Goal: Task Accomplishment & Management: Complete application form

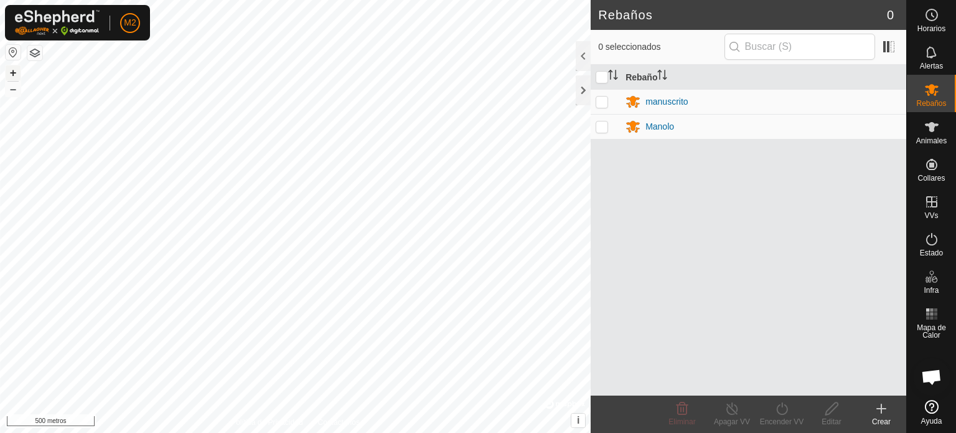
click at [11, 72] on font "+" at bounding box center [13, 72] width 7 height 13
click at [584, 93] on div at bounding box center [583, 90] width 15 height 30
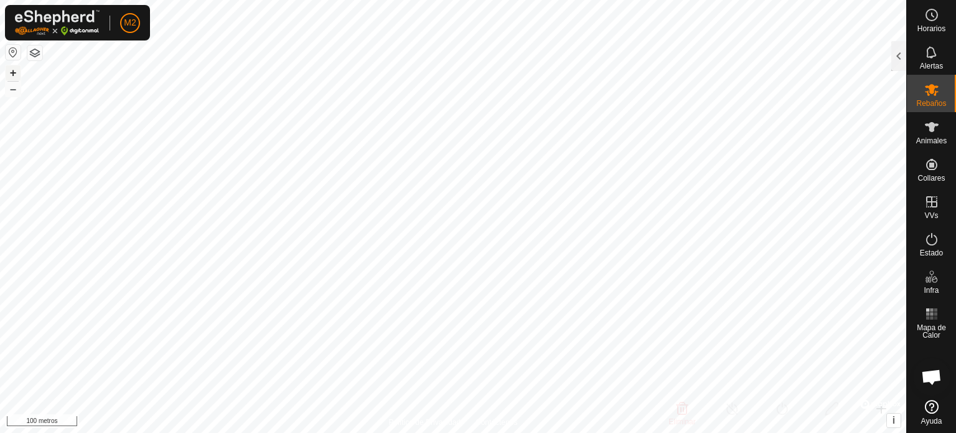
click at [7, 69] on button "+" at bounding box center [13, 72] width 15 height 15
click at [16, 72] on font "+" at bounding box center [13, 72] width 7 height 13
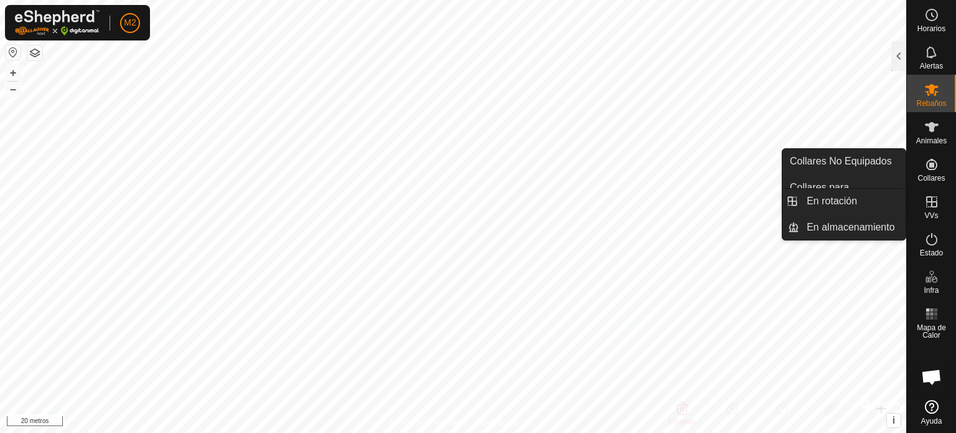
click at [932, 199] on icon at bounding box center [931, 201] width 15 height 15
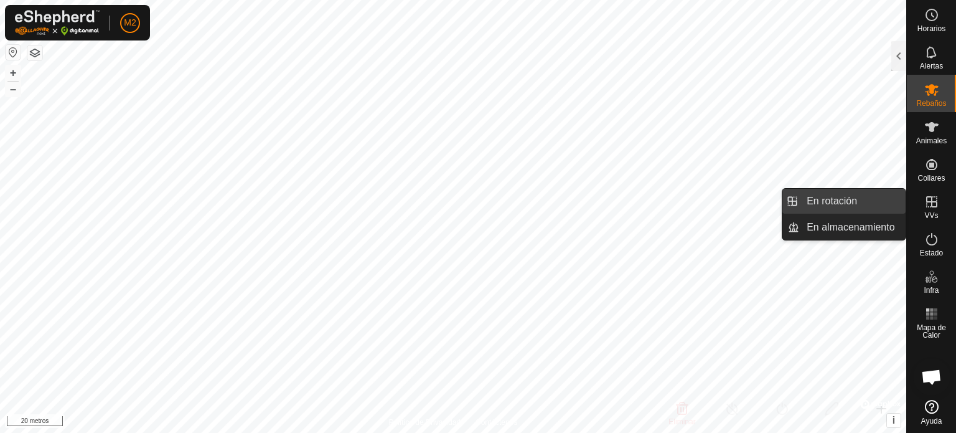
click at [850, 201] on link "En rotación" at bounding box center [852, 201] width 106 height 25
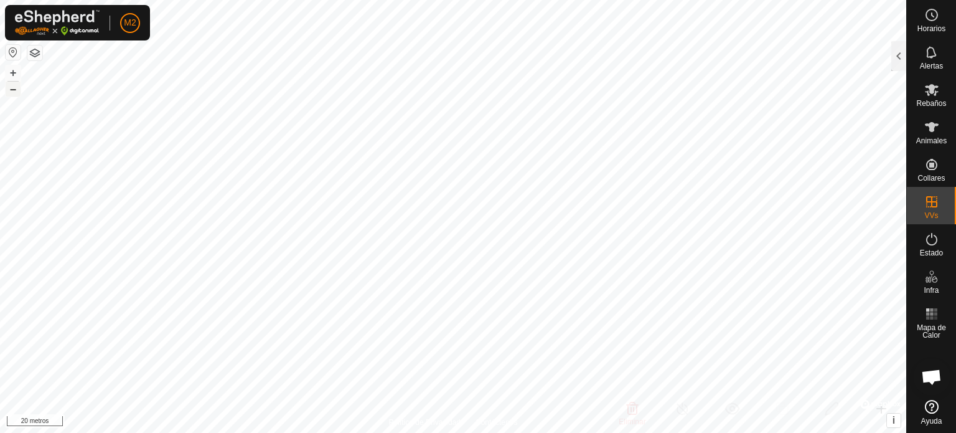
click at [10, 91] on font "–" at bounding box center [13, 88] width 6 height 13
click at [894, 54] on div at bounding box center [898, 56] width 15 height 30
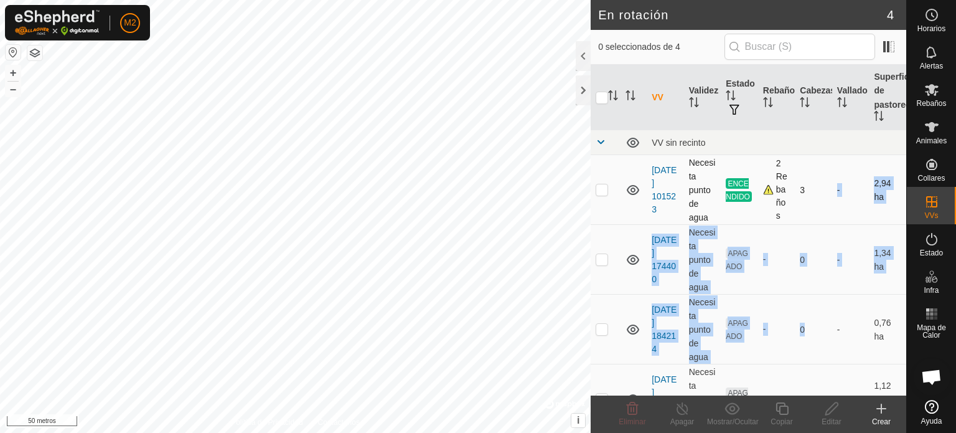
drag, startPoint x: 808, startPoint y: 321, endPoint x: 817, endPoint y: 220, distance: 101.2
click at [817, 220] on tbody "VV sin recinto 2025-08-29 101523 Necesita punto de agua ENCENDIDO 2 Rebaños 3 -…" at bounding box center [749, 282] width 316 height 304
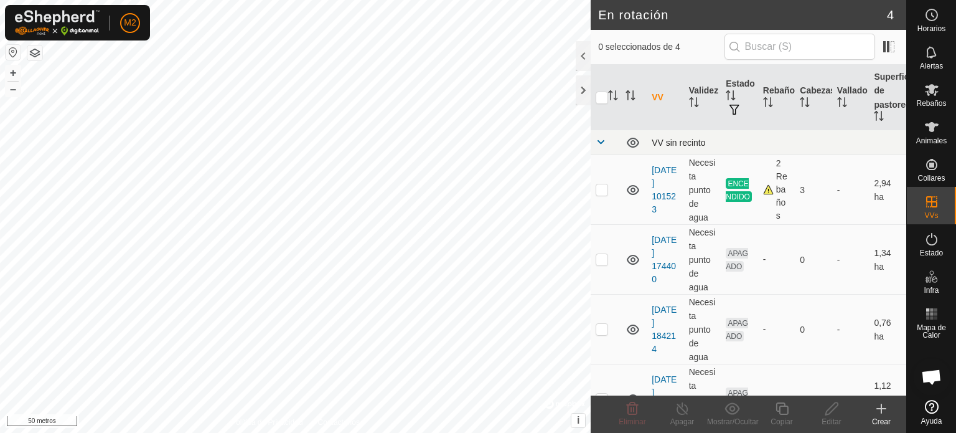
click at [609, 137] on td at bounding box center [606, 142] width 30 height 25
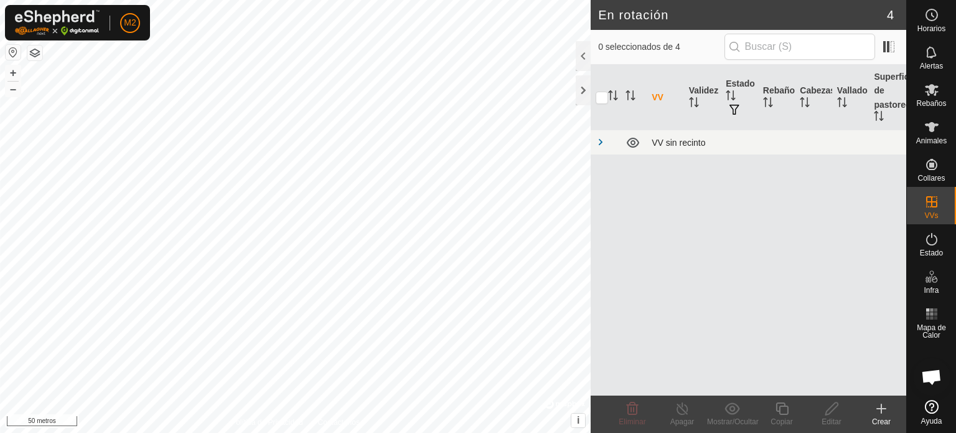
click at [600, 143] on span at bounding box center [601, 142] width 10 height 10
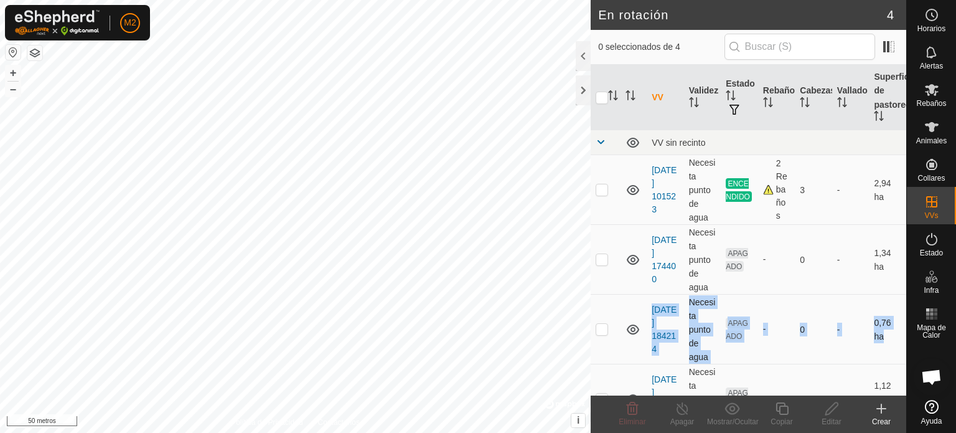
drag, startPoint x: 616, startPoint y: 382, endPoint x: 621, endPoint y: 358, distance: 24.8
click at [621, 357] on tbody "VV sin recinto 2025-08-29 101523 Necesita punto de agua ENCENDIDO 2 Rebaños 3 -…" at bounding box center [749, 282] width 316 height 304
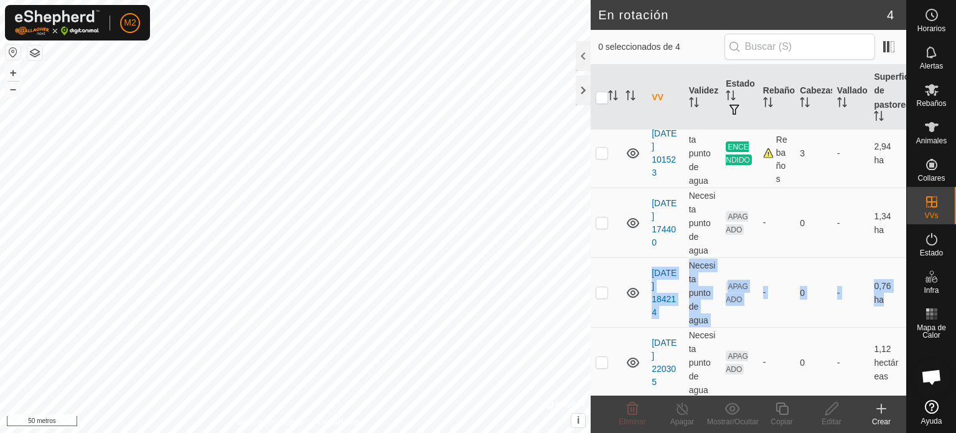
scroll to position [43, 0]
click at [605, 359] on p-checkbox at bounding box center [602, 360] width 12 height 10
checkbox input "true"
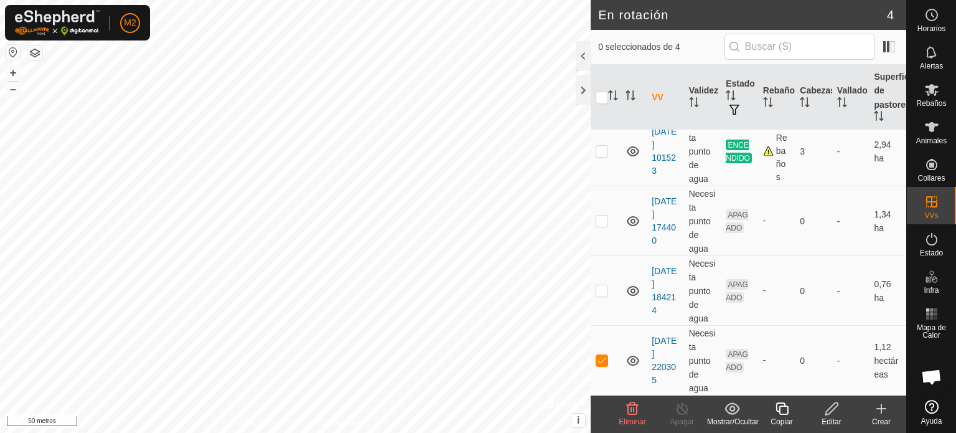
click at [838, 414] on icon at bounding box center [832, 408] width 16 height 15
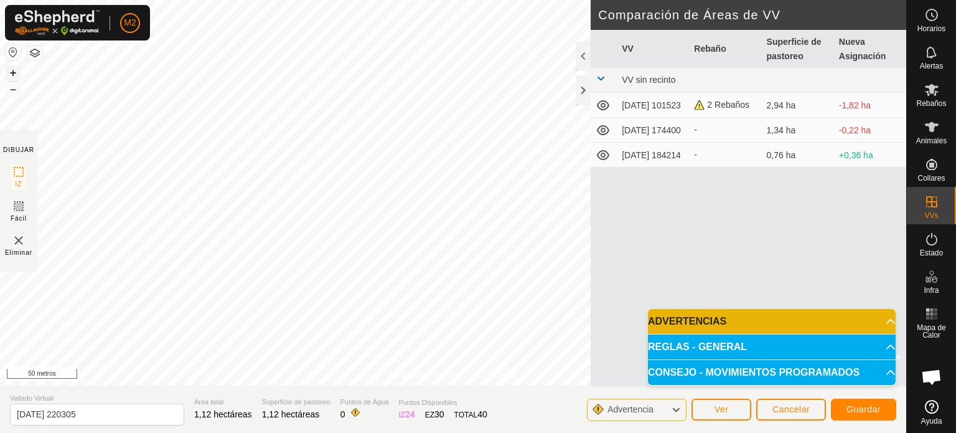
click at [12, 67] on font "+" at bounding box center [13, 72] width 7 height 13
click at [862, 405] on font "Guardar" at bounding box center [864, 409] width 34 height 10
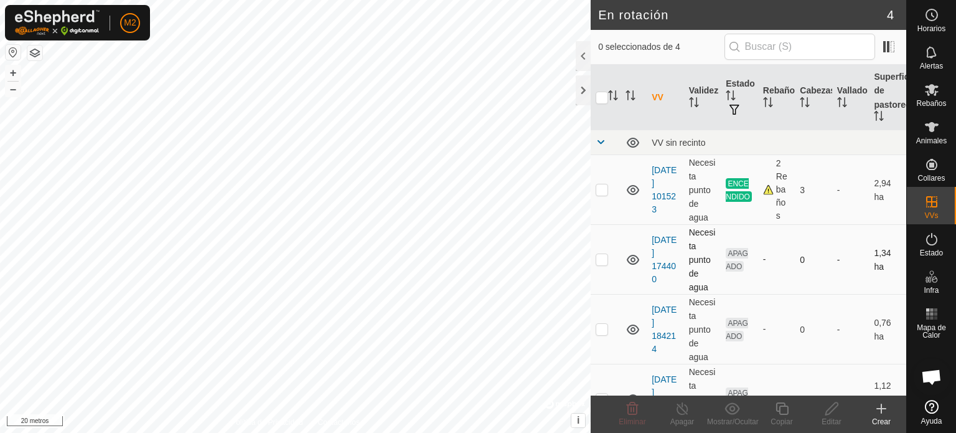
click at [604, 261] on p-checkbox at bounding box center [602, 259] width 12 height 10
checkbox input "true"
click at [830, 413] on icon at bounding box center [832, 408] width 16 height 15
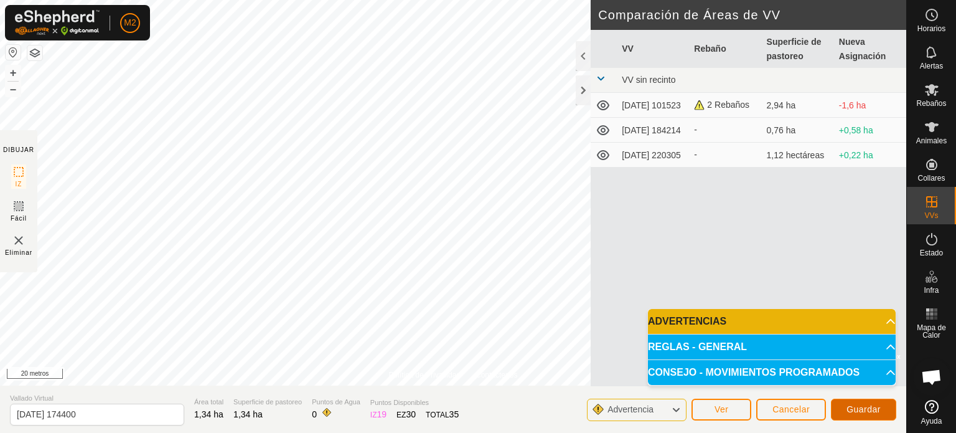
click at [865, 408] on font "Guardar" at bounding box center [864, 409] width 34 height 10
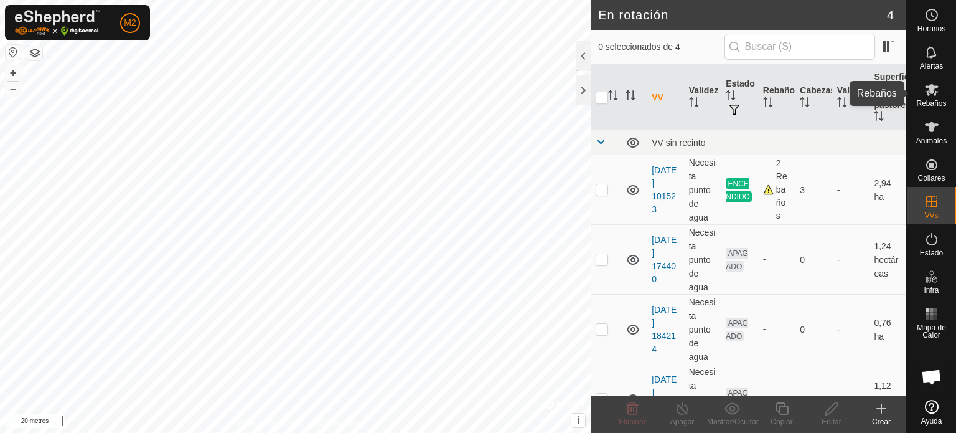
click at [939, 101] on font "Rebaños" at bounding box center [931, 103] width 30 height 9
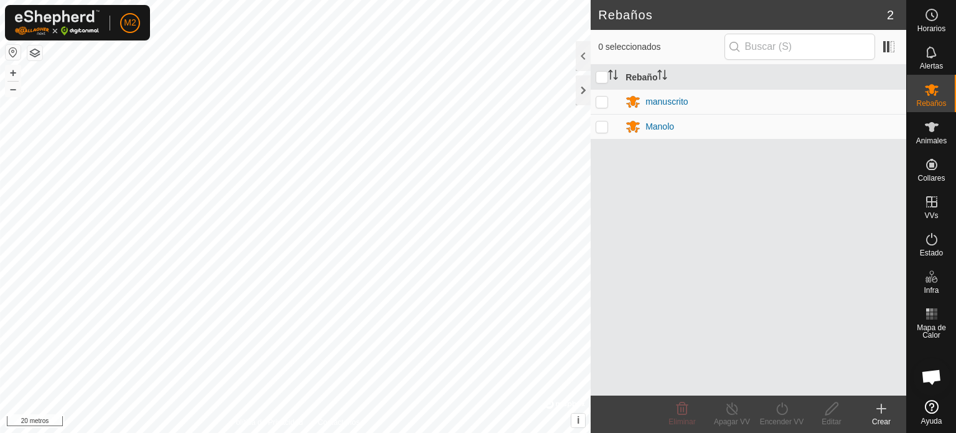
click at [601, 99] on p-checkbox at bounding box center [602, 101] width 12 height 10
checkbox input "true"
click at [734, 406] on icon at bounding box center [733, 408] width 16 height 15
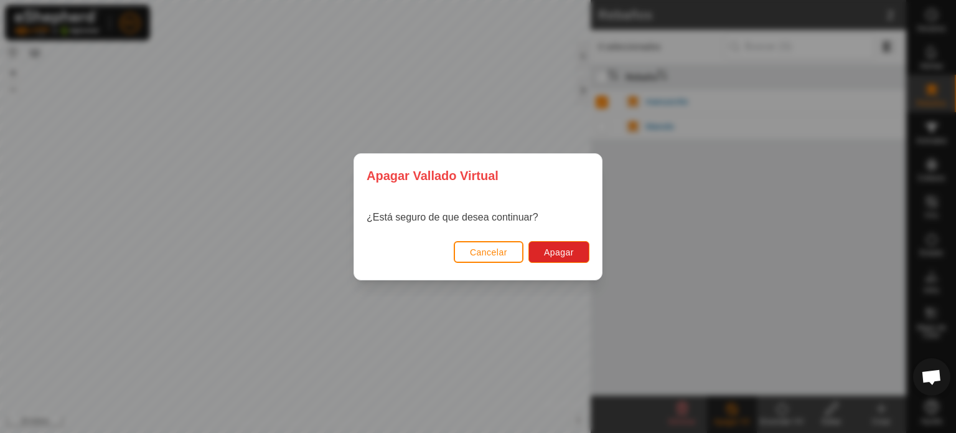
click at [791, 260] on div "Apagar Vallado Virtual ¿Está seguro de que desea continuar? Cancelar Apagar" at bounding box center [478, 216] width 956 height 433
click at [481, 251] on font "Cancelar" at bounding box center [488, 252] width 37 height 10
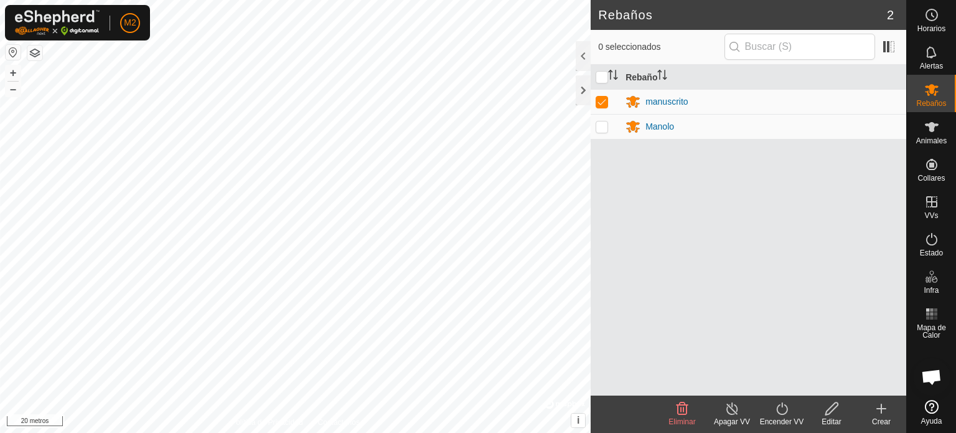
click at [603, 126] on p-checkbox at bounding box center [602, 126] width 12 height 10
checkbox input "true"
click at [734, 406] on icon at bounding box center [733, 408] width 16 height 15
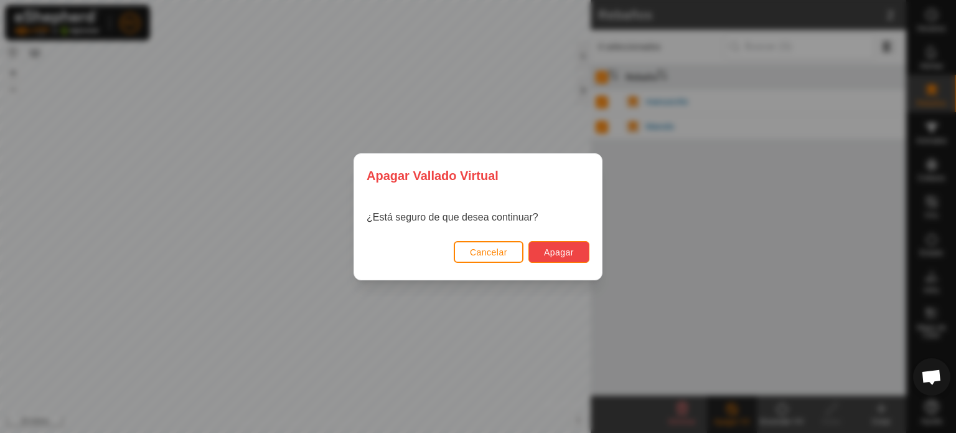
click at [575, 246] on button "Apagar" at bounding box center [558, 252] width 61 height 22
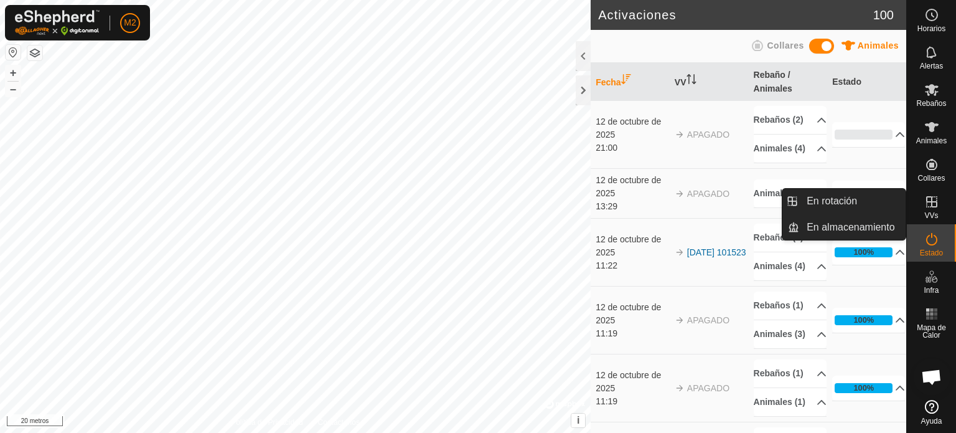
click at [924, 200] on icon at bounding box center [931, 201] width 15 height 15
click at [844, 199] on link "En rotación" at bounding box center [852, 201] width 106 height 25
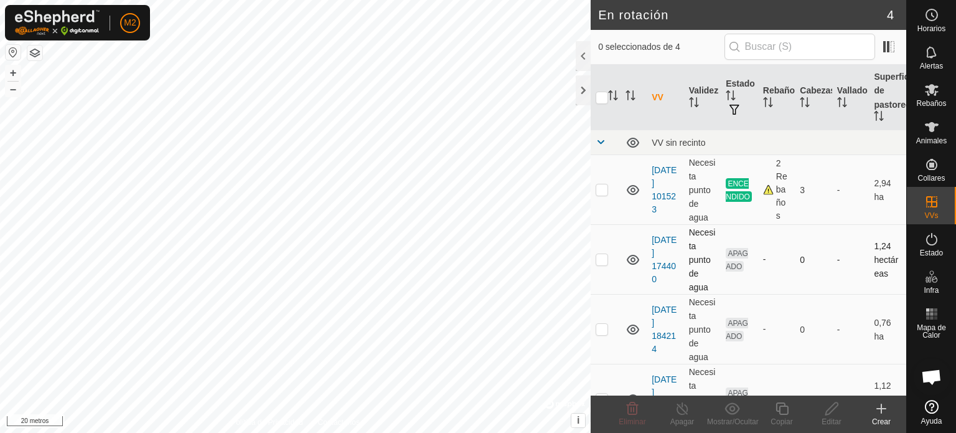
click at [600, 260] on p-checkbox at bounding box center [602, 259] width 12 height 10
checkbox input "true"
click at [834, 406] on icon at bounding box center [832, 408] width 16 height 15
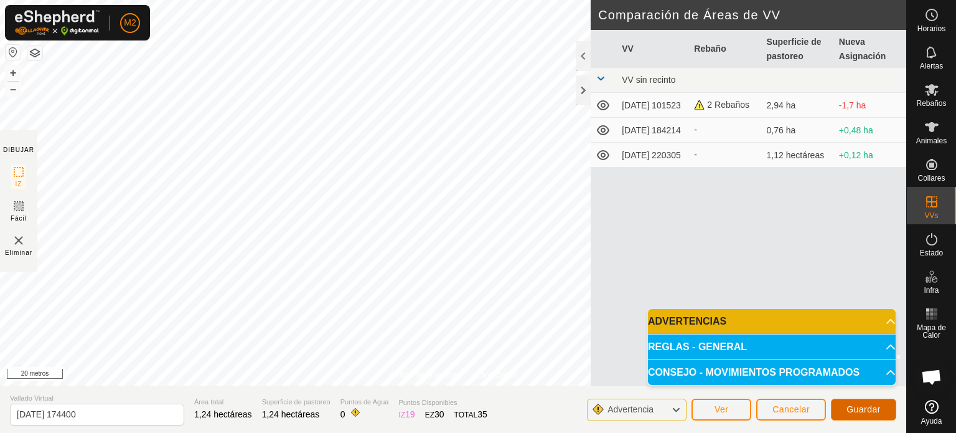
click at [865, 404] on font "Guardar" at bounding box center [864, 409] width 34 height 10
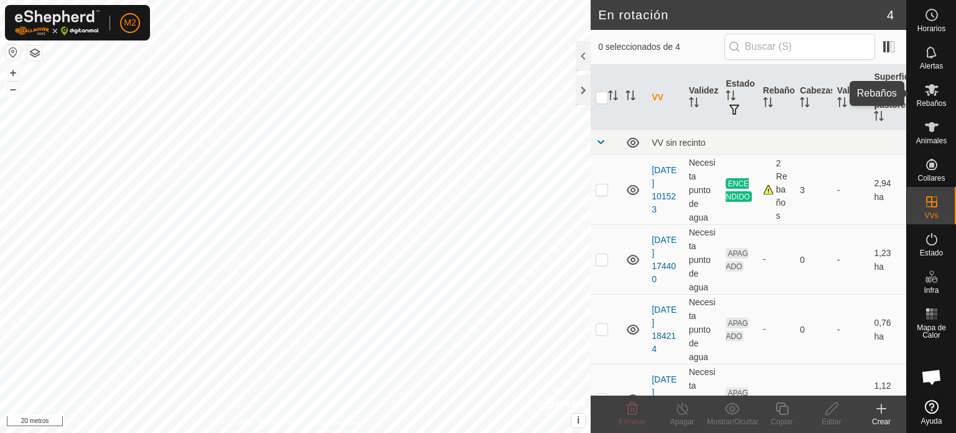
click at [941, 102] on font "Rebaños" at bounding box center [931, 103] width 30 height 9
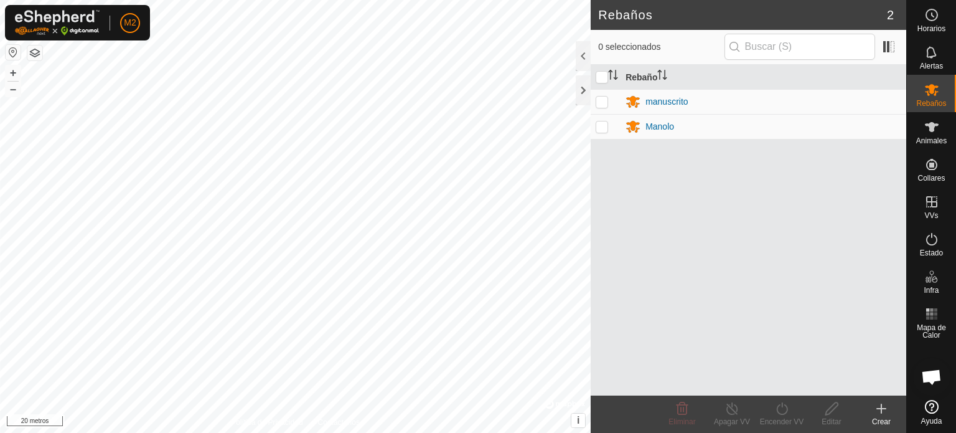
click at [602, 99] on p-checkbox at bounding box center [602, 101] width 12 height 10
checkbox input "true"
click at [782, 408] on icon at bounding box center [782, 408] width 16 height 15
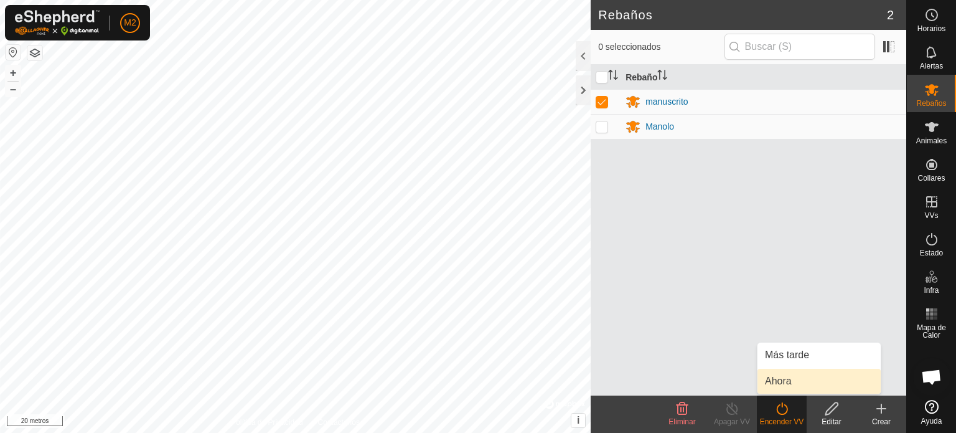
click at [781, 383] on link "Ahora" at bounding box center [819, 380] width 123 height 25
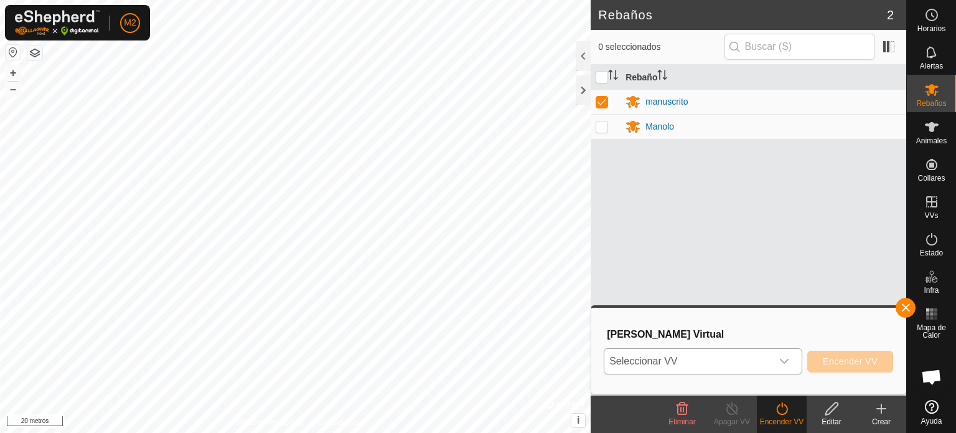
click at [785, 360] on icon "disparador desplegable" at bounding box center [784, 361] width 10 height 10
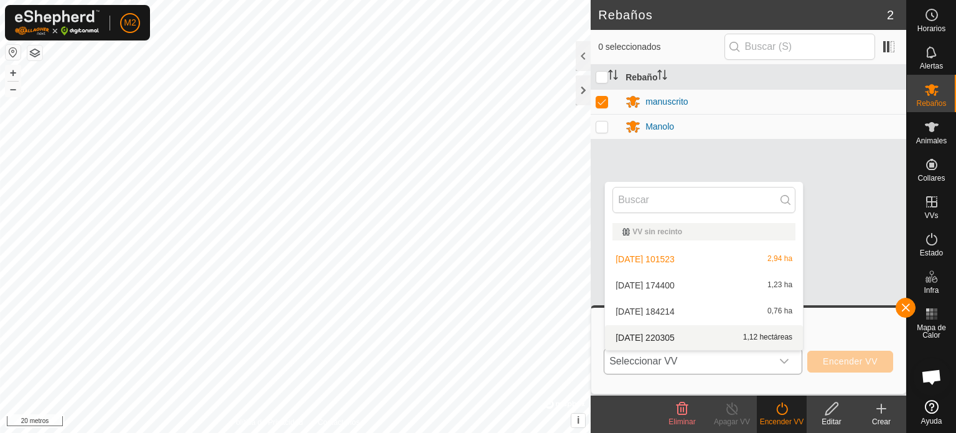
click at [677, 340] on li "2025-09-25 220305 1,12 hectáreas" at bounding box center [704, 337] width 198 height 25
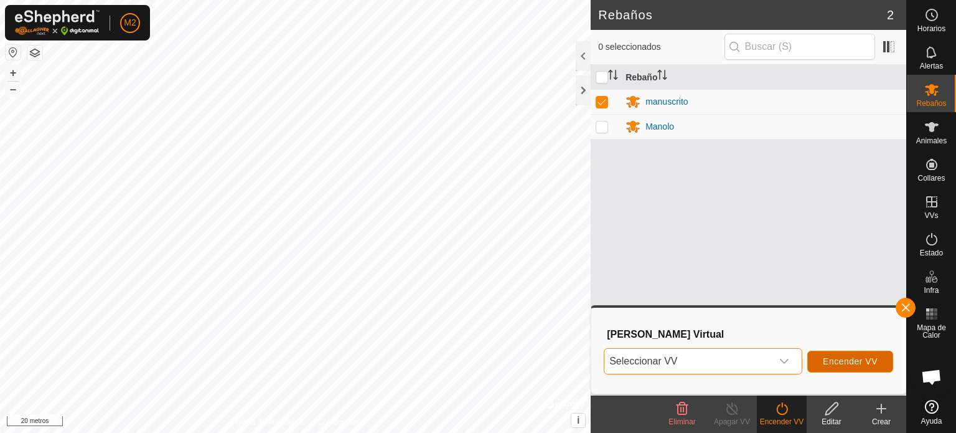
click at [825, 362] on font "Encender VV" at bounding box center [850, 361] width 55 height 10
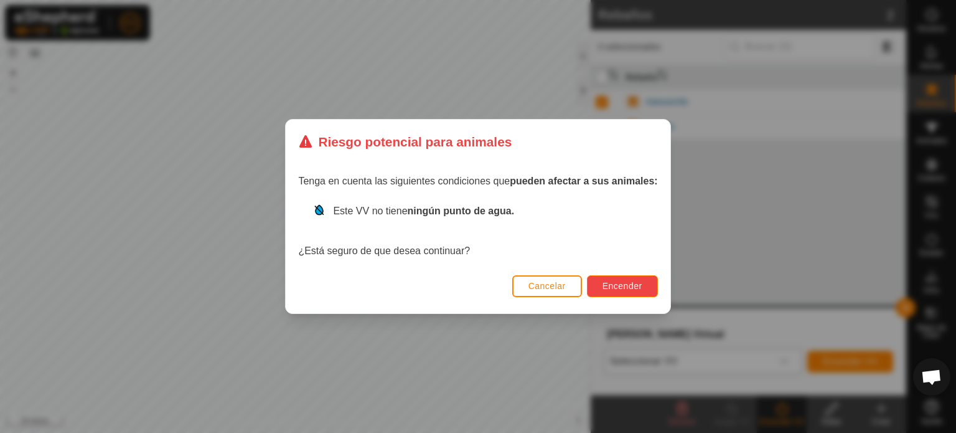
click at [623, 281] on font "Encender" at bounding box center [623, 286] width 40 height 10
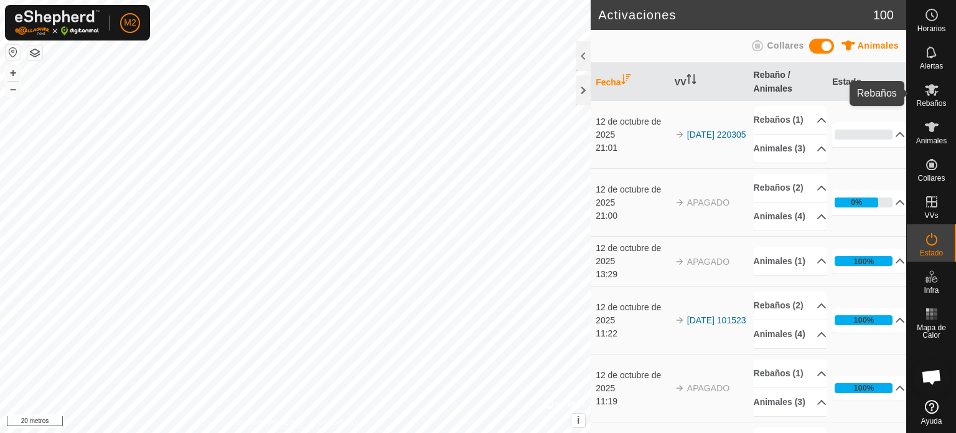
click at [931, 101] on font "Rebaños" at bounding box center [931, 103] width 30 height 9
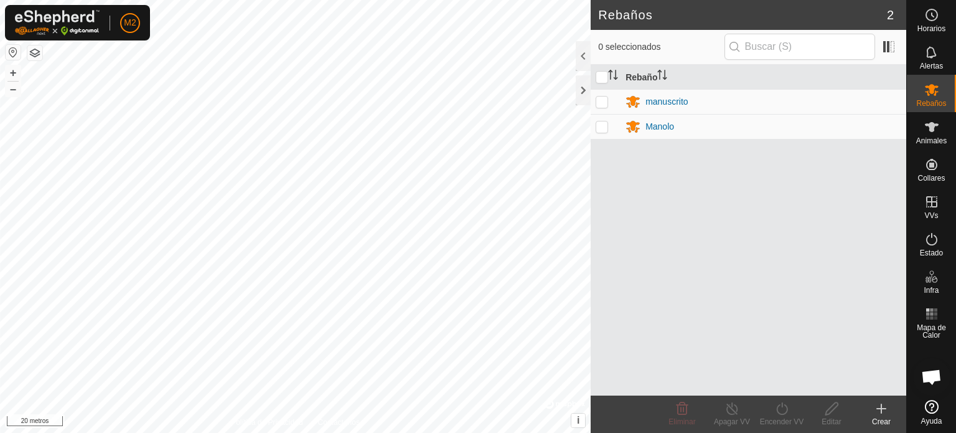
click at [603, 126] on p-checkbox at bounding box center [602, 126] width 12 height 10
checkbox input "true"
click at [782, 413] on icon at bounding box center [782, 408] width 16 height 15
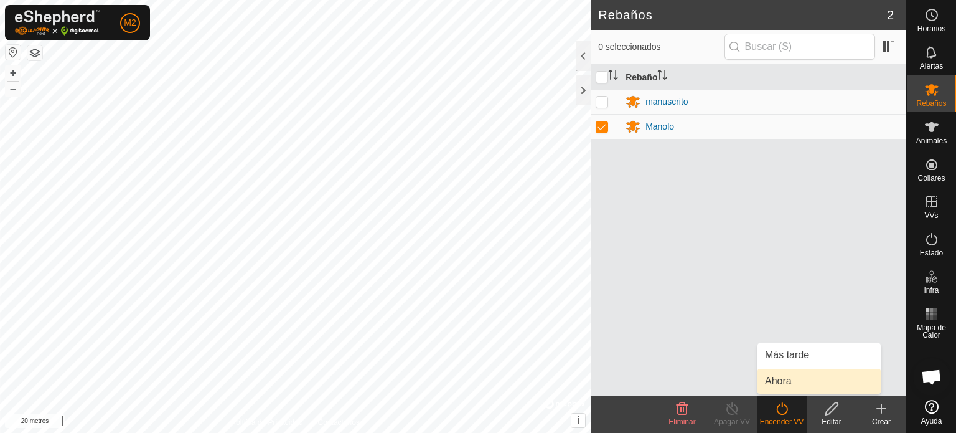
click at [776, 375] on link "Ahora" at bounding box center [819, 380] width 123 height 25
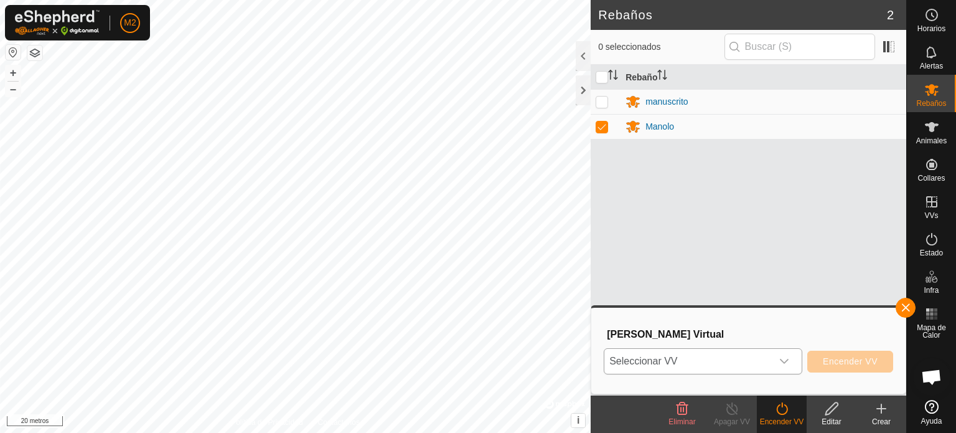
click at [784, 358] on icon "disparador desplegable" at bounding box center [784, 361] width 10 height 10
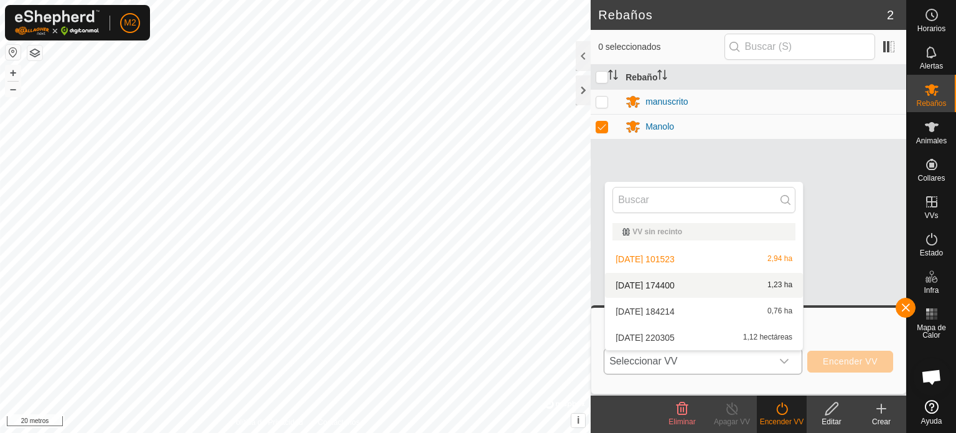
click at [685, 281] on li "2025-08-29 174400 1,23 ha" at bounding box center [704, 285] width 198 height 25
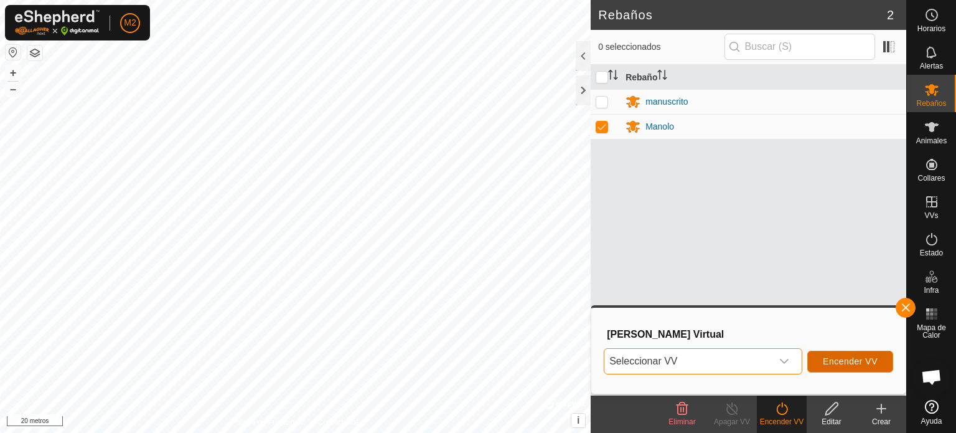
click at [839, 359] on font "Encender VV" at bounding box center [850, 361] width 55 height 10
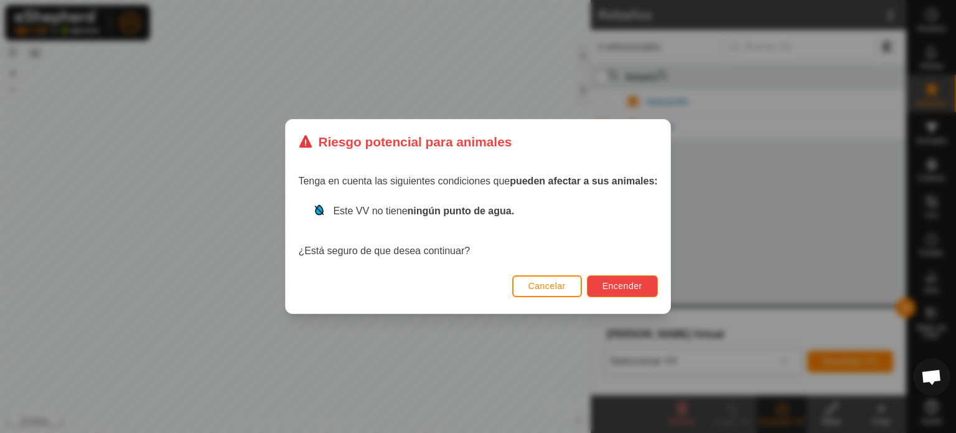
click at [610, 283] on font "Encender" at bounding box center [623, 286] width 40 height 10
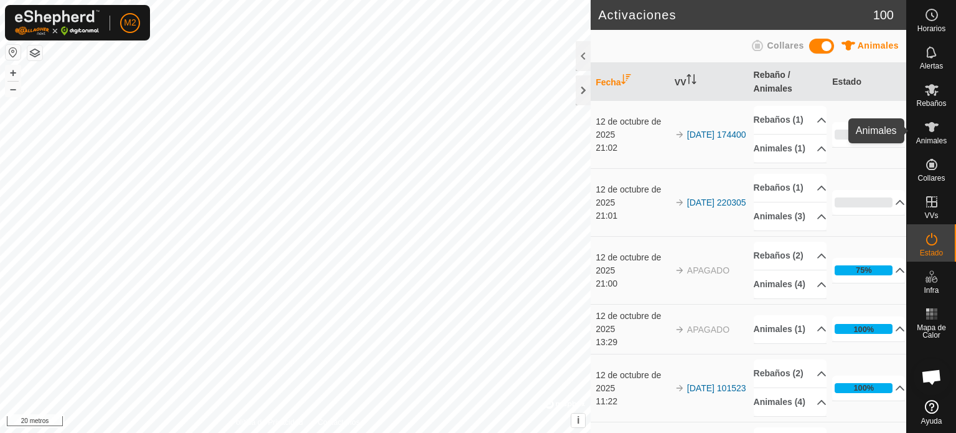
click at [937, 138] on font "Animales" at bounding box center [931, 140] width 30 height 9
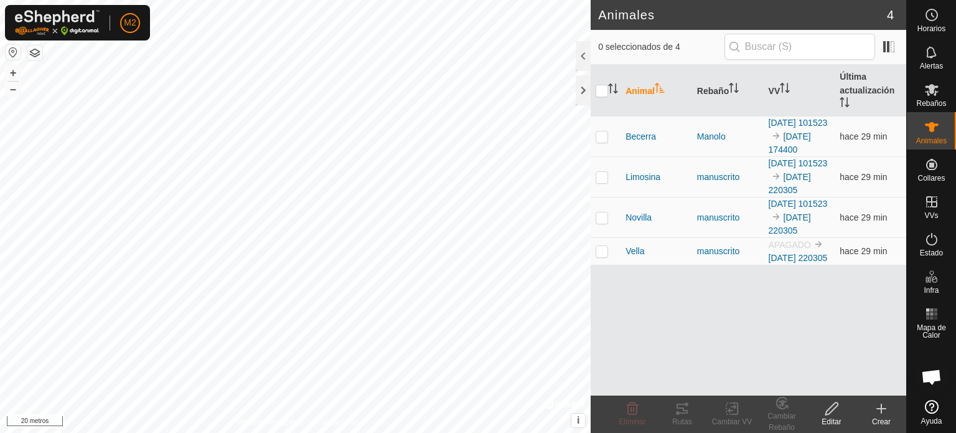
drag, startPoint x: 745, startPoint y: 352, endPoint x: 697, endPoint y: 347, distance: 48.9
click at [706, 378] on div "Animal Rebaño VV Última actualización Becerra Manolo 2025-08-29 101523 2025-08-…" at bounding box center [749, 230] width 316 height 331
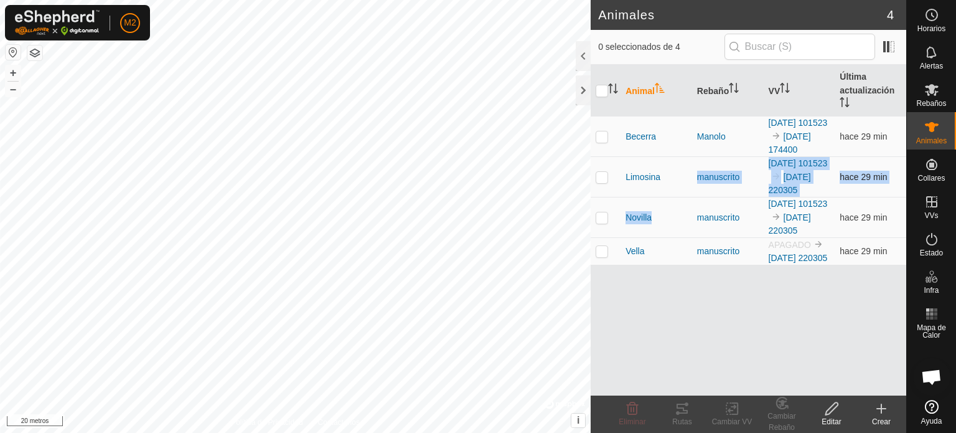
drag, startPoint x: 695, startPoint y: 228, endPoint x: 686, endPoint y: 213, distance: 17.3
click at [686, 197] on tr "Limosina manuscrito 2025-08-29 101523 2025-09-25 220305 hace 29 min" at bounding box center [749, 177] width 316 height 40
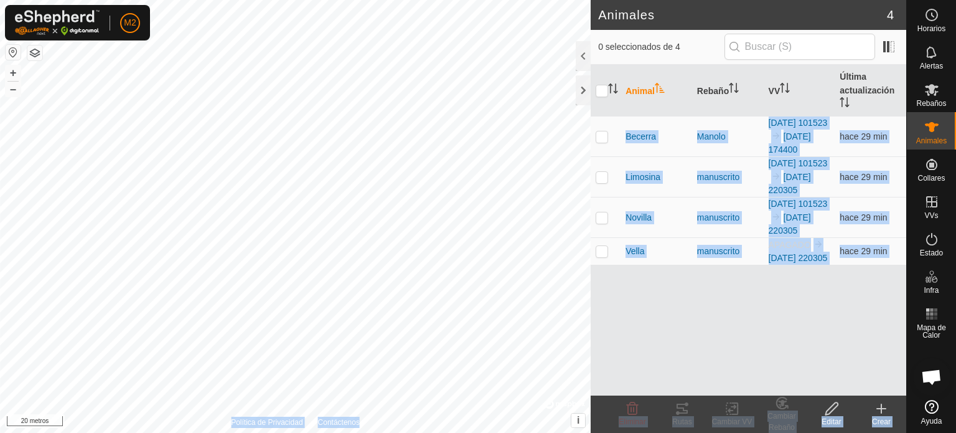
click at [492, 118] on div "Animales 4 0 seleccionados de 4 Animal Rebaño VV Última actualización Becerra M…" at bounding box center [453, 216] width 906 height 433
click at [598, 256] on p-checkbox at bounding box center [602, 251] width 12 height 10
checkbox input "true"
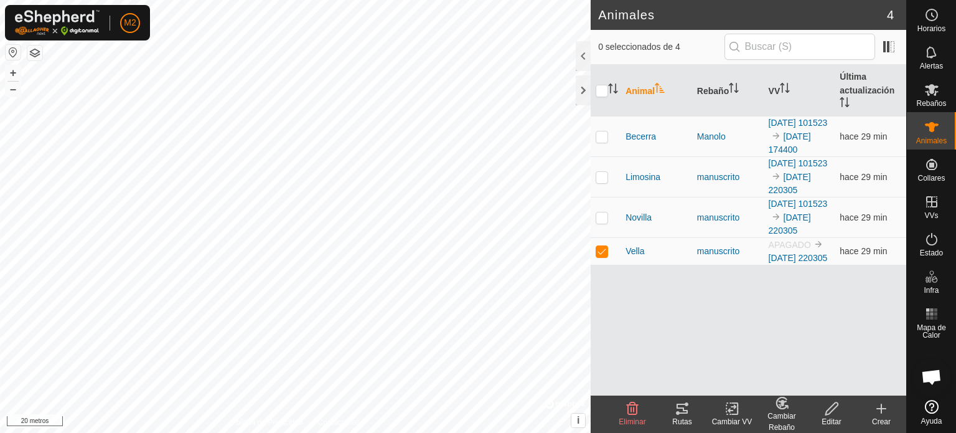
click at [626, 331] on div "Animal Rebaño VV Última actualización Becerra Manolo 2025-08-29 101523 2025-08-…" at bounding box center [749, 230] width 316 height 331
click at [814, 263] on span "[DATE] 220305" at bounding box center [798, 251] width 59 height 23
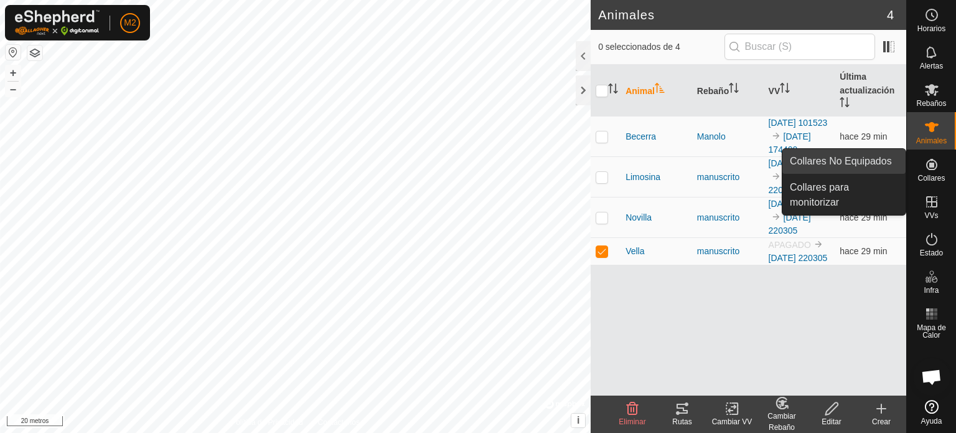
click at [870, 159] on link "Collares No Equipados" at bounding box center [843, 161] width 123 height 25
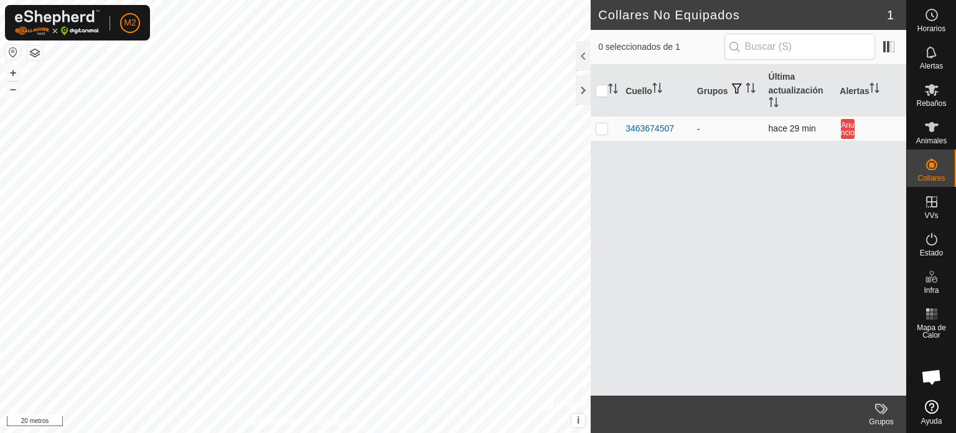
click at [598, 131] on p-checkbox at bounding box center [602, 128] width 12 height 10
checkbox input "true"
click at [927, 136] on es-animals-svg-icon at bounding box center [932, 127] width 22 height 20
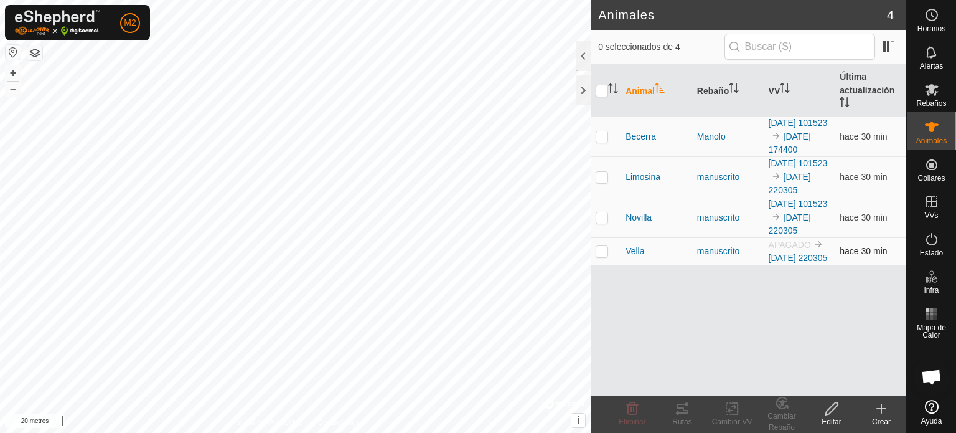
click at [817, 249] on img at bounding box center [819, 244] width 10 height 10
click at [816, 249] on img at bounding box center [819, 244] width 10 height 10
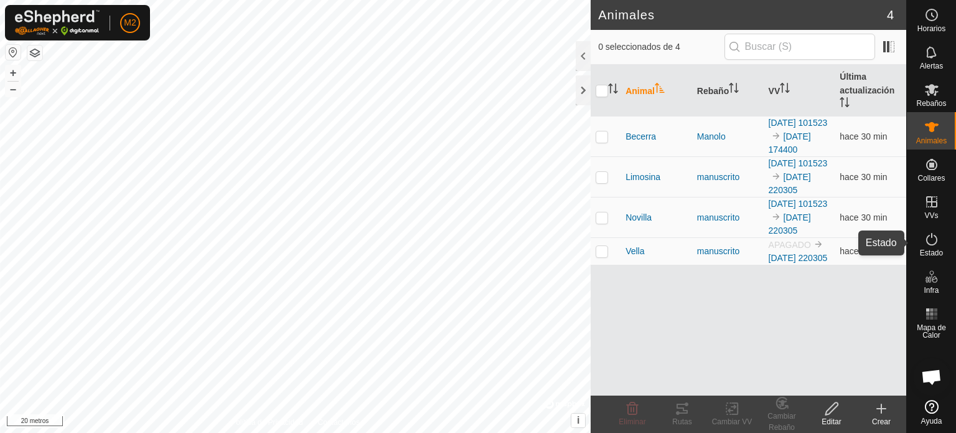
click at [929, 239] on icon at bounding box center [931, 239] width 15 height 15
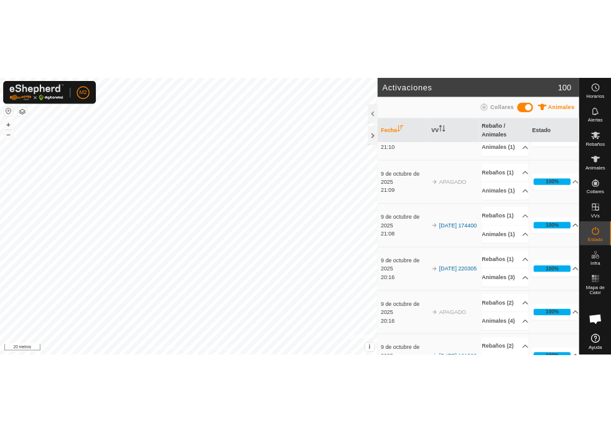
scroll to position [945, 0]
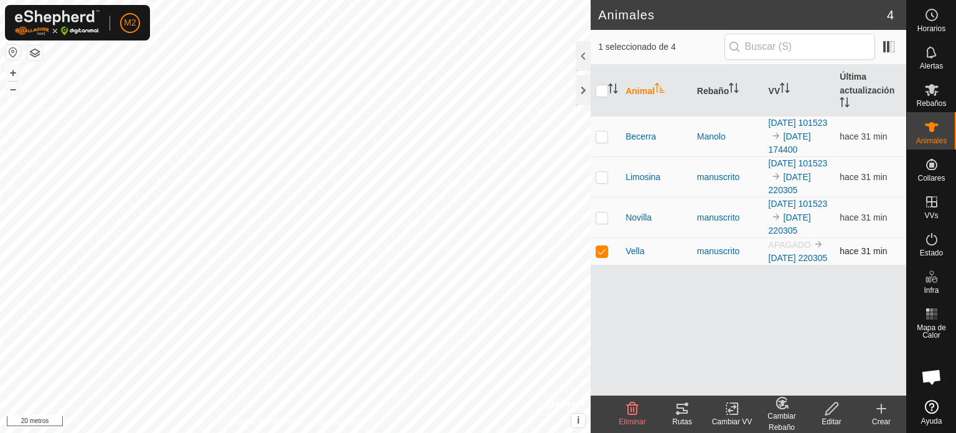
click at [600, 256] on p-checkbox at bounding box center [602, 251] width 12 height 10
click at [636, 342] on div "Animal Rebaño VV Última actualización Becerra Manolo 2025-08-29 101523 2025-08-…" at bounding box center [749, 230] width 316 height 331
checkbox input "false"
click at [606, 182] on p-checkbox at bounding box center [602, 177] width 12 height 10
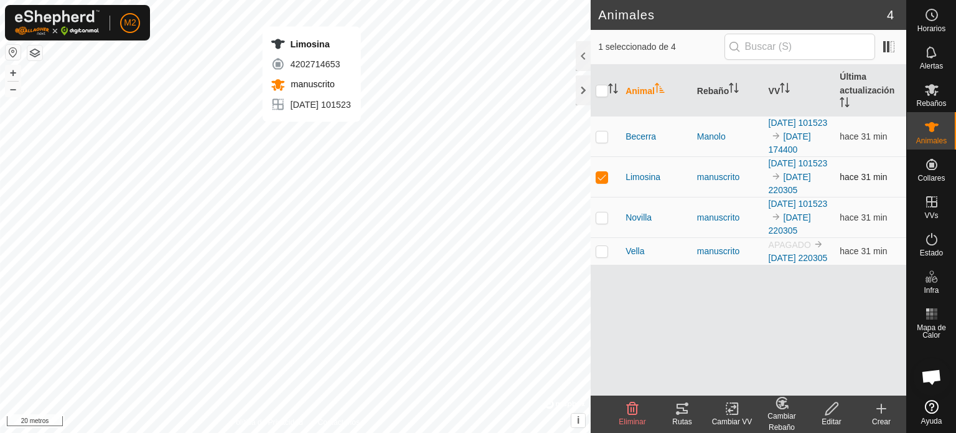
checkbox input "false"
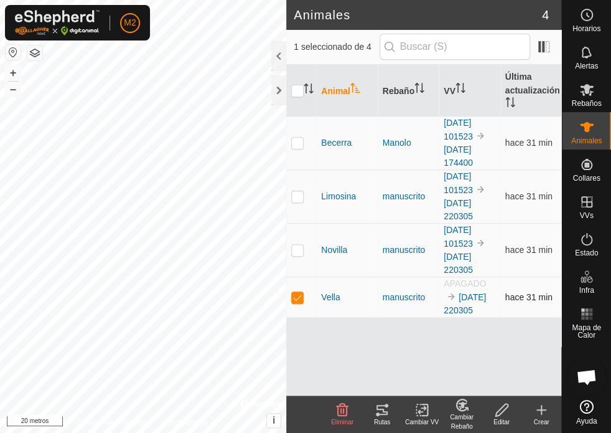
click at [301, 298] on p-checkbox at bounding box center [297, 297] width 12 height 10
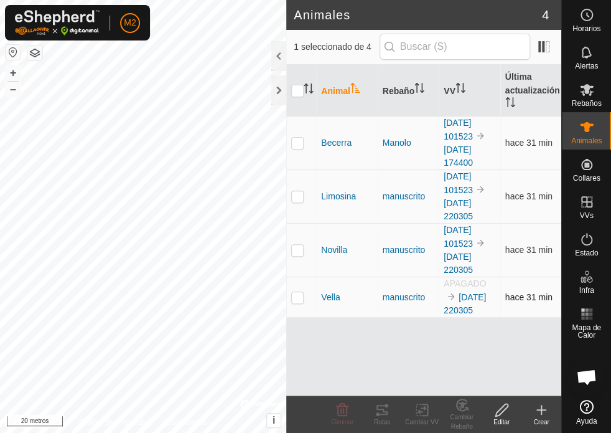
click at [301, 298] on p-checkbox at bounding box center [297, 297] width 12 height 10
checkbox input "true"
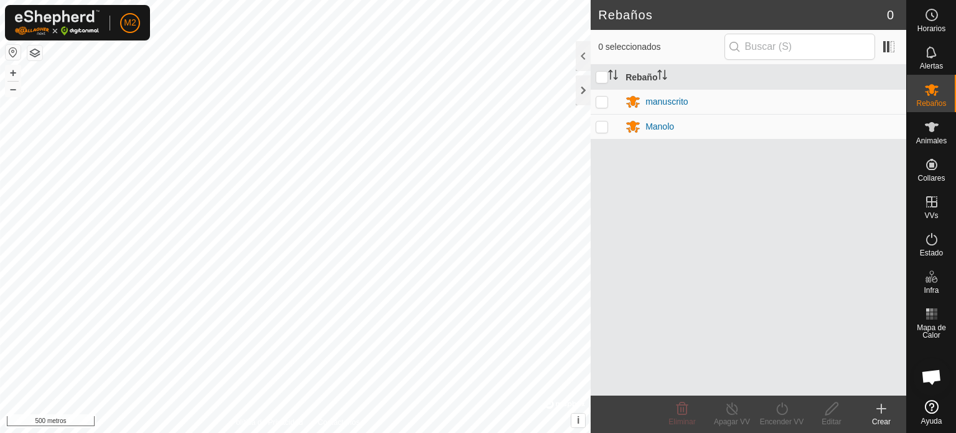
drag, startPoint x: 605, startPoint y: 96, endPoint x: 609, endPoint y: 129, distance: 32.7
click at [605, 101] on p-checkbox at bounding box center [602, 101] width 12 height 10
checkbox input "true"
click at [603, 131] on p-checkbox at bounding box center [602, 126] width 12 height 10
checkbox input "true"
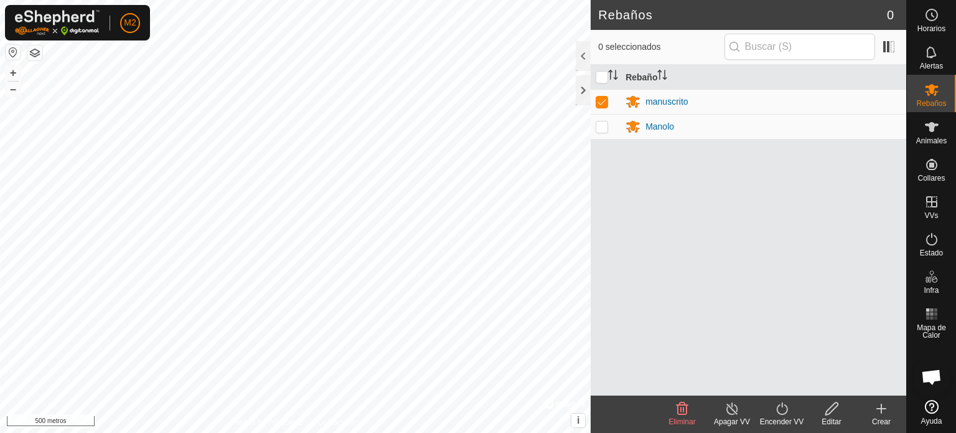
checkbox input "true"
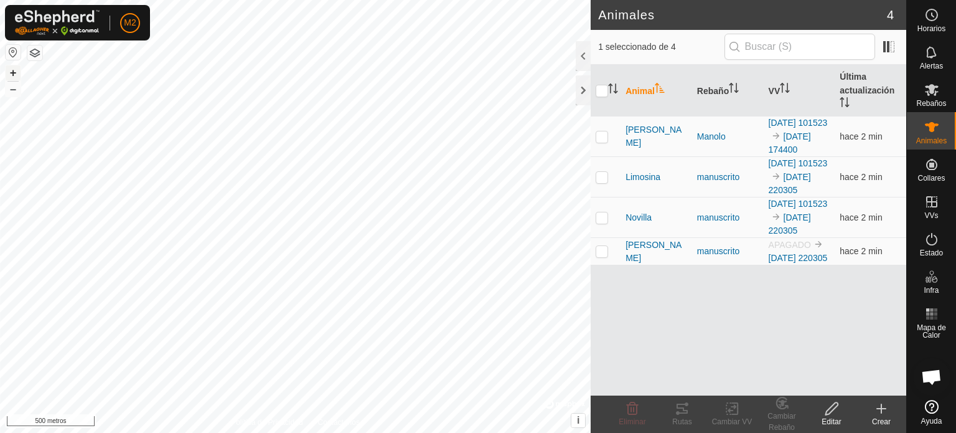
click at [14, 71] on font "+" at bounding box center [13, 72] width 7 height 13
click at [16, 73] on button "+" at bounding box center [13, 72] width 15 height 15
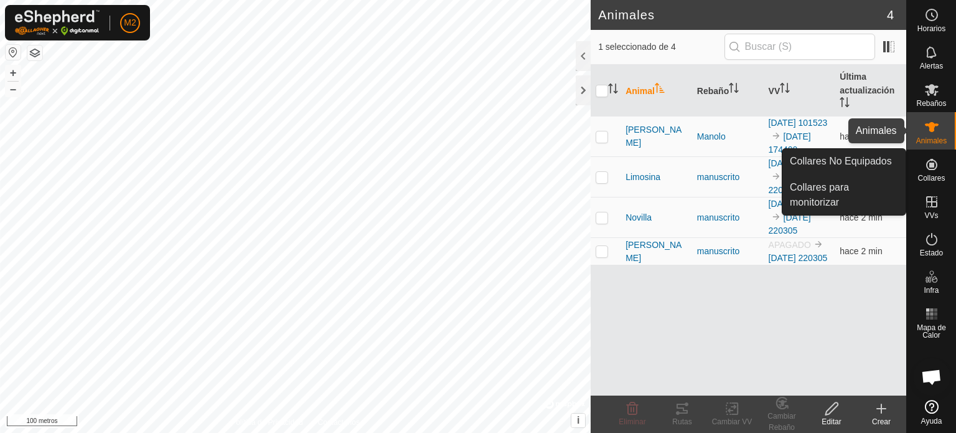
click at [942, 139] on font "Animales" at bounding box center [931, 140] width 30 height 9
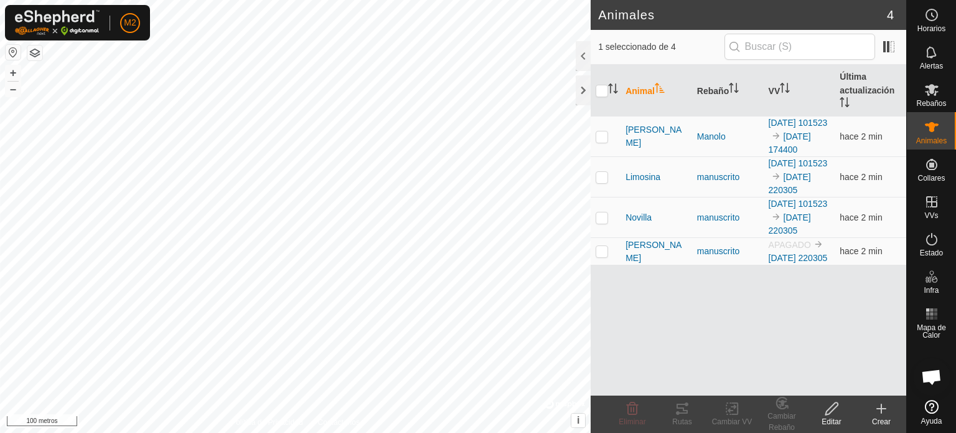
click at [942, 139] on font "Animales" at bounding box center [931, 140] width 30 height 9
drag, startPoint x: 824, startPoint y: 287, endPoint x: 795, endPoint y: 349, distance: 68.5
click at [795, 349] on div "Animal Rebaño VV Última actualización Becerra Manolo 2025-08-29 101523 2025-08-…" at bounding box center [749, 230] width 316 height 331
checkbox input "true"
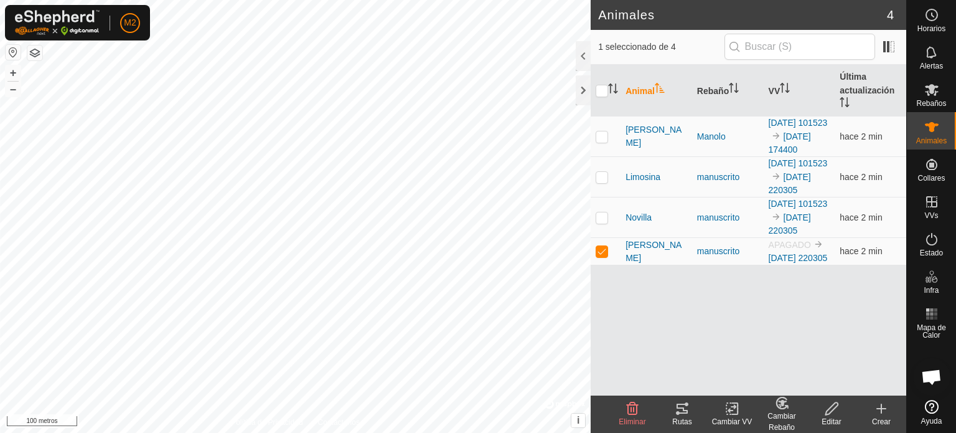
click at [880, 413] on icon at bounding box center [881, 408] width 15 height 15
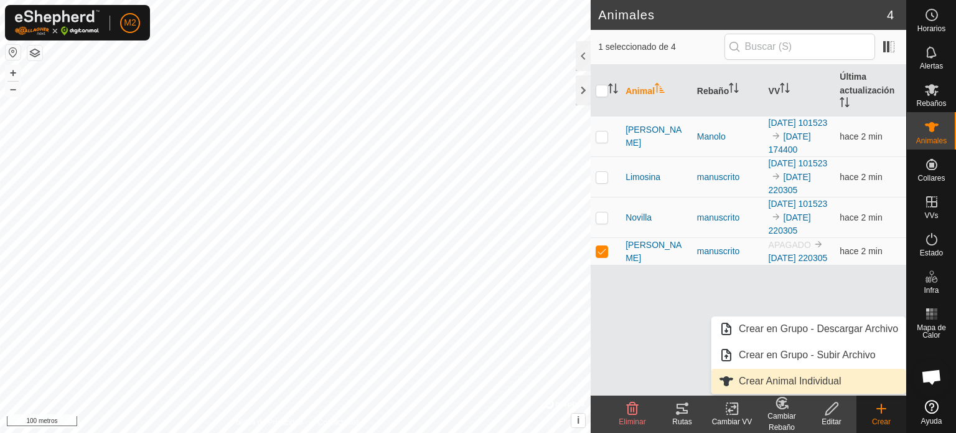
click at [751, 381] on link "Crear Animal Individual" at bounding box center [808, 380] width 194 height 25
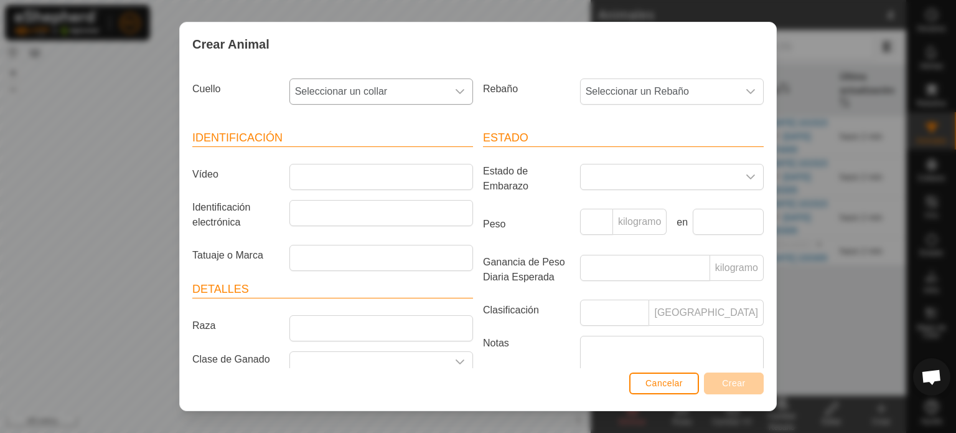
click at [457, 87] on icon "disparador desplegable" at bounding box center [460, 92] width 10 height 10
click at [0, 305] on div "Crear Animal Cuello Seleccionar un collar - 3463674507 Rebaño Seleccionar un Re…" at bounding box center [478, 216] width 956 height 433
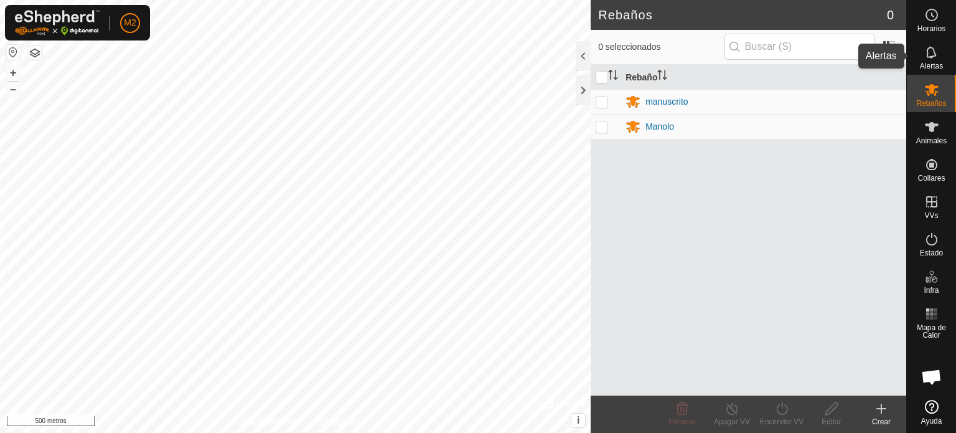
click at [931, 55] on icon at bounding box center [931, 52] width 15 height 15
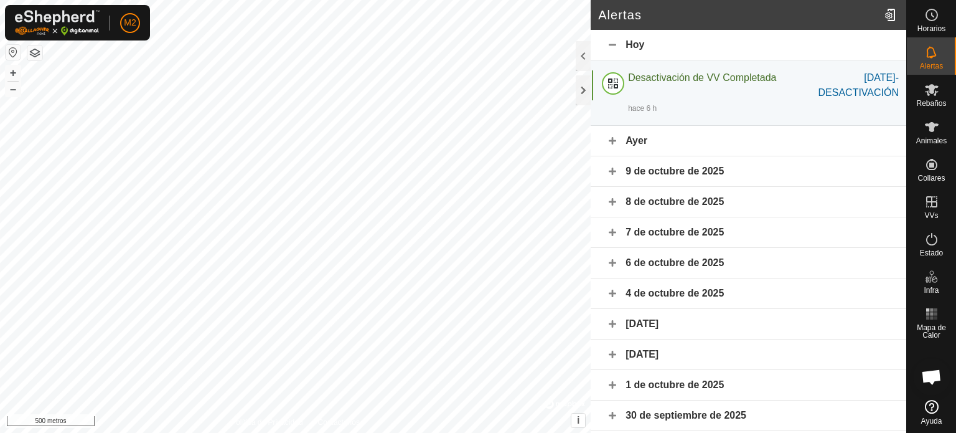
click at [647, 167] on font "9 de octubre de 2025" at bounding box center [675, 171] width 98 height 11
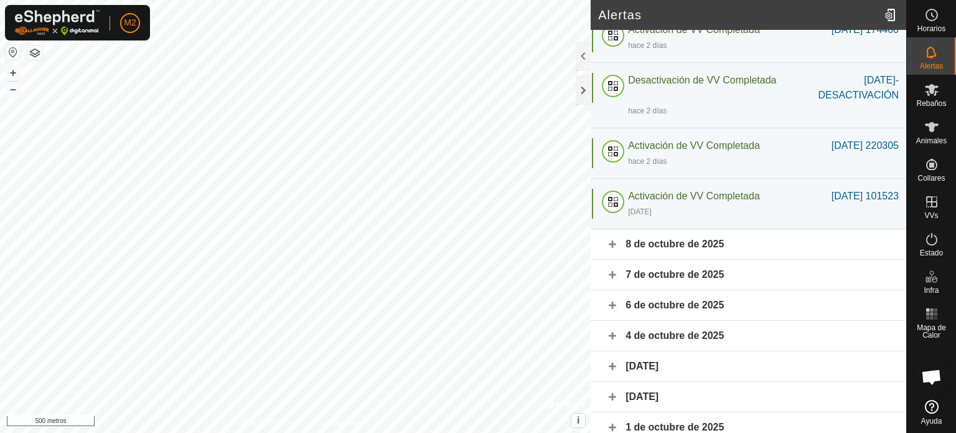
scroll to position [182, 0]
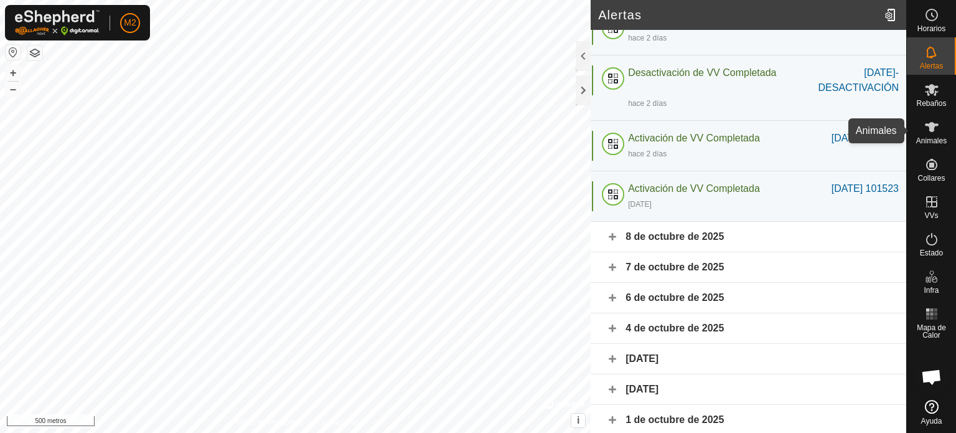
click at [938, 139] on font "Animales" at bounding box center [931, 140] width 30 height 9
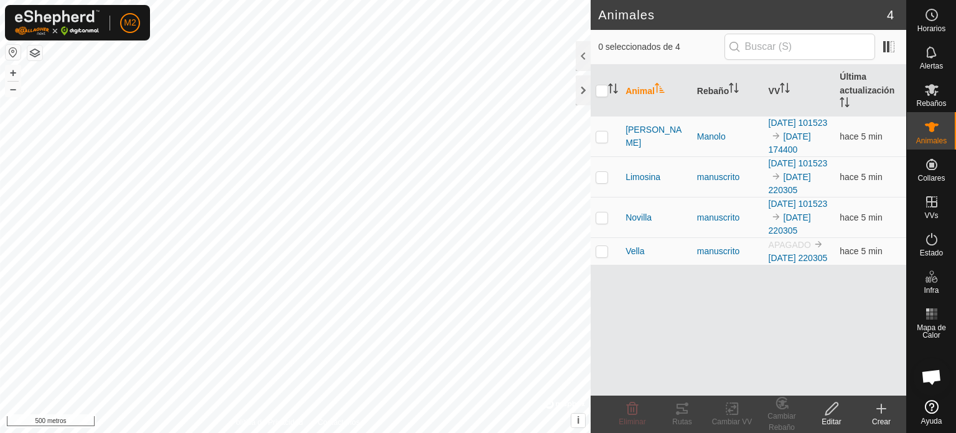
drag, startPoint x: 816, startPoint y: 283, endPoint x: 735, endPoint y: 345, distance: 102.5
click at [735, 345] on div "Animal Rebaño VV Última actualización Becerra Manolo 2025-08-29 101523 2025-08-…" at bounding box center [749, 230] width 316 height 331
click at [877, 412] on icon at bounding box center [881, 408] width 15 height 15
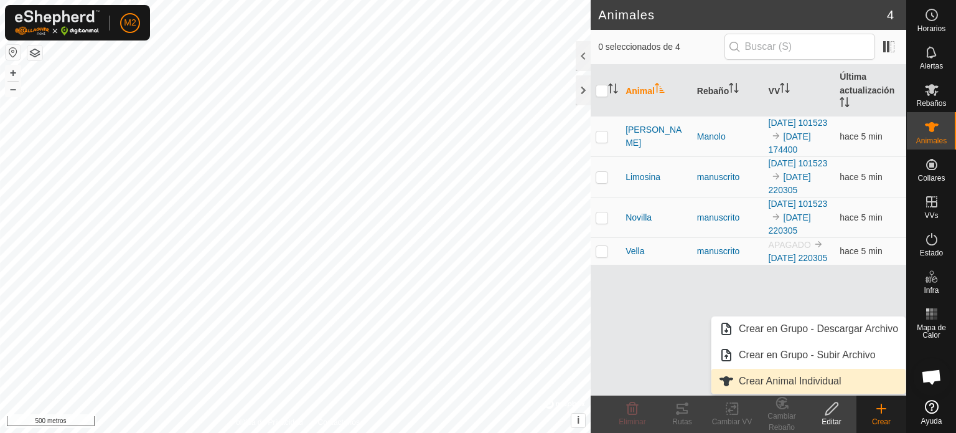
click at [772, 382] on link "Crear Animal Individual" at bounding box center [808, 380] width 194 height 25
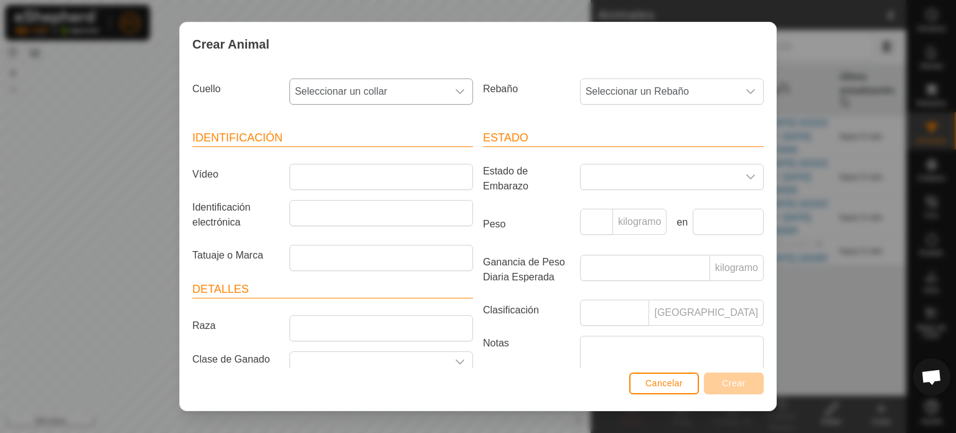
click at [455, 88] on icon "disparador desplegable" at bounding box center [460, 92] width 10 height 10
click at [746, 89] on icon "disparador desplegable" at bounding box center [750, 91] width 9 height 5
click at [599, 181] on li "manuscrito" at bounding box center [670, 181] width 179 height 25
click at [448, 84] on div "disparador desplegable" at bounding box center [460, 91] width 25 height 25
click at [332, 121] on input "text" at bounding box center [380, 125] width 164 height 26
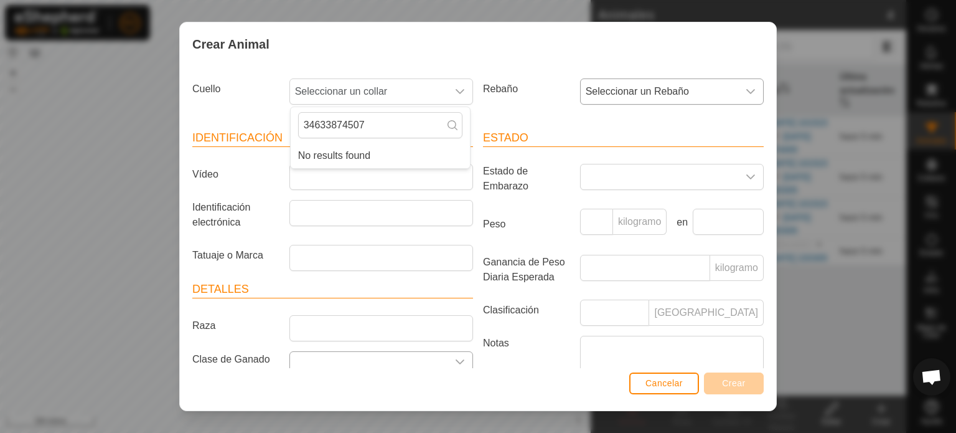
type input "34633874507"
click at [455, 362] on icon "disparador desplegable" at bounding box center [460, 362] width 10 height 10
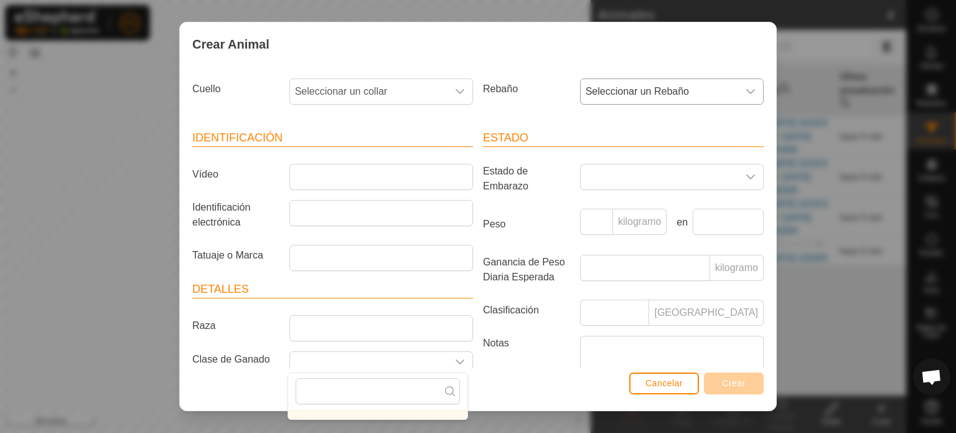
click at [584, 411] on div "Crear Animal Cuello Seleccionar un collar Rebaño Seleccionar un Rebaño Identifi…" at bounding box center [478, 216] width 956 height 433
click at [746, 89] on icon "disparador desplegable" at bounding box center [750, 91] width 9 height 5
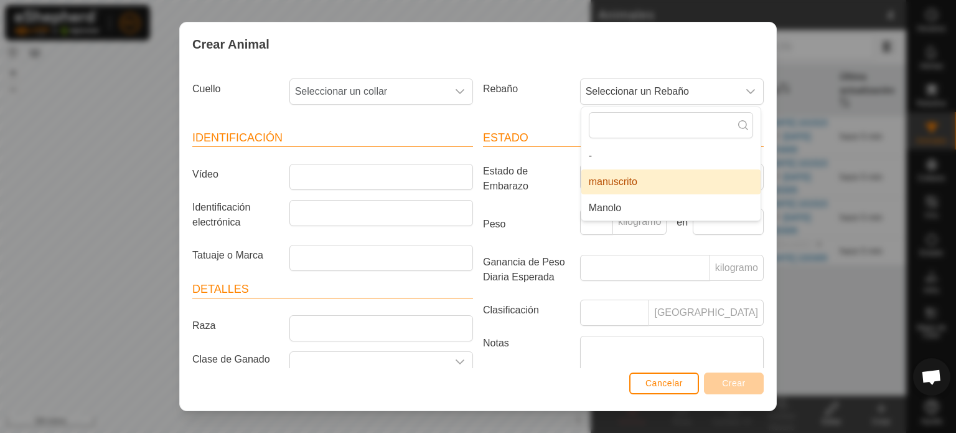
click at [610, 177] on li "manuscrito" at bounding box center [670, 181] width 179 height 25
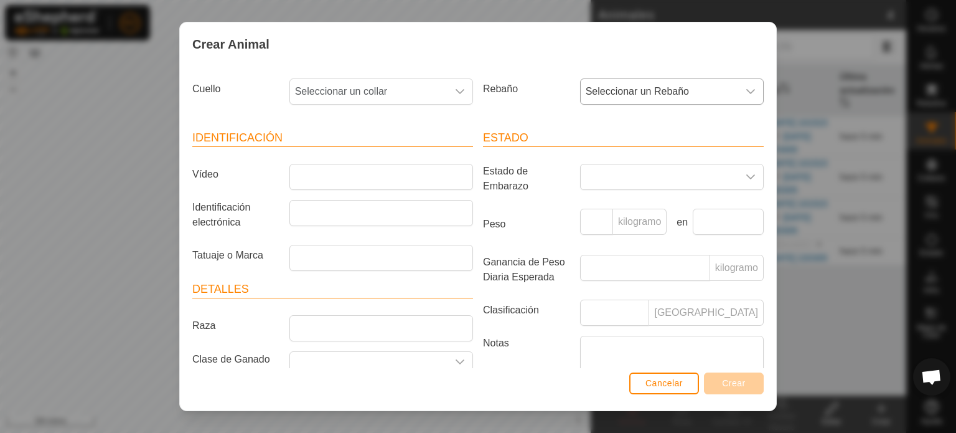
click at [746, 91] on icon "disparador desplegable" at bounding box center [751, 92] width 10 height 10
type input "manu"
click at [449, 87] on div "disparador desplegable" at bounding box center [460, 91] width 25 height 25
type input "3463674507"
click at [746, 88] on div "disparador desplegable" at bounding box center [750, 91] width 25 height 25
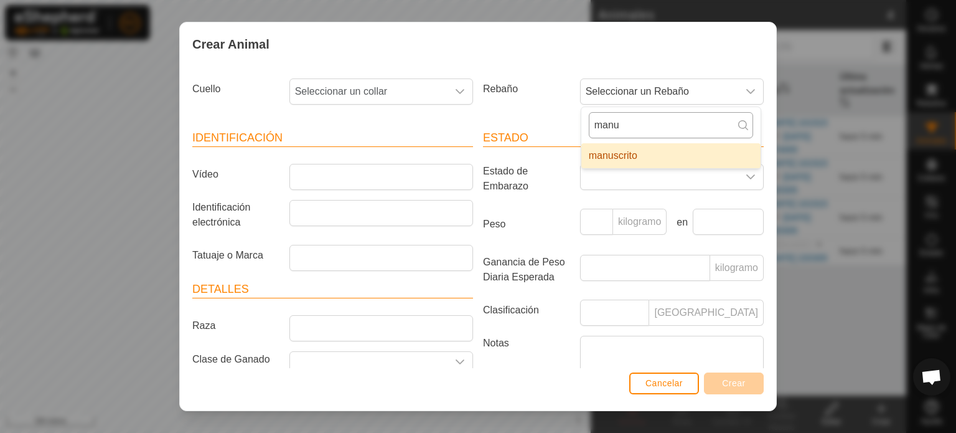
click at [655, 125] on input "manu" at bounding box center [671, 125] width 164 height 26
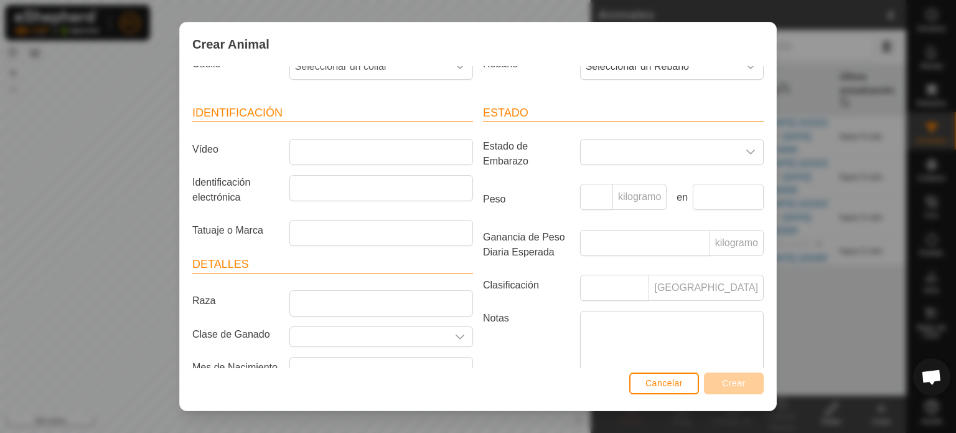
scroll to position [50, 0]
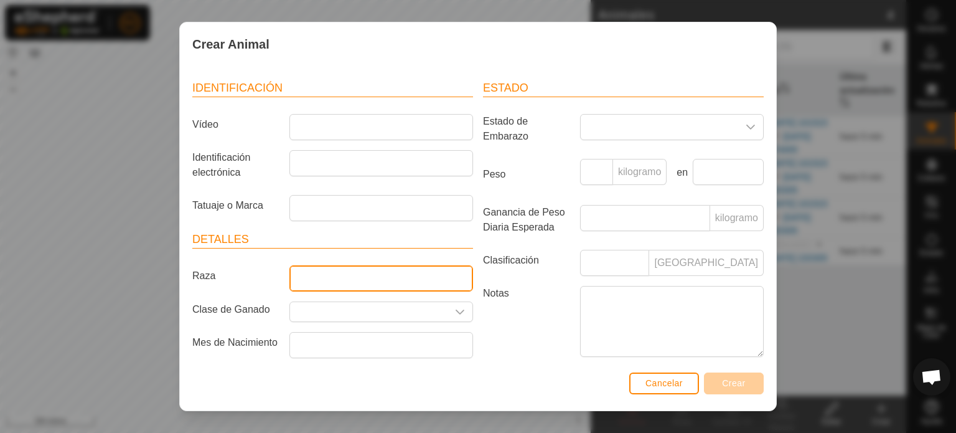
click at [335, 278] on input "Raza" at bounding box center [381, 278] width 184 height 26
type input "rubia"
click at [455, 314] on icon "disparador desplegable" at bounding box center [460, 312] width 10 height 10
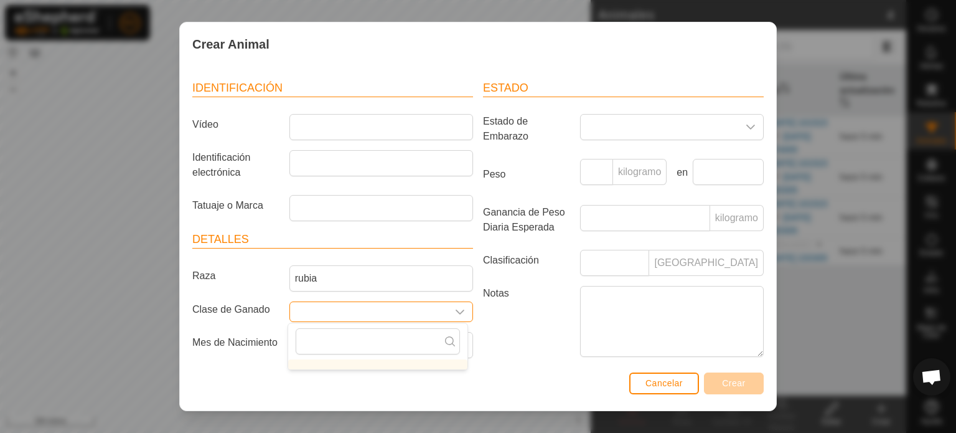
click at [362, 303] on input "text" at bounding box center [368, 311] width 157 height 19
type input "misto"
click at [451, 340] on icon at bounding box center [450, 341] width 10 height 10
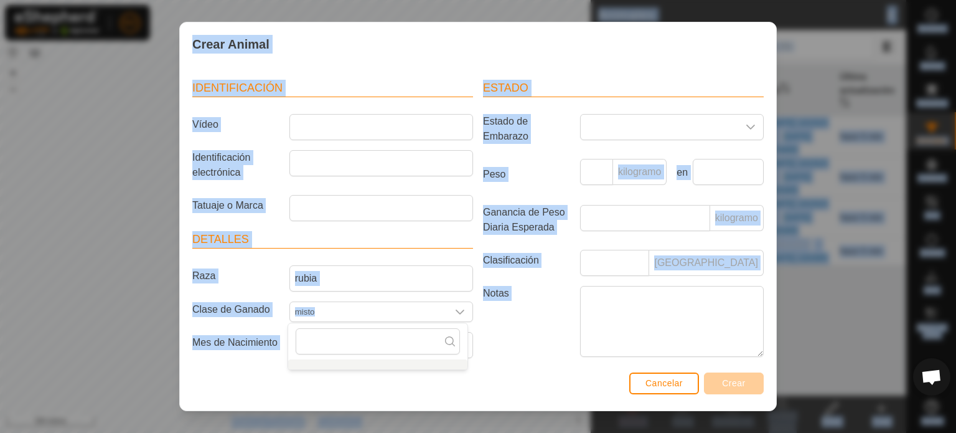
drag, startPoint x: 952, startPoint y: 426, endPoint x: 955, endPoint y: 443, distance: 16.5
click at [955, 432] on html "M2 Horarios Alertas Rebaños Animales Collares VVs Estado Infra Mapa de Calor Ay…" at bounding box center [478, 216] width 956 height 433
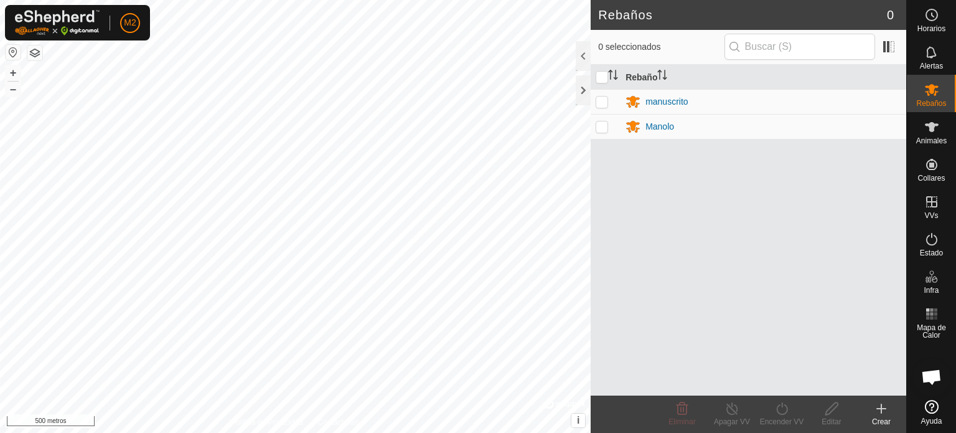
click at [600, 101] on p-checkbox at bounding box center [602, 101] width 12 height 10
checkbox input "true"
click at [603, 129] on p-checkbox at bounding box center [602, 126] width 12 height 10
checkbox input "true"
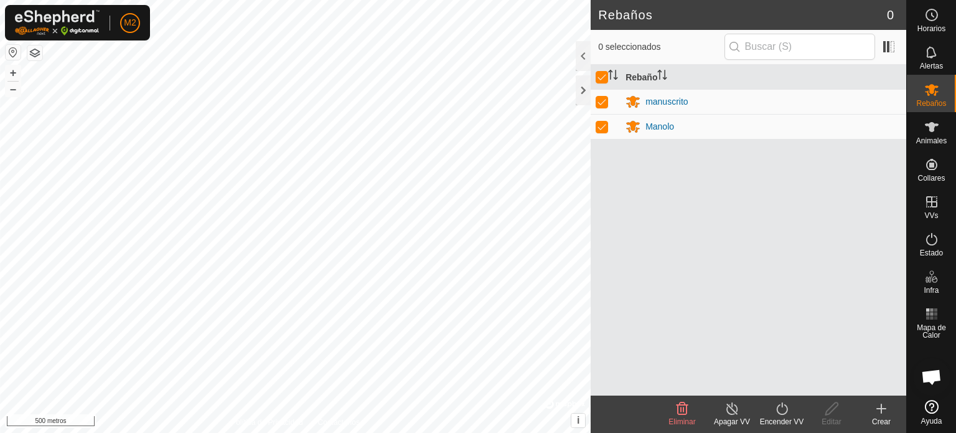
click at [759, 296] on div "Rebaño manuscrito Manolo" at bounding box center [749, 230] width 316 height 331
click at [932, 95] on icon at bounding box center [931, 89] width 15 height 15
click at [934, 104] on font "Rebaños" at bounding box center [931, 103] width 30 height 9
drag, startPoint x: 703, startPoint y: 293, endPoint x: 644, endPoint y: 301, distance: 60.3
click at [645, 301] on div "Rebaño manuscrito Manolo" at bounding box center [749, 230] width 316 height 331
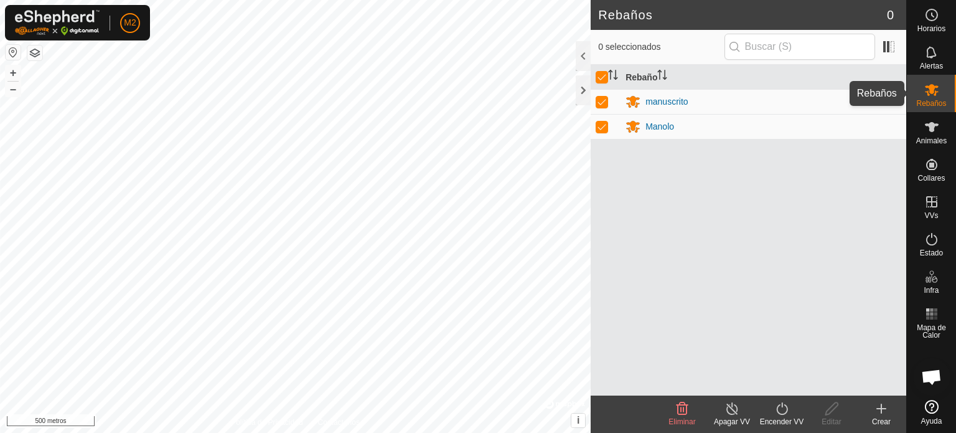
click at [936, 100] on font "Rebaños" at bounding box center [931, 103] width 30 height 9
click at [933, 141] on font "Animales" at bounding box center [931, 140] width 30 height 9
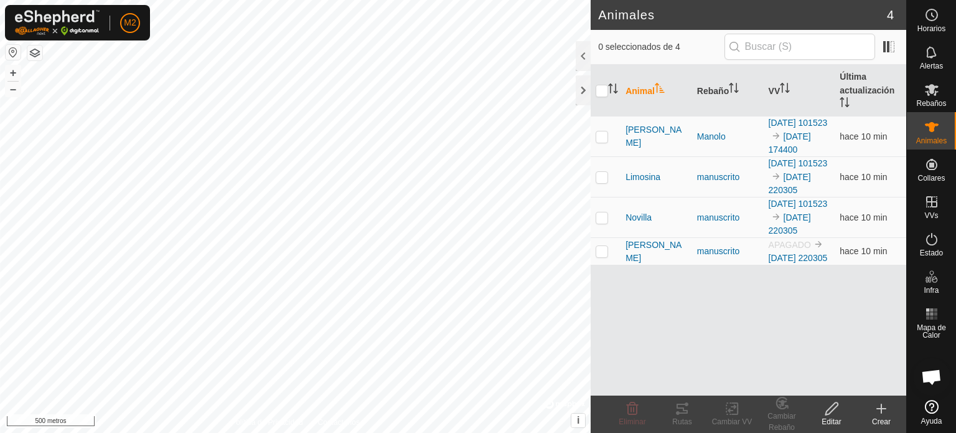
click at [883, 415] on icon at bounding box center [881, 408] width 15 height 15
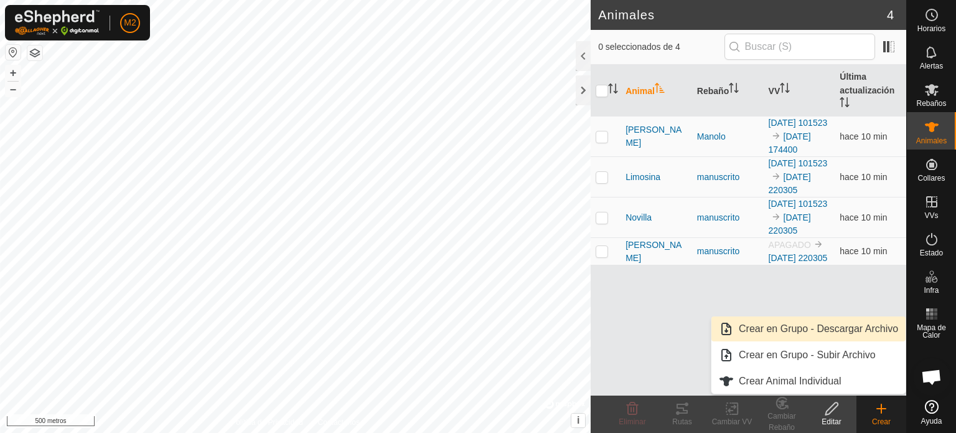
click at [832, 327] on link "Crear en Grupo - Descargar Archivo" at bounding box center [808, 328] width 194 height 25
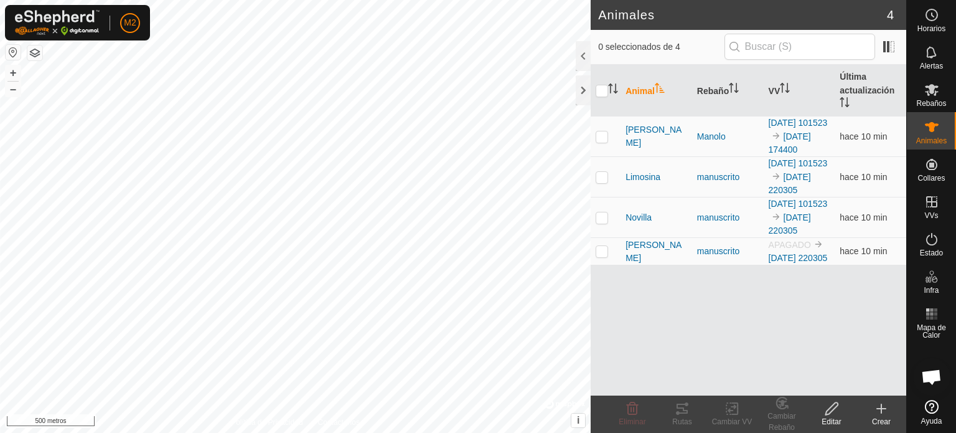
click at [802, 353] on div "Animal Rebaño VV Última actualización Becerra Manolo 2025-08-29 101523 2025-08-…" at bounding box center [749, 230] width 316 height 331
click at [940, 132] on es-animals-svg-icon at bounding box center [932, 127] width 22 height 20
click at [880, 413] on icon at bounding box center [881, 408] width 15 height 15
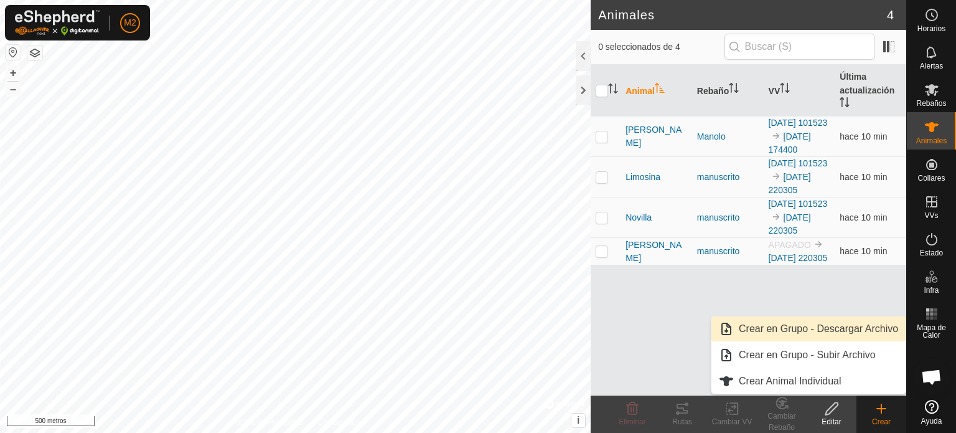
click at [787, 326] on link "Crear en Grupo - Descargar Archivo" at bounding box center [808, 328] width 194 height 25
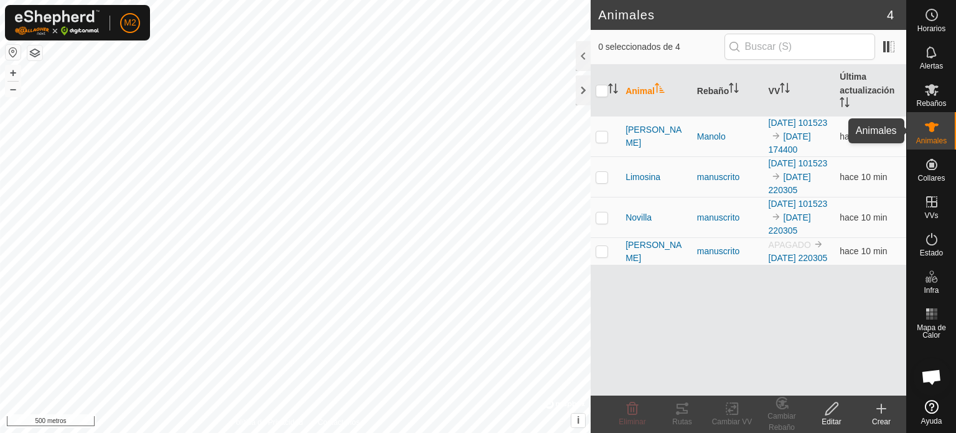
click at [934, 129] on icon at bounding box center [931, 127] width 15 height 15
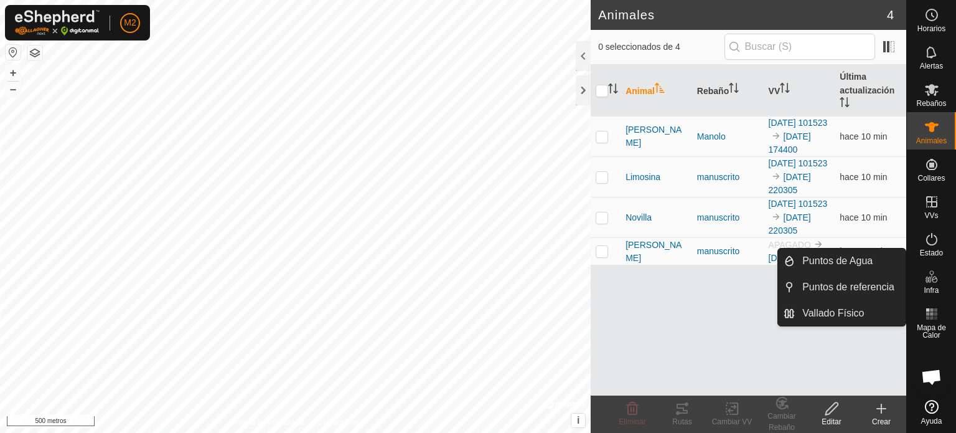
click at [879, 407] on icon at bounding box center [881, 408] width 15 height 15
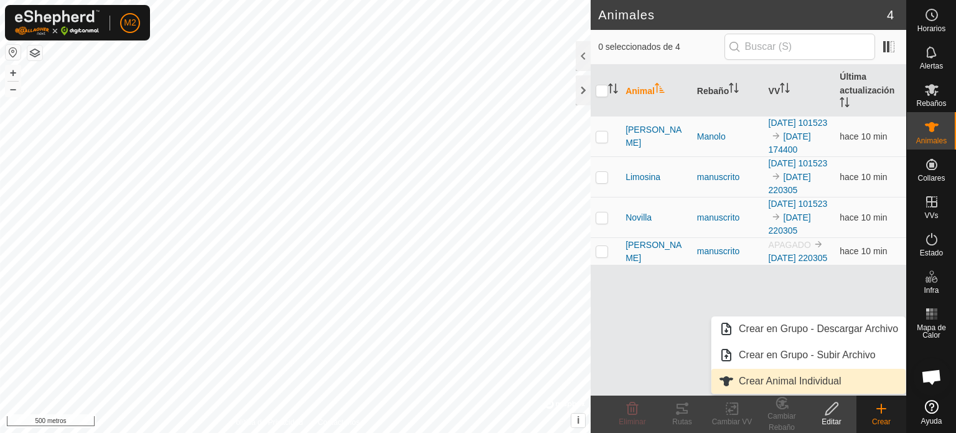
click at [810, 378] on link "Crear Animal Individual" at bounding box center [808, 380] width 194 height 25
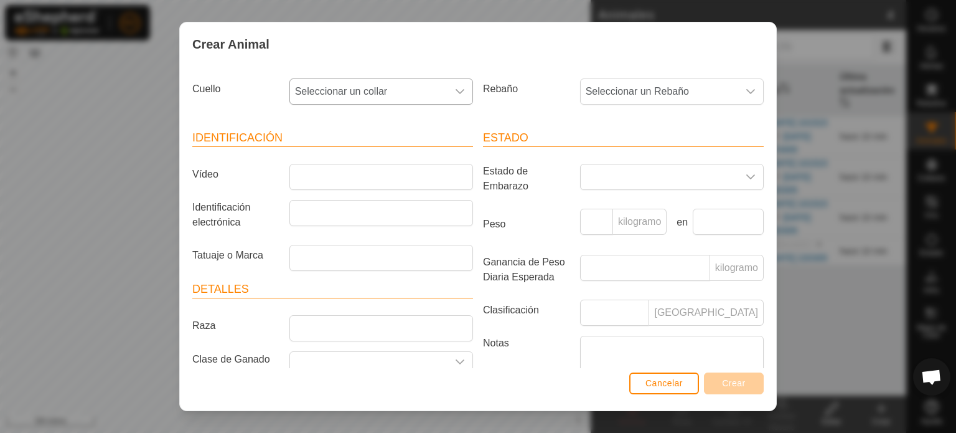
click at [460, 89] on icon "disparador desplegable" at bounding box center [460, 92] width 10 height 10
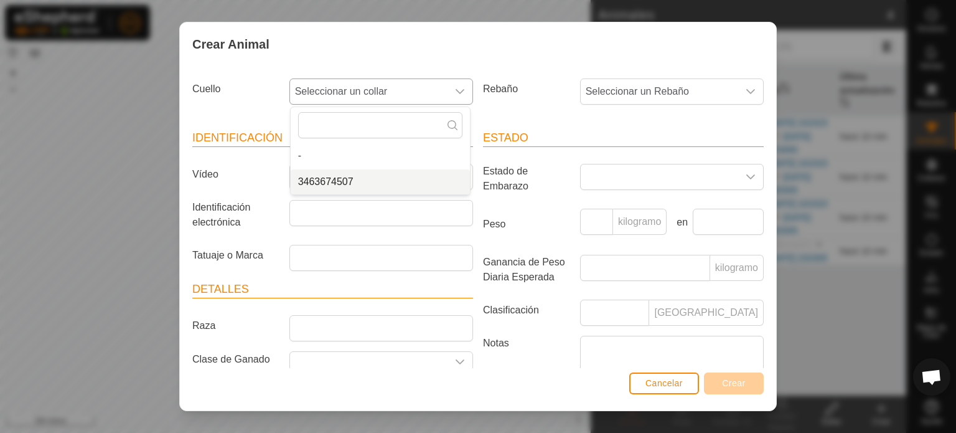
click at [357, 183] on li "3463674507" at bounding box center [380, 181] width 179 height 25
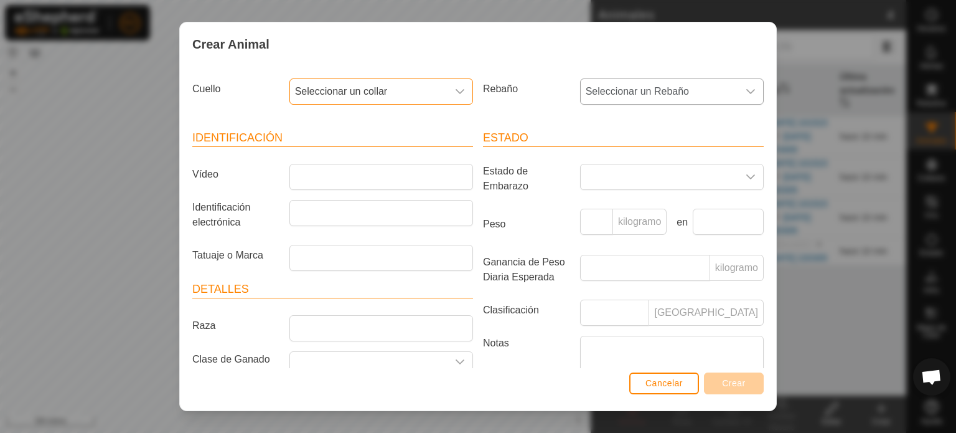
click at [738, 87] on div "disparador desplegable" at bounding box center [750, 91] width 25 height 25
click at [592, 156] on li "-" at bounding box center [670, 155] width 179 height 25
click at [746, 87] on icon "disparador desplegable" at bounding box center [751, 92] width 10 height 10
click at [610, 181] on li "manuscrito" at bounding box center [670, 181] width 179 height 25
click at [461, 85] on div "disparador desplegable" at bounding box center [460, 91] width 25 height 25
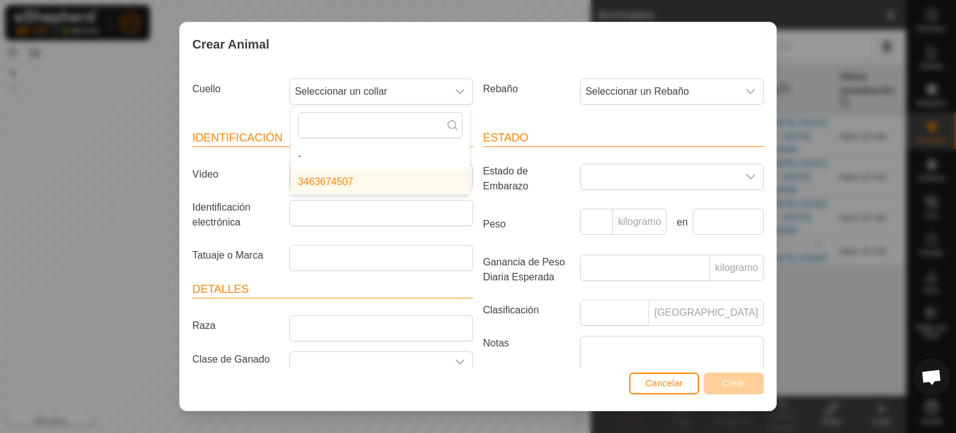
click at [381, 156] on li "-" at bounding box center [380, 155] width 179 height 25
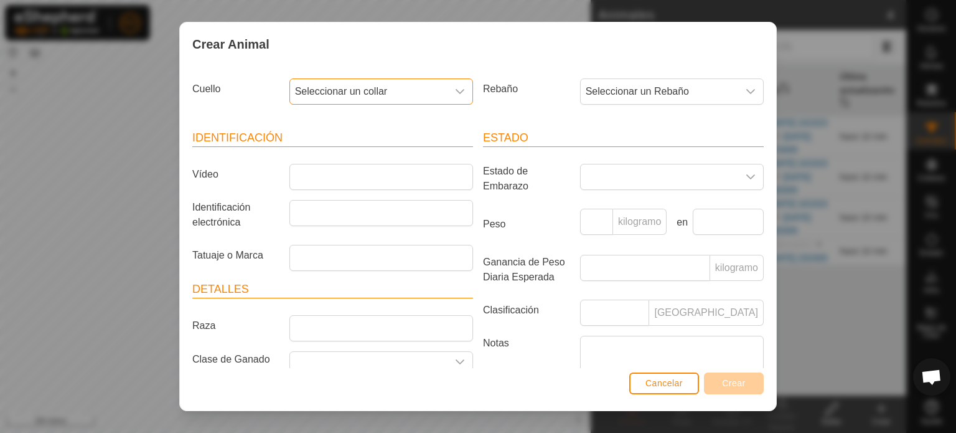
click at [463, 89] on div "disparador desplegable" at bounding box center [460, 91] width 25 height 25
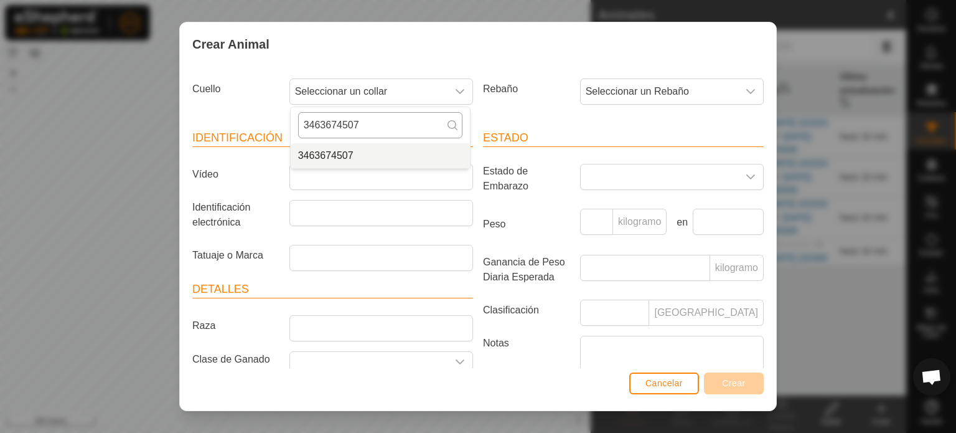
click at [404, 120] on input "3463674507" at bounding box center [380, 125] width 164 height 26
type input "3463674507"
click at [747, 88] on div "disparador desplegable" at bounding box center [750, 91] width 25 height 25
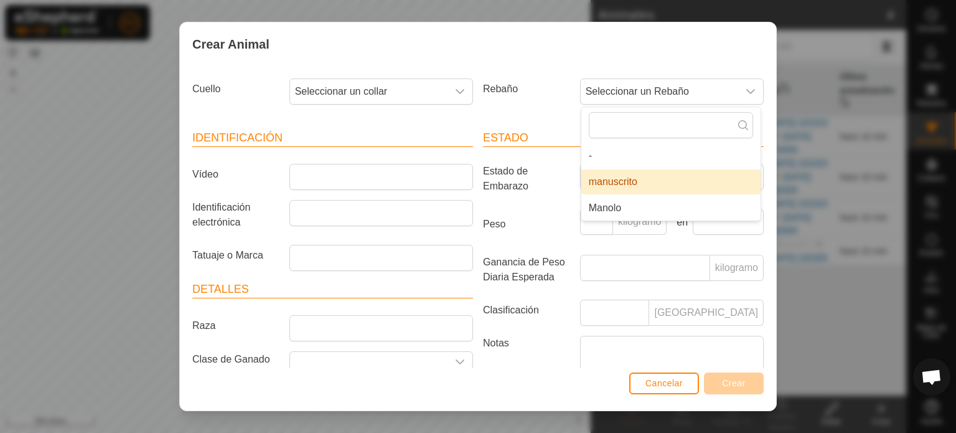
click at [633, 181] on li "manuscrito" at bounding box center [670, 181] width 179 height 25
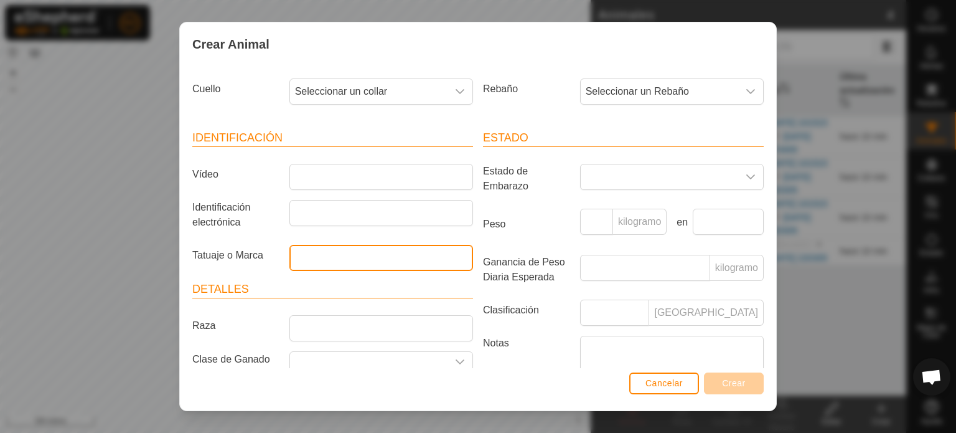
click at [308, 253] on input "Tatuaje o Marca" at bounding box center [381, 258] width 184 height 26
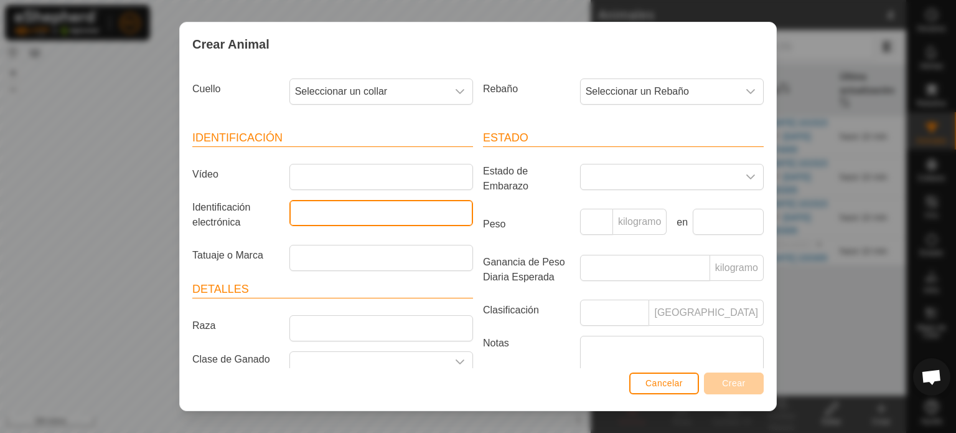
click at [306, 209] on input "Identificación electrónica" at bounding box center [381, 213] width 184 height 26
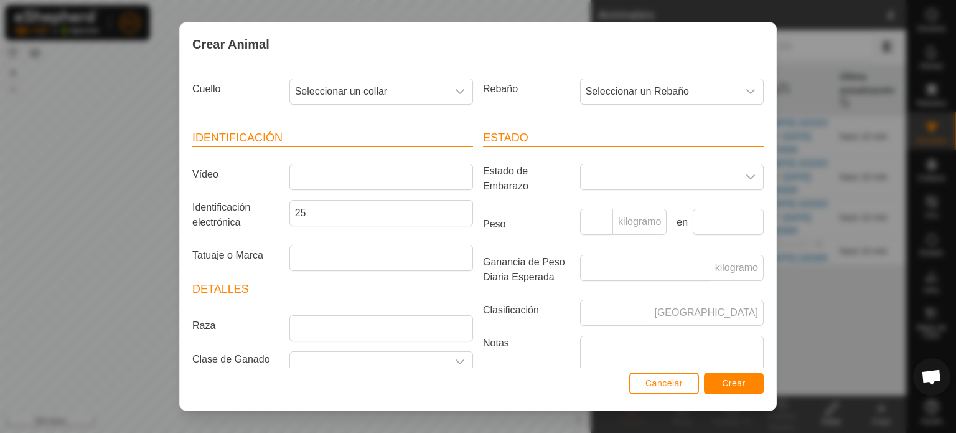
click at [213, 298] on article "Detalles Raza Clase de Ganado Mes de Nacimiento Edad -" at bounding box center [332, 359] width 281 height 157
click at [528, 9] on div "Crear Animal Cuello Seleccionar un collar Rebaño Seleccionar un Rebaño Identifi…" at bounding box center [478, 216] width 956 height 433
click at [500, 26] on div "Crear Animal Cuello Seleccionar un collar Rebaño Seleccionar un Rebaño Identifi…" at bounding box center [478, 216] width 956 height 433
click at [339, 211] on input "25" at bounding box center [381, 213] width 184 height 26
type input "2"
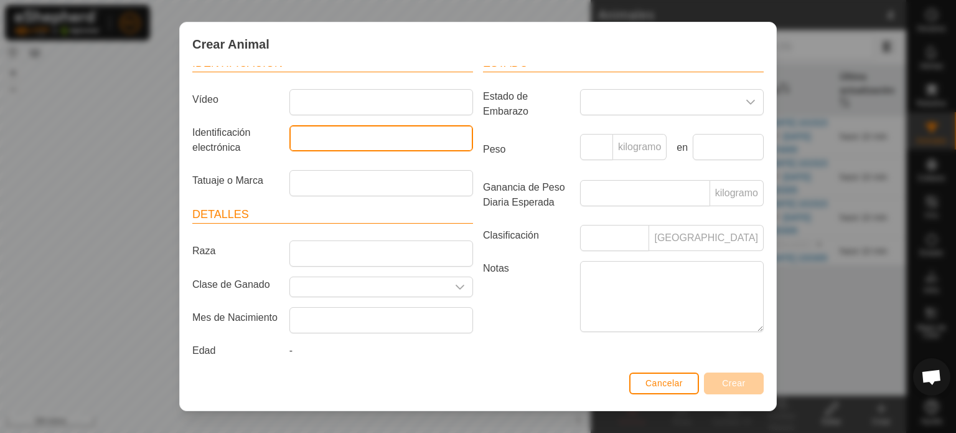
scroll to position [82, 0]
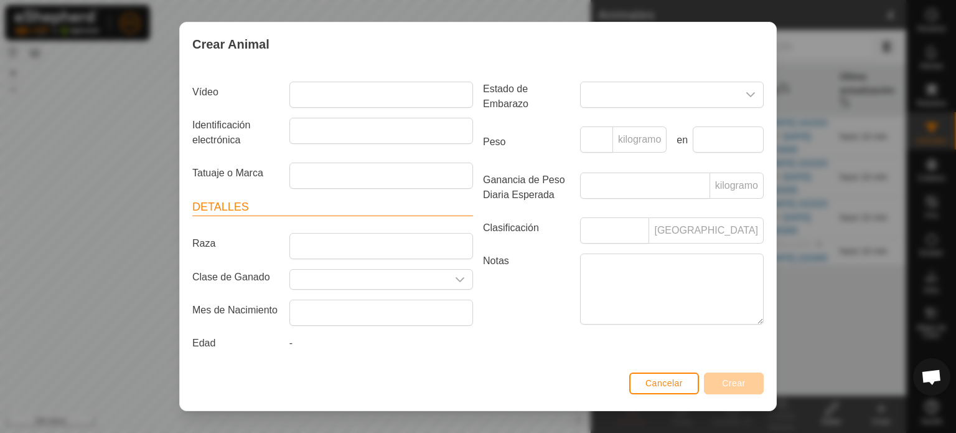
click at [955, 36] on div "Crear Animal Cuello Seleccionar un collar Rebaño Seleccionar un Rebaño Identifi…" at bounding box center [478, 216] width 956 height 433
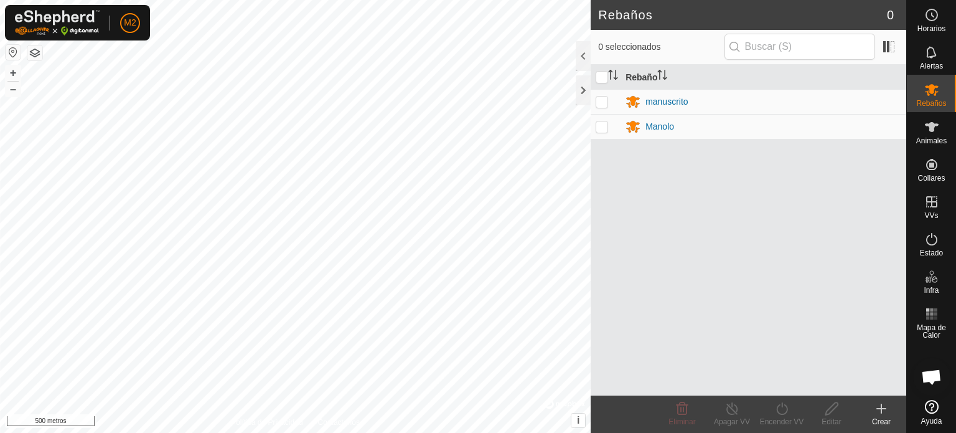
click at [599, 101] on p-checkbox at bounding box center [602, 101] width 12 height 10
checkbox input "true"
click at [876, 410] on icon at bounding box center [881, 408] width 15 height 15
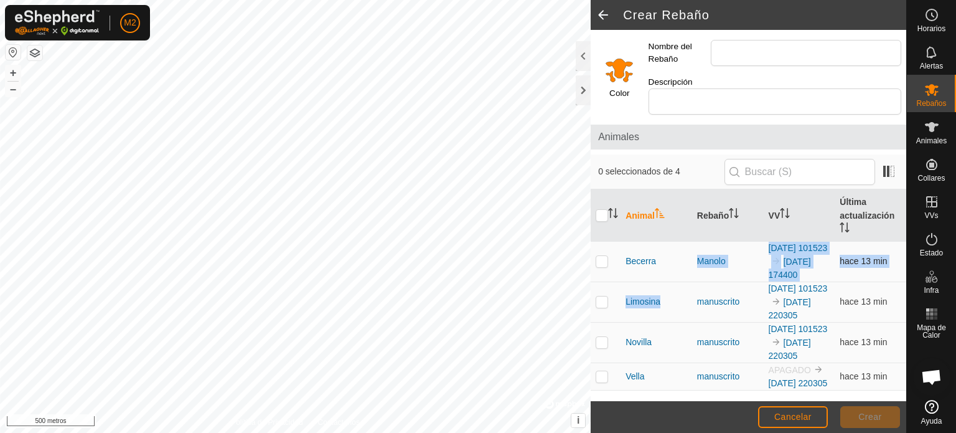
drag, startPoint x: 682, startPoint y: 316, endPoint x: 686, endPoint y: 238, distance: 77.3
click at [686, 241] on tbody "[PERSON_NAME] [DATE] 101523 [DATE] 174400 hace 13 min Limosina manuscrito [DATE…" at bounding box center [749, 315] width 316 height 149
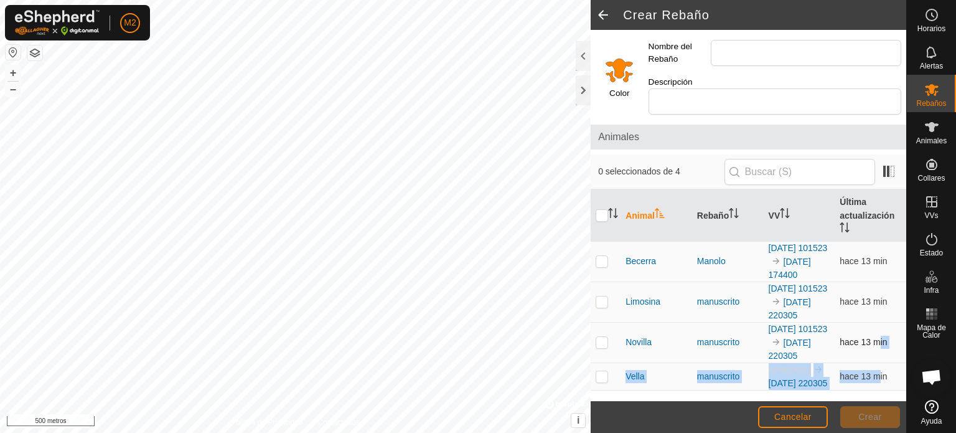
drag, startPoint x: 871, startPoint y: 359, endPoint x: 871, endPoint y: 347, distance: 11.8
click at [871, 347] on tbody "[PERSON_NAME] [DATE] 101523 [DATE] 174400 hace 13 min Limosina manuscrito [DATE…" at bounding box center [749, 315] width 316 height 149
click at [874, 390] on td "hace 13 min" at bounding box center [871, 375] width 72 height 27
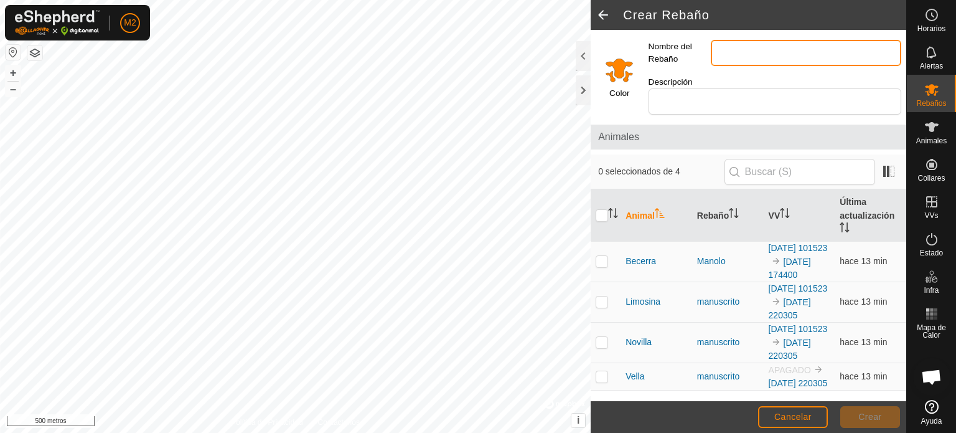
click at [752, 47] on input "Nombre del Rebaño" at bounding box center [806, 53] width 190 height 26
type input "manu"
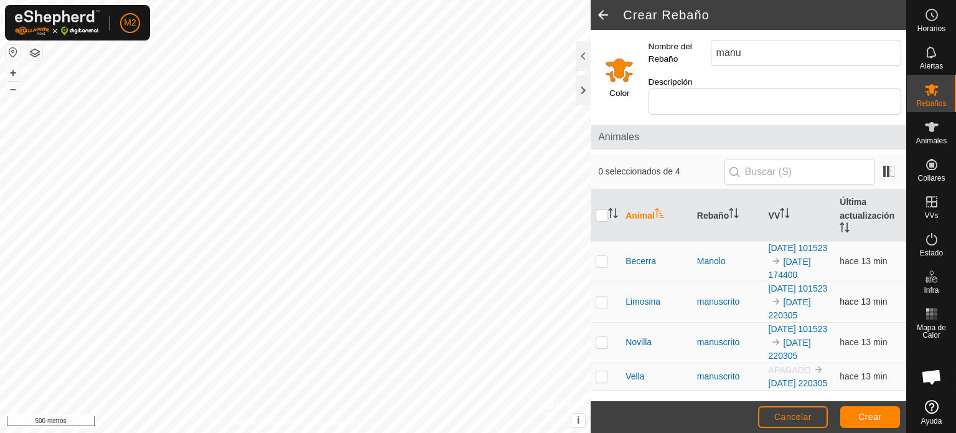
click at [603, 296] on p-checkbox at bounding box center [602, 301] width 12 height 10
checkbox input "true"
click at [601, 337] on p-checkbox at bounding box center [602, 342] width 12 height 10
checkbox input "true"
click at [600, 379] on p-checkbox at bounding box center [602, 376] width 12 height 10
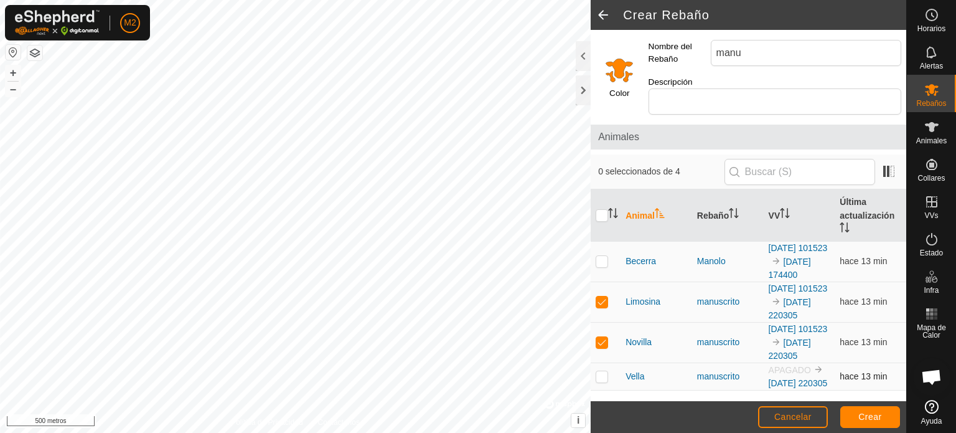
checkbox input "true"
click at [881, 415] on button "Crear" at bounding box center [870, 417] width 60 height 22
click at [765, 51] on input "manu" at bounding box center [806, 53] width 190 height 26
drag, startPoint x: 621, startPoint y: 244, endPoint x: 625, endPoint y: 278, distance: 33.9
click at [625, 278] on tbody "[PERSON_NAME] [DATE] 101523 [DATE] 174400 hace 13 min Limosina manuscrito [DATE…" at bounding box center [749, 315] width 316 height 149
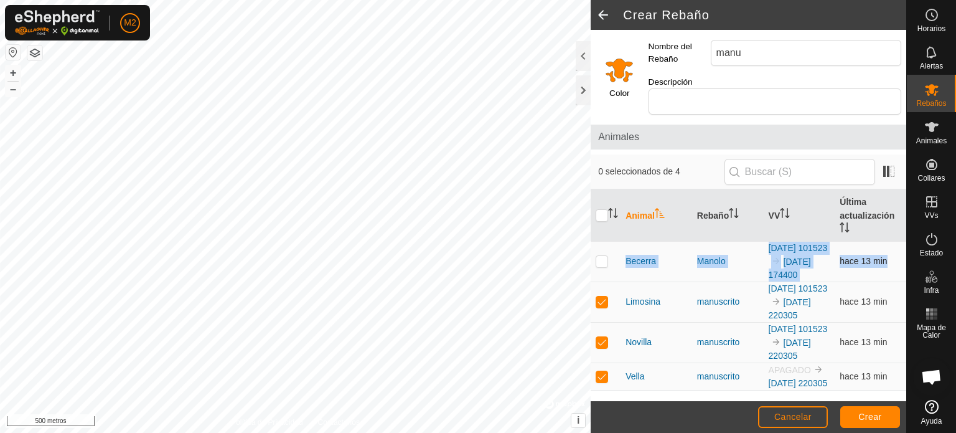
click at [634, 245] on td "Becerra" at bounding box center [657, 261] width 72 height 40
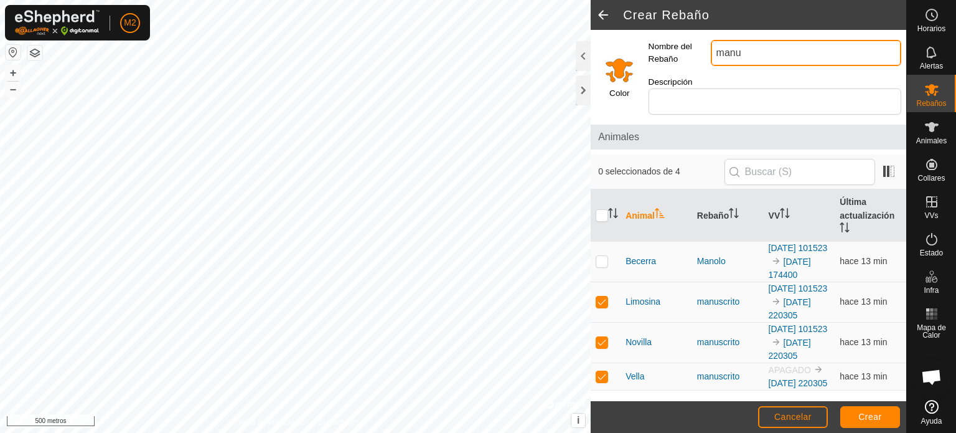
click at [759, 47] on input "manu" at bounding box center [806, 53] width 190 height 26
type input "m"
type input "pepe"
click at [601, 296] on p-checkbox at bounding box center [602, 301] width 12 height 10
checkbox input "false"
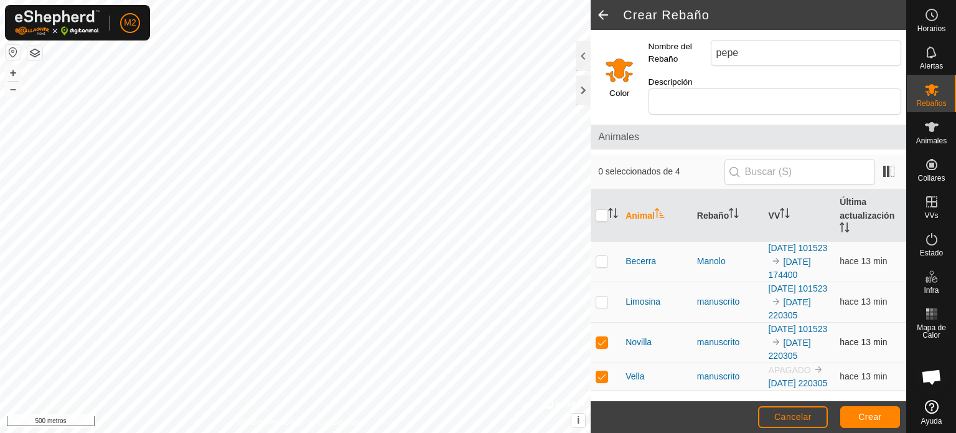
click at [600, 337] on p-checkbox at bounding box center [602, 342] width 12 height 10
checkbox input "false"
click at [601, 381] on p-checkbox at bounding box center [602, 376] width 12 height 10
checkbox input "false"
click at [598, 296] on p-checkbox at bounding box center [602, 301] width 12 height 10
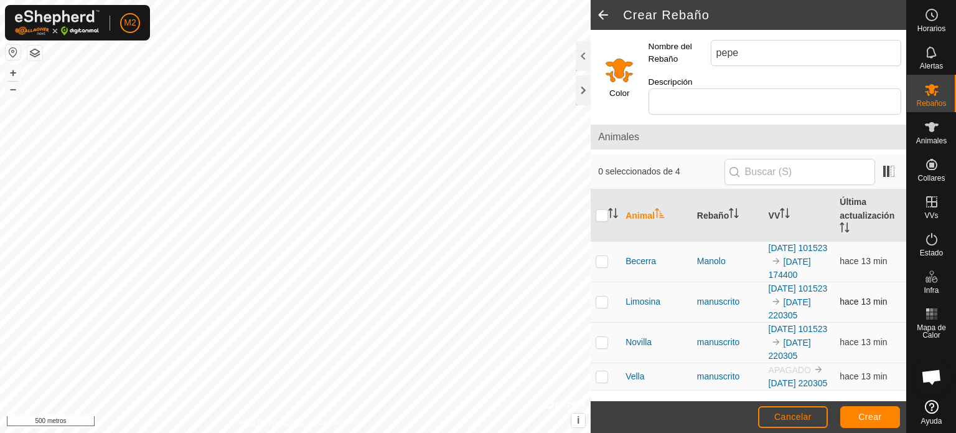
checkbox input "true"
drag, startPoint x: 600, startPoint y: 334, endPoint x: 614, endPoint y: 362, distance: 30.9
click at [608, 340] on td at bounding box center [606, 342] width 30 height 40
checkbox input "true"
click at [606, 380] on p-checkbox at bounding box center [602, 376] width 12 height 10
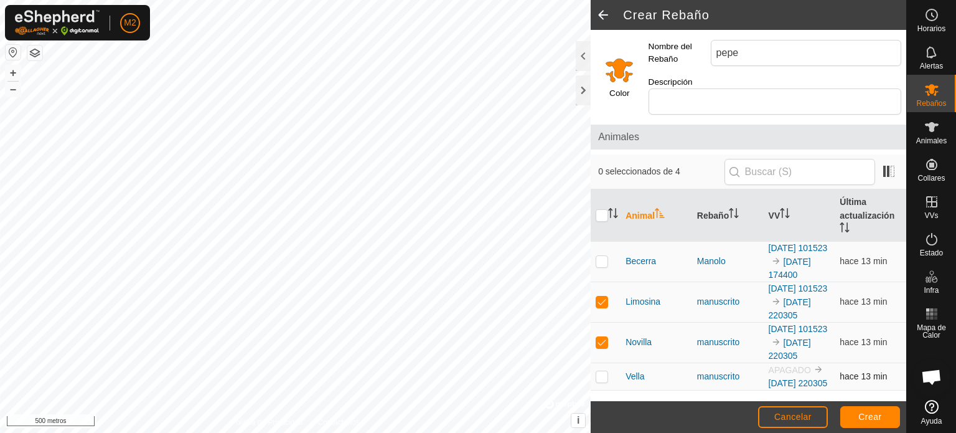
checkbox input "true"
click at [873, 415] on font "Crear" at bounding box center [870, 416] width 24 height 10
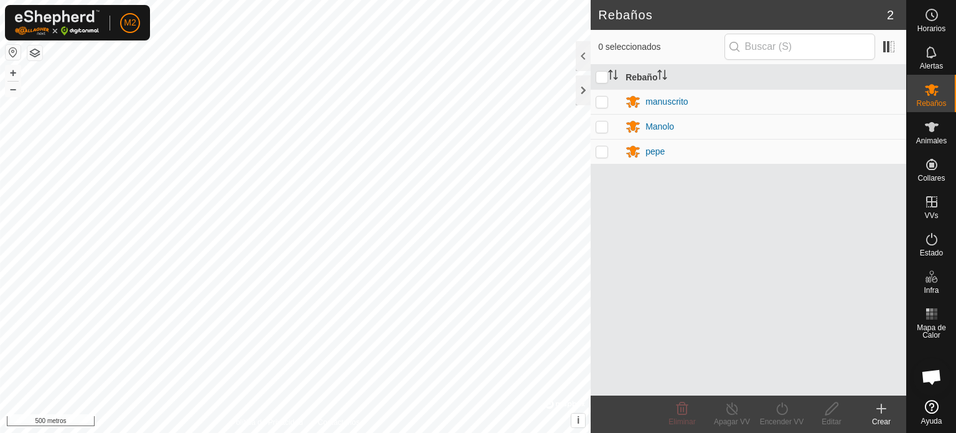
click at [605, 150] on p-checkbox at bounding box center [602, 151] width 12 height 10
checkbox input "true"
click at [717, 155] on div "pepe" at bounding box center [764, 151] width 276 height 15
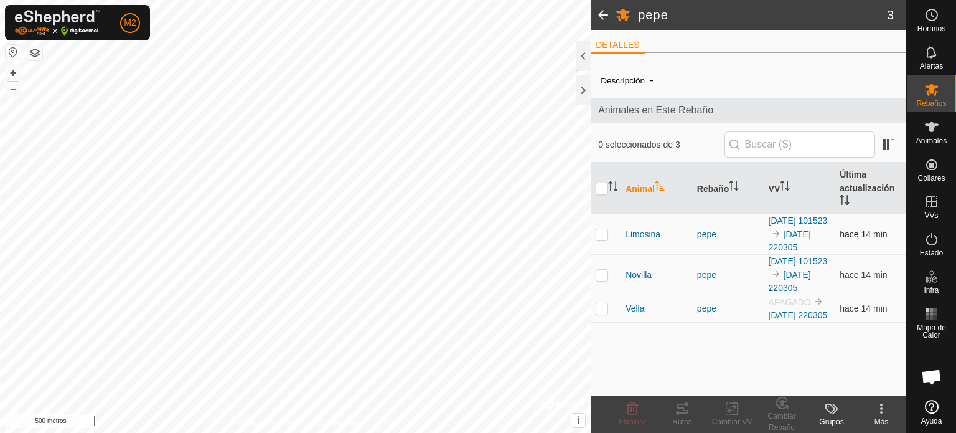
click at [781, 231] on img at bounding box center [776, 233] width 10 height 10
drag, startPoint x: 805, startPoint y: 328, endPoint x: 784, endPoint y: 361, distance: 39.2
click at [784, 361] on div "Descripción - Animales en Este Rebaño 0 seleccionados de 3 Animal Rebaño VV Últ…" at bounding box center [749, 229] width 316 height 332
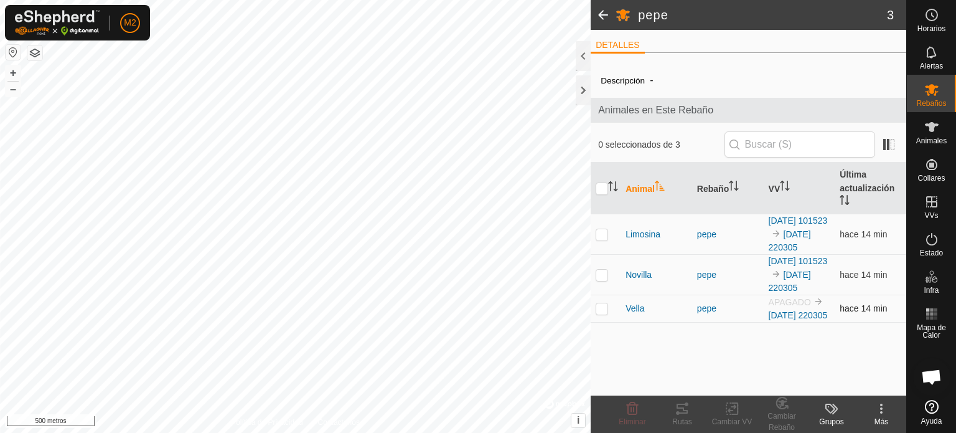
click at [818, 306] on img at bounding box center [819, 301] width 10 height 10
click at [934, 131] on icon at bounding box center [931, 127] width 15 height 15
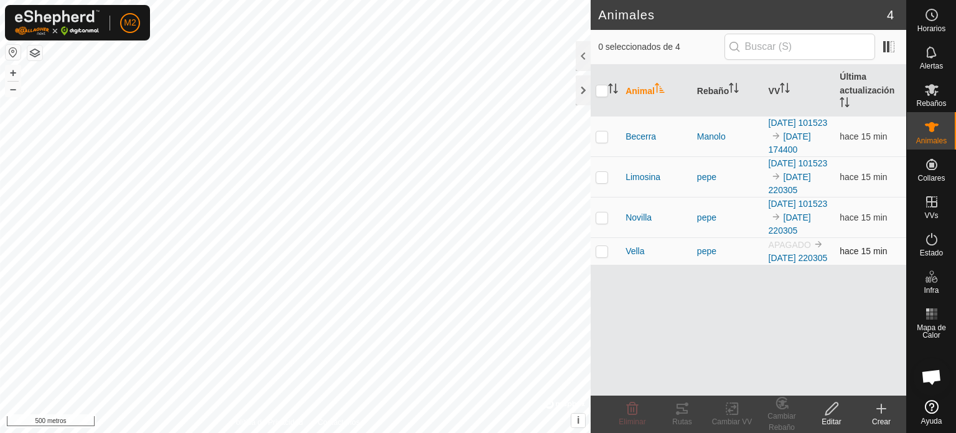
click at [601, 256] on p-checkbox at bounding box center [602, 251] width 12 height 10
checkbox input "true"
click at [733, 411] on icon at bounding box center [733, 408] width 16 height 15
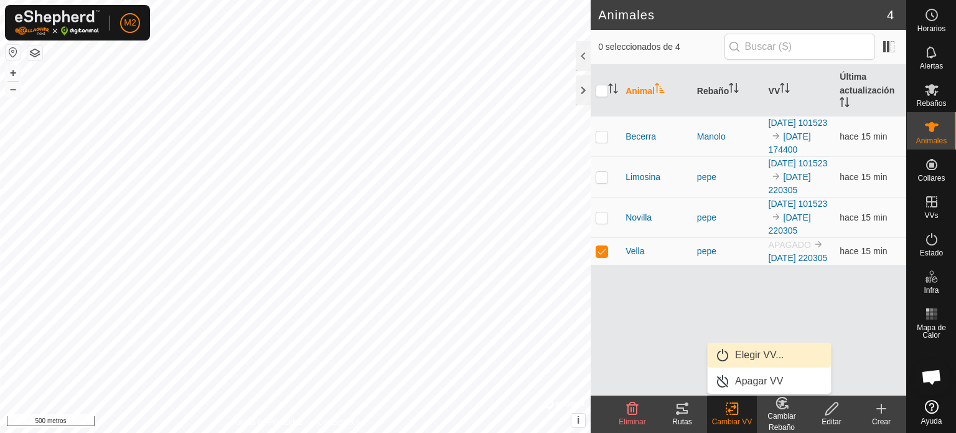
click at [756, 350] on link "Elegir VV..." at bounding box center [769, 354] width 123 height 25
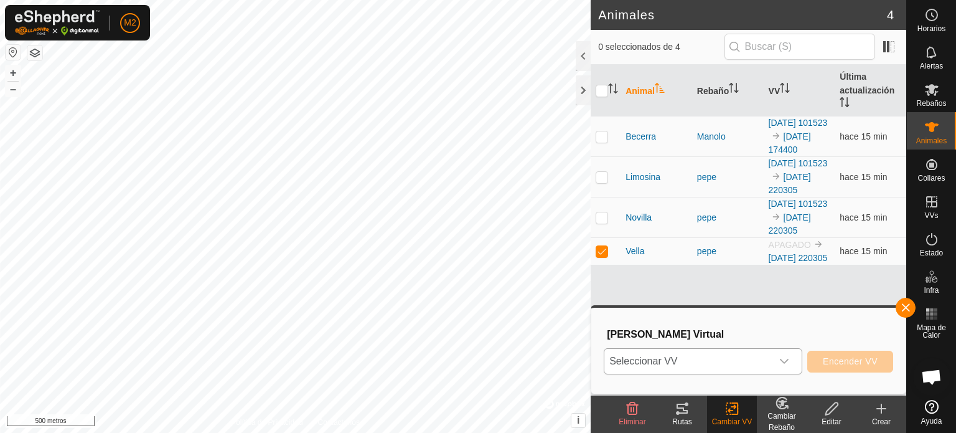
click at [784, 361] on icon "disparador desplegable" at bounding box center [784, 361] width 10 height 10
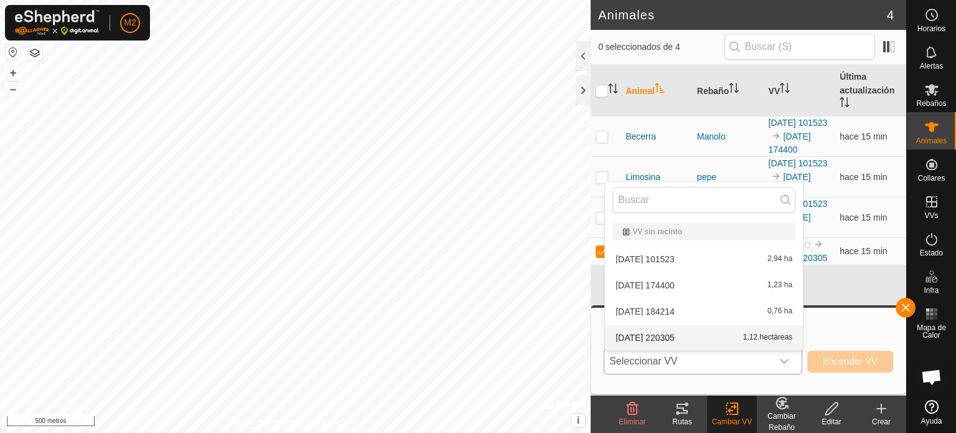
click at [684, 337] on li "[DATE] 220305 1,12 hectáreas" at bounding box center [704, 337] width 198 height 25
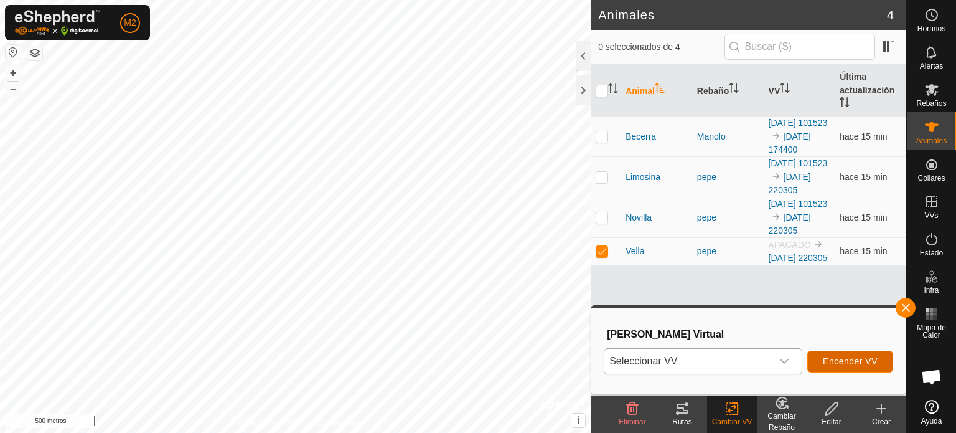
click at [863, 357] on font "Encender VV" at bounding box center [850, 361] width 55 height 10
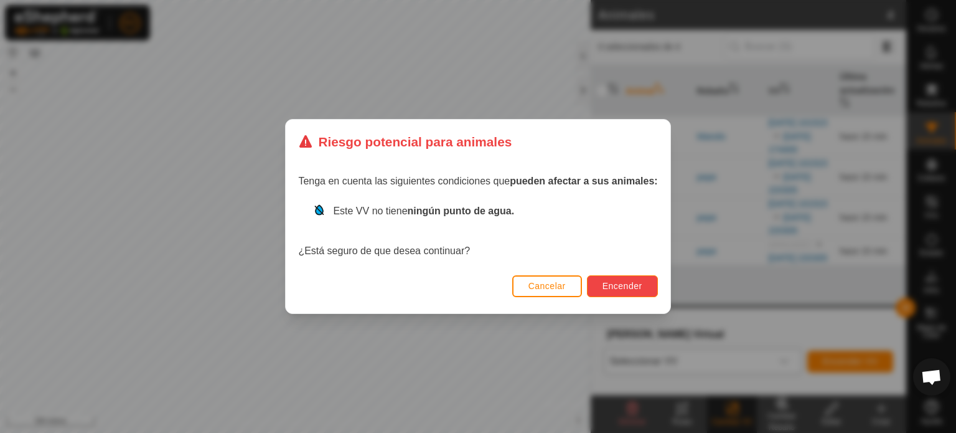
click at [615, 286] on font "Encender" at bounding box center [623, 286] width 40 height 10
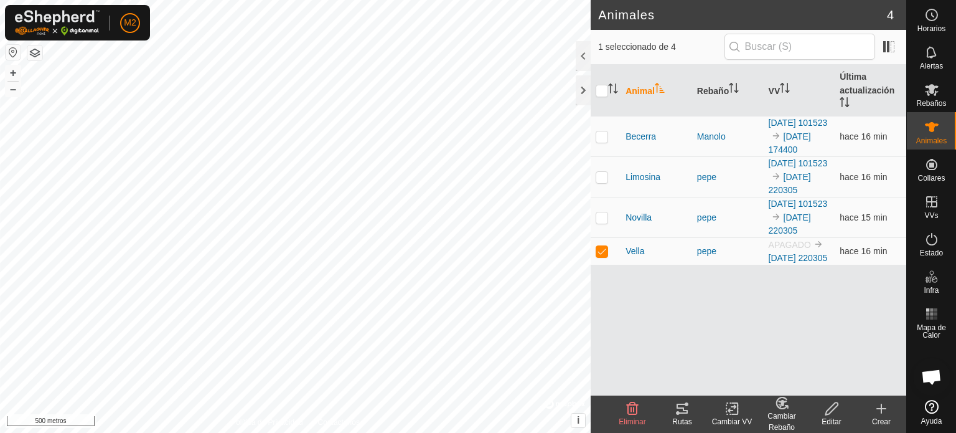
checkbox input "false"
click at [586, 87] on div at bounding box center [583, 90] width 15 height 30
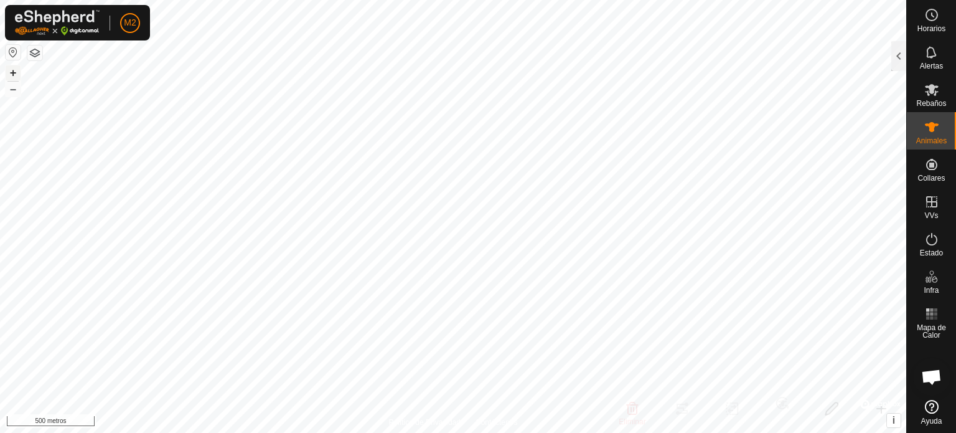
click at [9, 68] on button "+" at bounding box center [13, 72] width 15 height 15
click at [934, 261] on div "Horarios Alertas Rebaños Animales Collares VVs Estado Infra Mapa de Calor Ayuda…" at bounding box center [478, 216] width 956 height 433
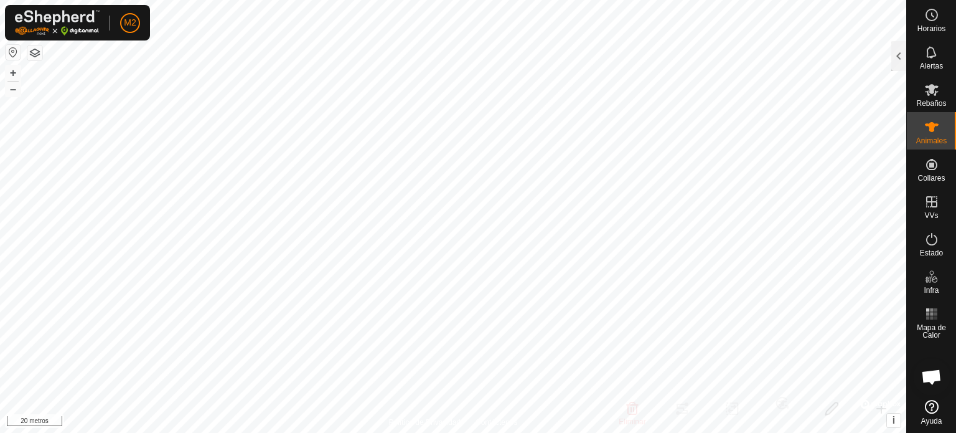
click at [931, 335] on div "Mapa de Calor" at bounding box center [931, 321] width 49 height 45
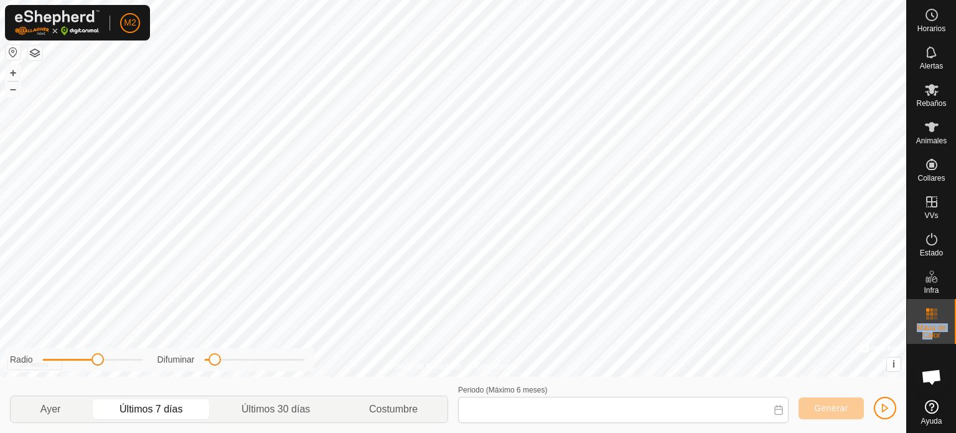
type input "05 Oct, 2025 - 11 Oct, 2025"
click at [12, 91] on font "–" at bounding box center [13, 88] width 6 height 13
click at [12, 73] on font "+" at bounding box center [13, 72] width 7 height 13
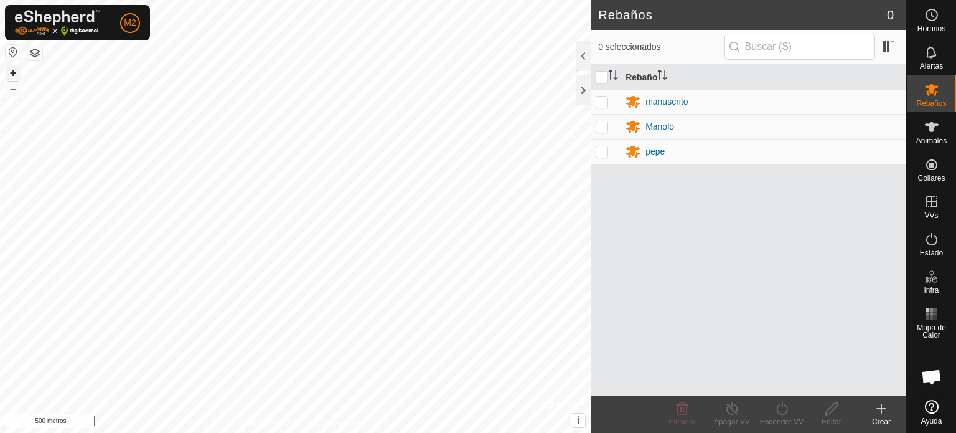
click at [7, 70] on button "+" at bounding box center [13, 72] width 15 height 15
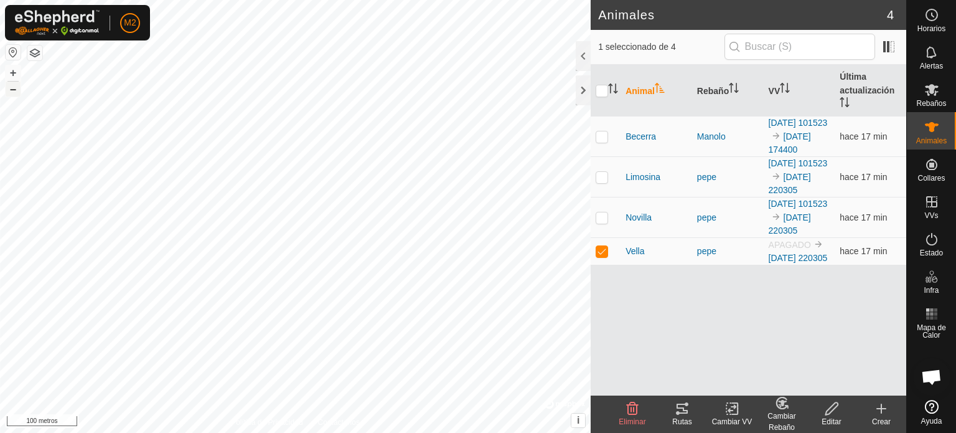
checkbox input "false"
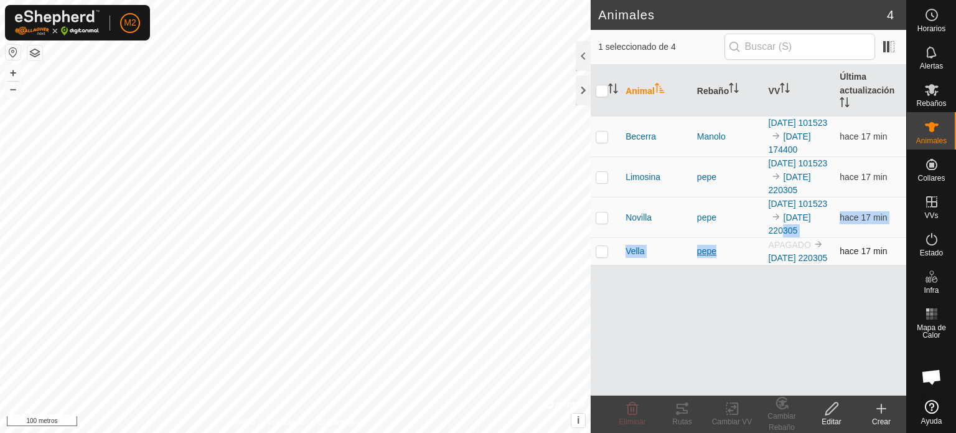
drag, startPoint x: 829, startPoint y: 253, endPoint x: 734, endPoint y: 294, distance: 103.7
click at [734, 265] on tbody "[PERSON_NAME] [DATE] 101523 [DATE] 174400 hace 17 min Limosina [PERSON_NAME] [D…" at bounding box center [749, 190] width 316 height 149
click at [825, 238] on td "[DATE] 101523 [DATE] 220305" at bounding box center [800, 217] width 72 height 40
drag, startPoint x: 876, startPoint y: 344, endPoint x: 662, endPoint y: 137, distance: 298.0
click at [781, 360] on div "Animal Rebaño VV Última actualización [PERSON_NAME] [DATE] 101523 [DATE] 174400…" at bounding box center [749, 230] width 316 height 331
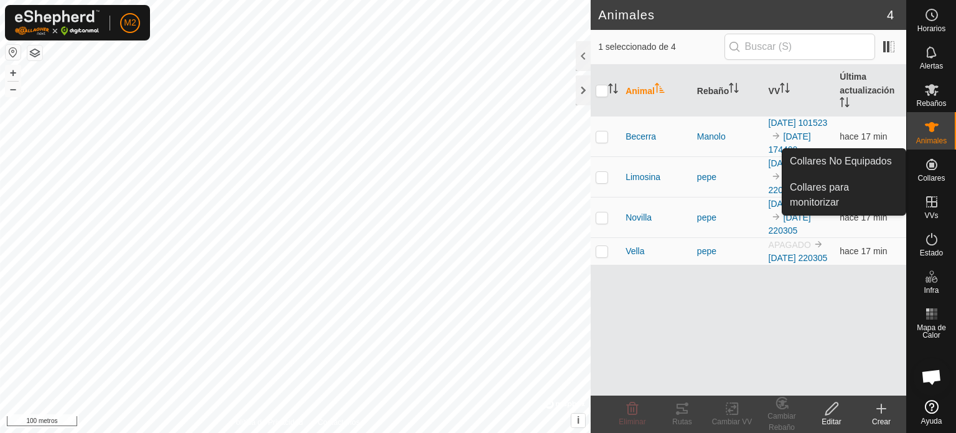
click at [929, 171] on icon at bounding box center [931, 164] width 15 height 15
click at [858, 159] on link "Collares No Equipados" at bounding box center [843, 161] width 123 height 25
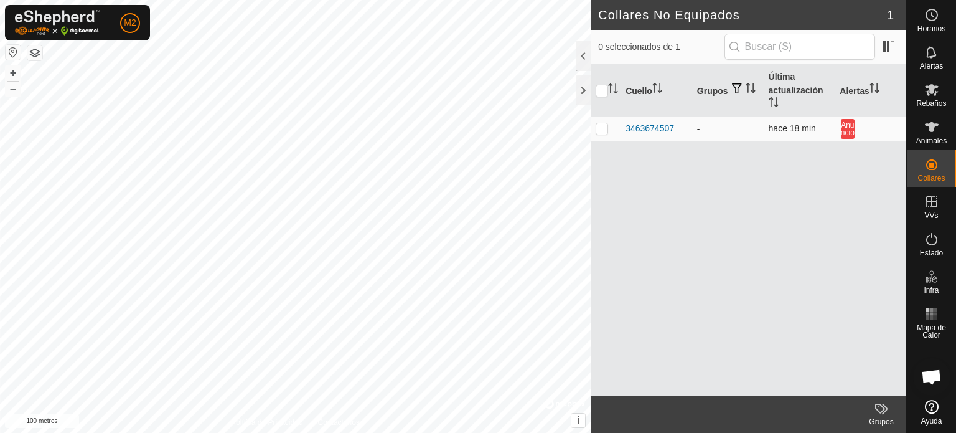
click at [600, 128] on p-checkbox at bounding box center [602, 128] width 12 height 10
checkbox input "true"
click at [815, 48] on input "text" at bounding box center [800, 47] width 151 height 26
drag, startPoint x: 752, startPoint y: 306, endPoint x: 757, endPoint y: 291, distance: 15.2
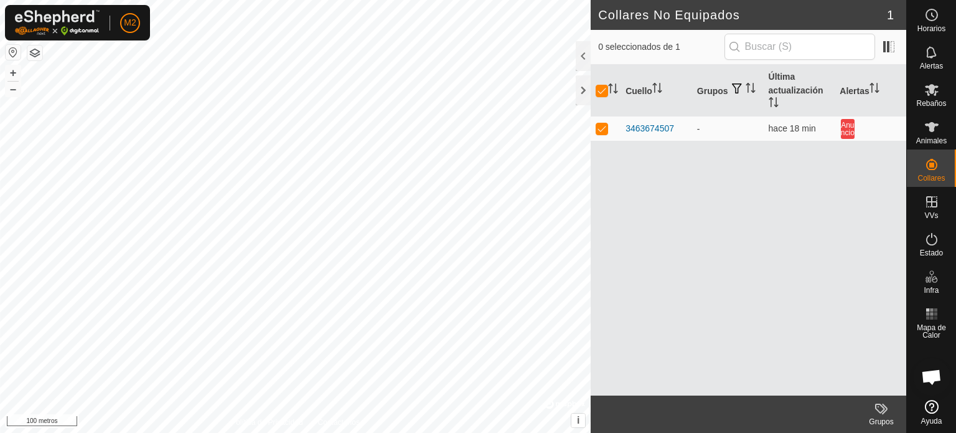
click at [757, 293] on div "Cuello Grupos Última actualización Alertas 3463674507 - hace 18 min Anuncio" at bounding box center [749, 230] width 316 height 331
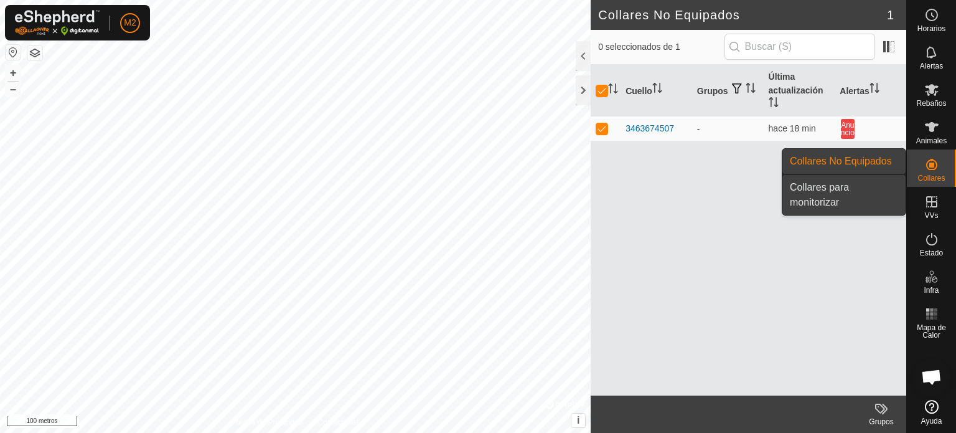
click at [822, 199] on link "Collares para monitorizar" at bounding box center [843, 195] width 123 height 40
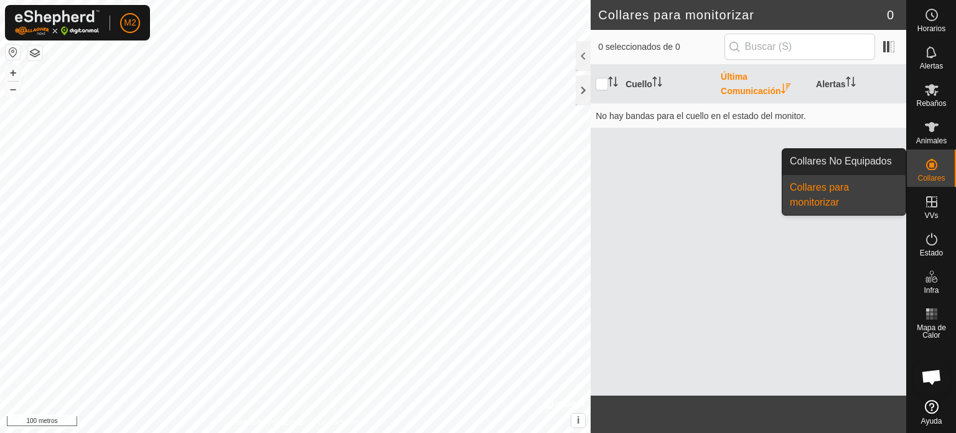
click at [936, 161] on icon at bounding box center [931, 164] width 15 height 15
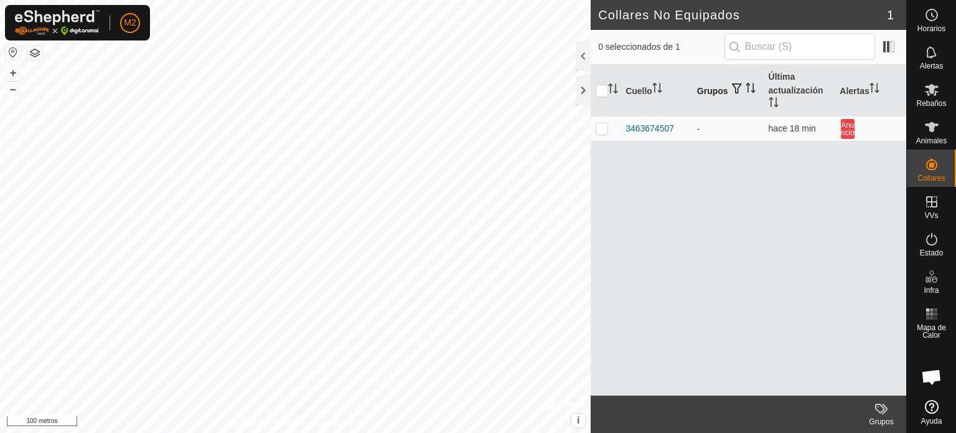
click at [714, 86] on font "Grupos" at bounding box center [712, 91] width 31 height 10
click at [602, 128] on p-checkbox at bounding box center [602, 128] width 12 height 10
checkbox input "true"
drag, startPoint x: 741, startPoint y: 201, endPoint x: 698, endPoint y: 216, distance: 45.5
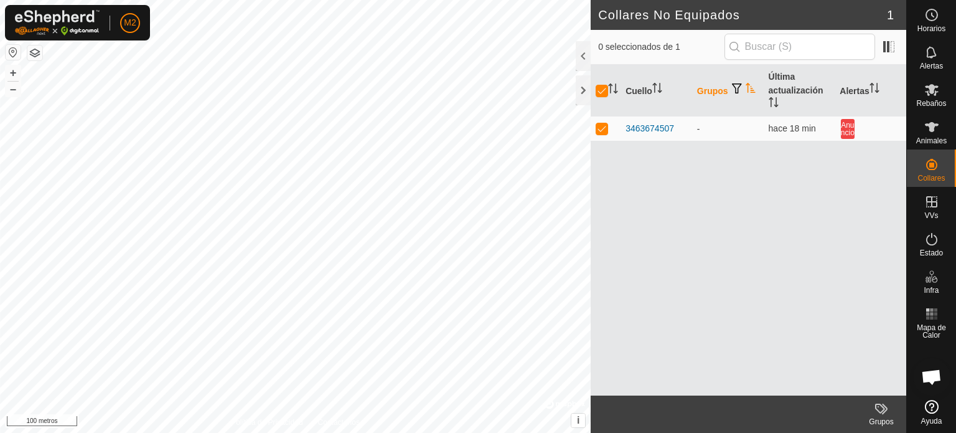
click at [703, 215] on div "Cuello Grupos Última actualización Alertas 3463674507 - hace 18 min Anuncio" at bounding box center [749, 230] width 316 height 331
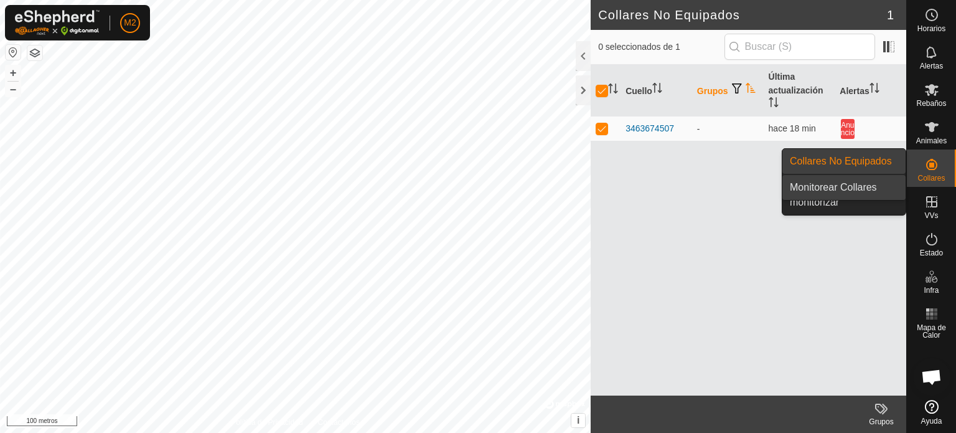
drag, startPoint x: 931, startPoint y: 159, endPoint x: 843, endPoint y: 199, distance: 96.7
click at [906, 199] on es-menu-bar "Horarios Alertas Rebaños Animales Collares VVs Estado Infra Mapa de Calor Ayuda…" at bounding box center [931, 216] width 50 height 433
click at [811, 192] on link "Collares para monitorizar" at bounding box center [843, 195] width 123 height 40
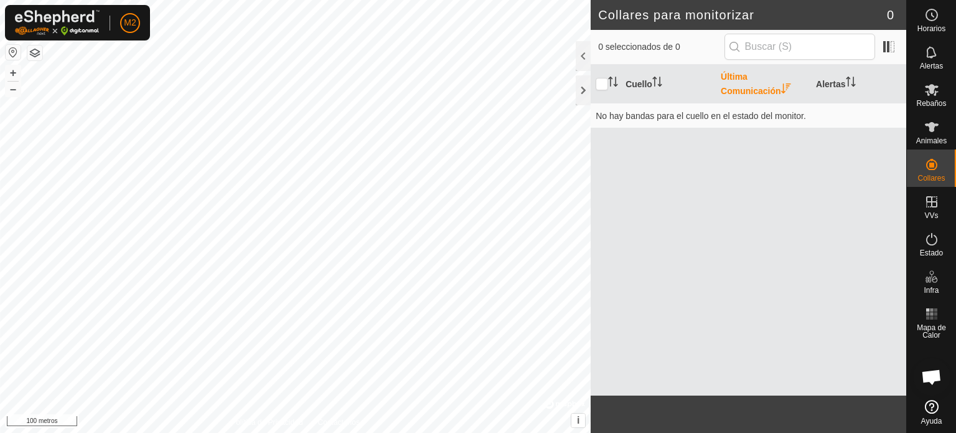
click at [743, 86] on th "Última Comunicación" at bounding box center [763, 84] width 95 height 39
click at [837, 79] on font "Alertas" at bounding box center [830, 84] width 29 height 10
click at [601, 75] on th at bounding box center [606, 84] width 30 height 39
click at [672, 162] on div "Cuello Última Comunicación Alertas No hay bandas para el cuello en el estado de…" at bounding box center [749, 230] width 316 height 331
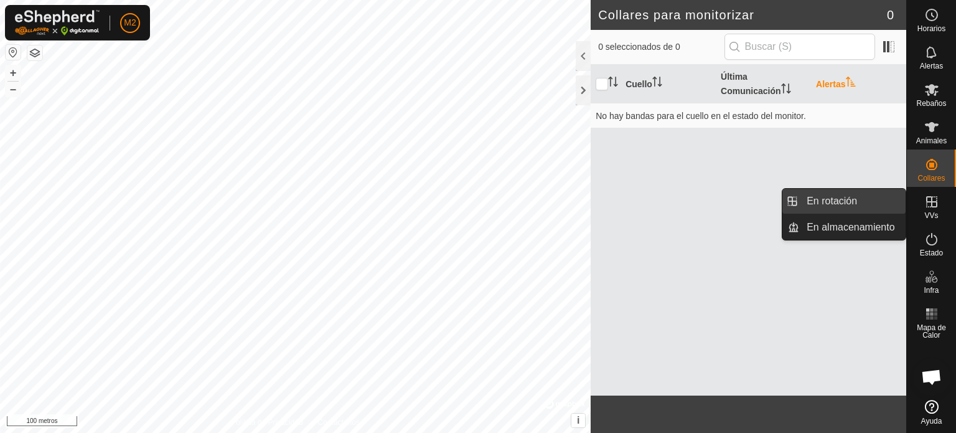
click at [851, 201] on link "En rotación" at bounding box center [852, 201] width 106 height 25
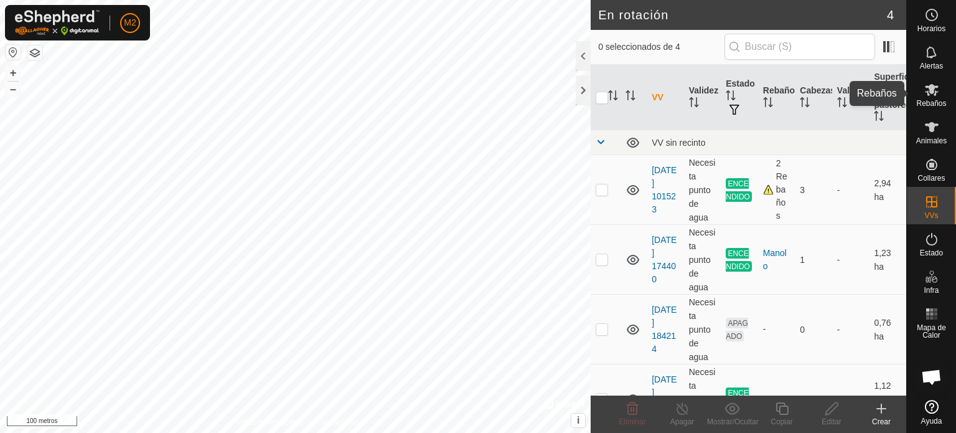
click at [934, 91] on icon at bounding box center [931, 89] width 15 height 15
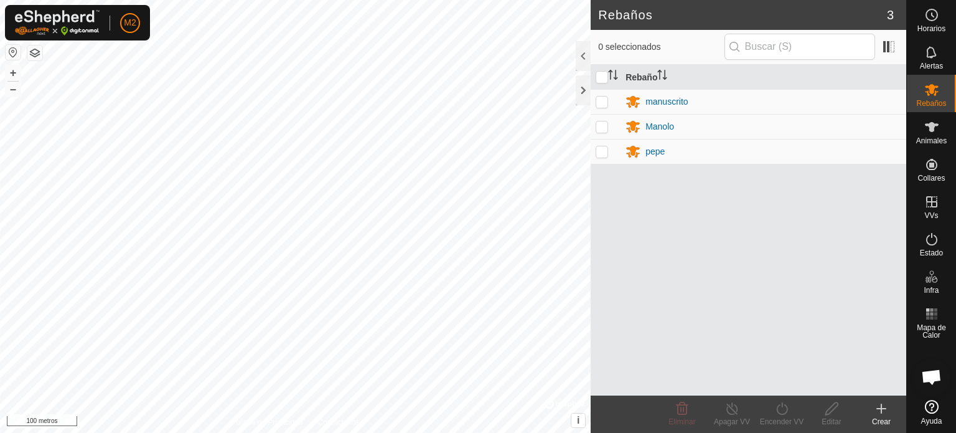
click at [605, 98] on p-checkbox at bounding box center [602, 101] width 12 height 10
checkbox input "true"
click at [603, 149] on p-checkbox at bounding box center [602, 151] width 12 height 10
checkbox input "true"
click at [601, 124] on p-checkbox at bounding box center [602, 126] width 12 height 10
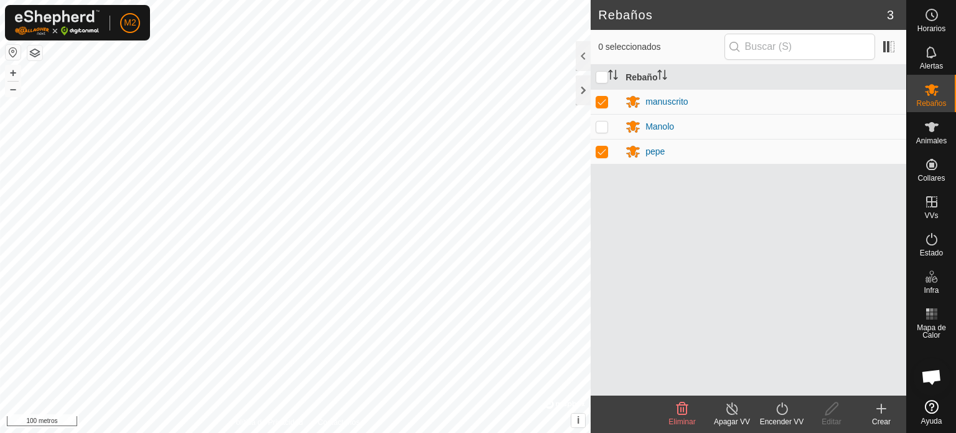
checkbox input "true"
click at [606, 99] on p-checkbox at bounding box center [602, 101] width 12 height 10
checkbox input "false"
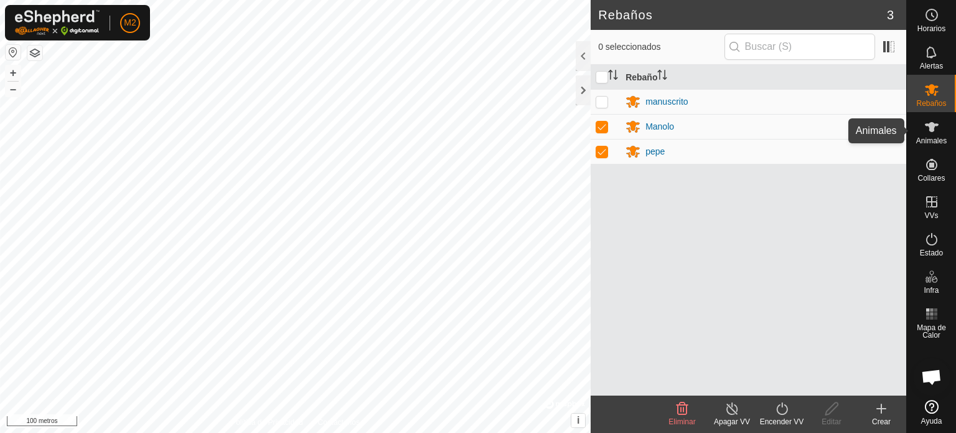
click at [933, 129] on icon at bounding box center [932, 127] width 14 height 10
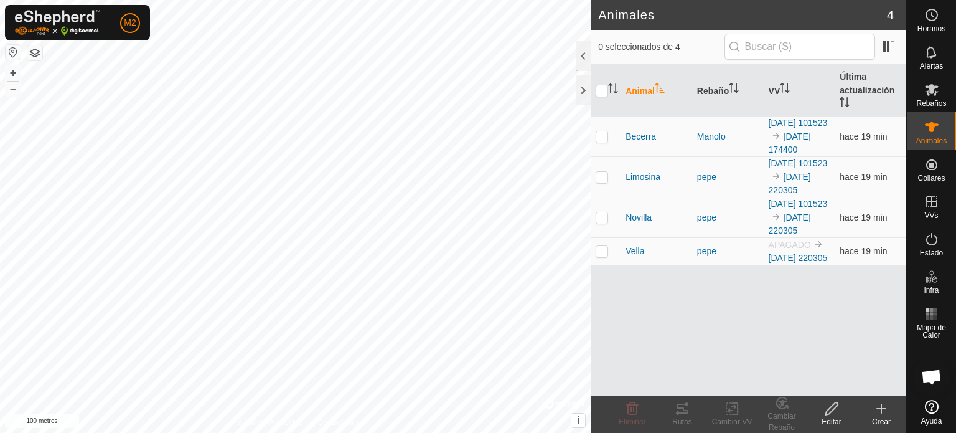
drag, startPoint x: 827, startPoint y: 283, endPoint x: 817, endPoint y: 353, distance: 70.3
click at [817, 353] on div "Animal Rebaño VV Última actualización [PERSON_NAME] [DATE] 101523 [DATE] 174400…" at bounding box center [749, 230] width 316 height 331
click at [877, 408] on icon at bounding box center [881, 408] width 9 height 0
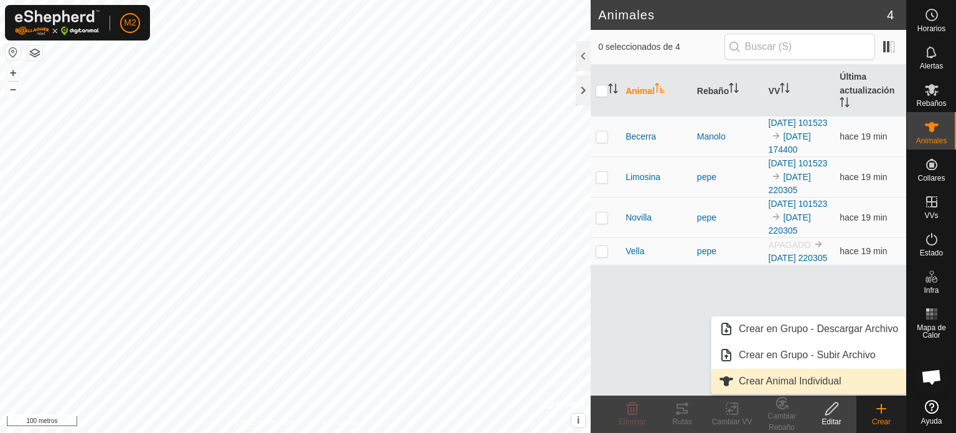
click at [794, 378] on link "Crear Animal Individual" at bounding box center [808, 380] width 194 height 25
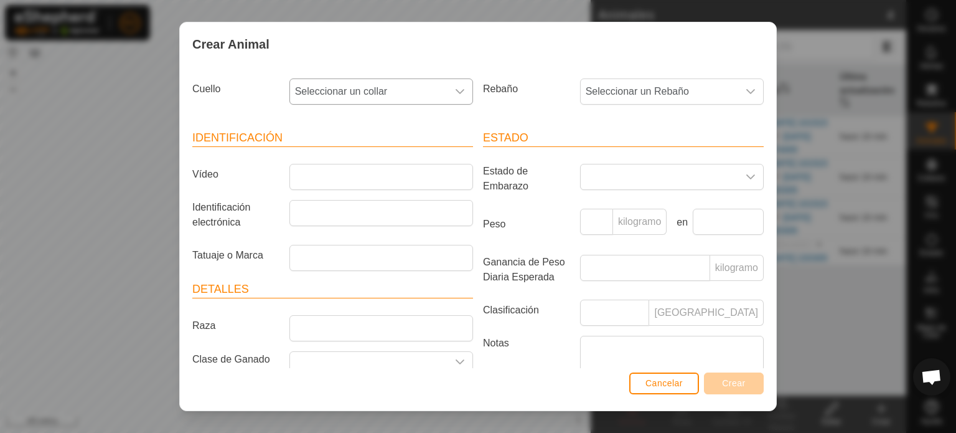
click at [457, 88] on icon "disparador desplegable" at bounding box center [460, 92] width 10 height 10
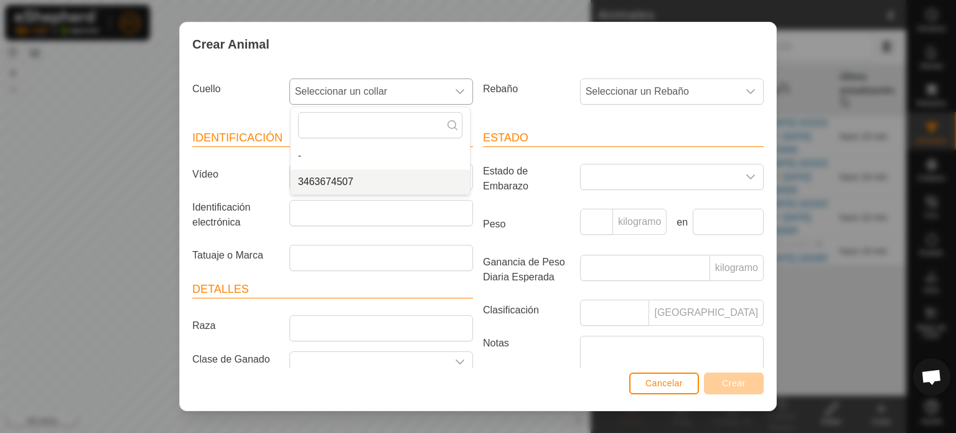
click at [329, 175] on li "3463674507" at bounding box center [380, 181] width 179 height 25
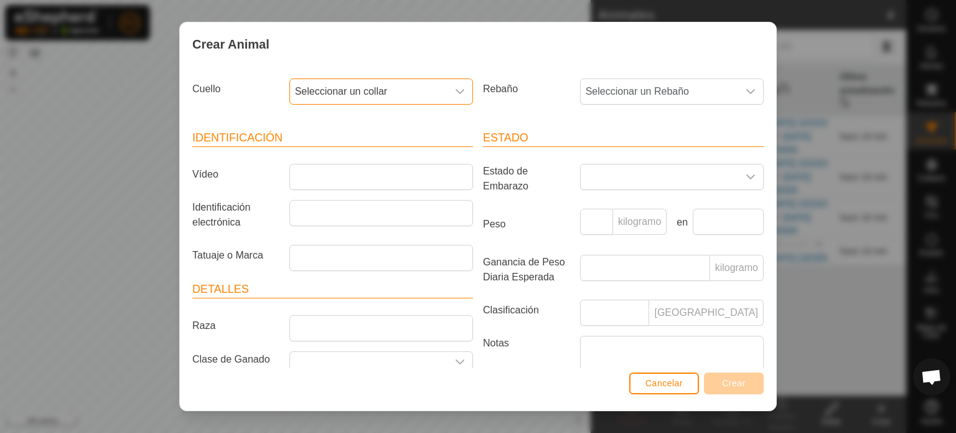
click at [456, 88] on icon "disparador desplegable" at bounding box center [460, 92] width 10 height 10
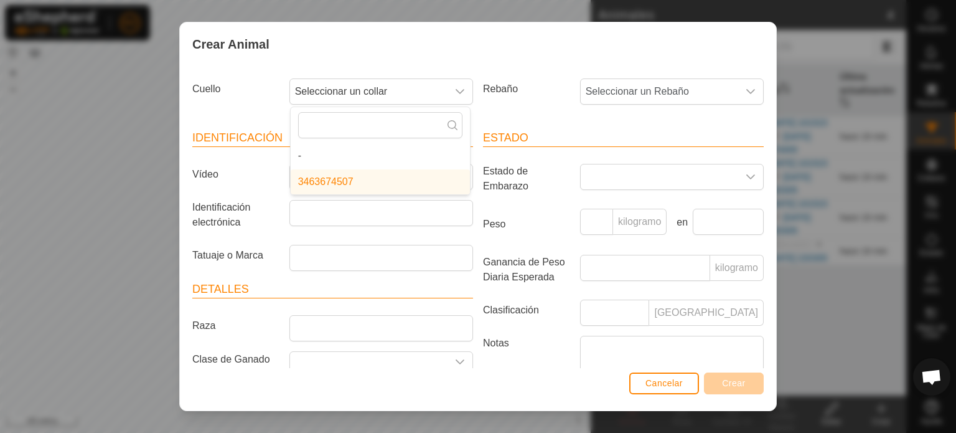
click at [449, 124] on icon at bounding box center [453, 125] width 10 height 10
click at [421, 184] on li "3463674507" at bounding box center [380, 181] width 179 height 25
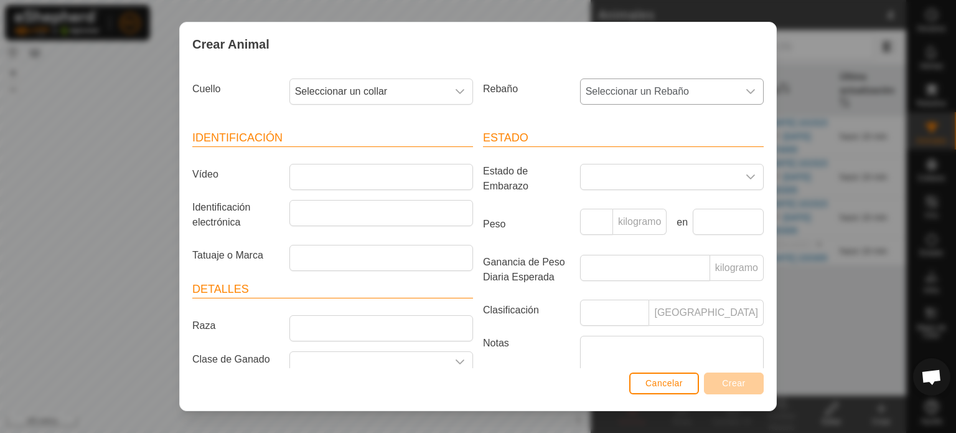
click at [744, 83] on div "disparador desplegable" at bounding box center [750, 91] width 25 height 25
click at [595, 231] on li "pepe" at bounding box center [670, 234] width 179 height 25
click at [309, 323] on input "Raza" at bounding box center [381, 328] width 184 height 26
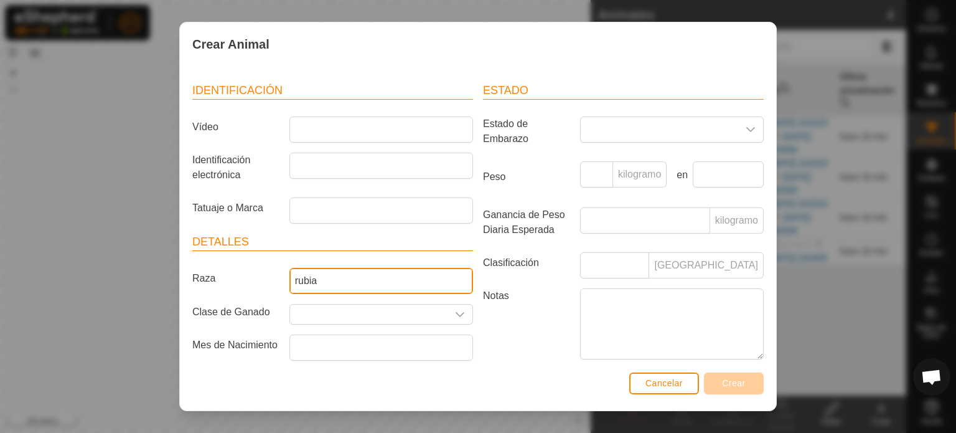
scroll to position [82, 0]
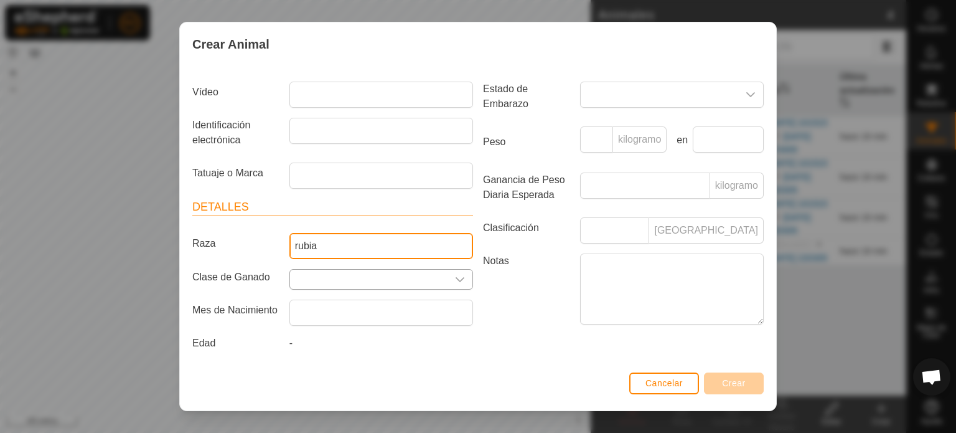
type input "rubia"
click at [457, 278] on icon "disparador desplegable" at bounding box center [460, 279] width 10 height 10
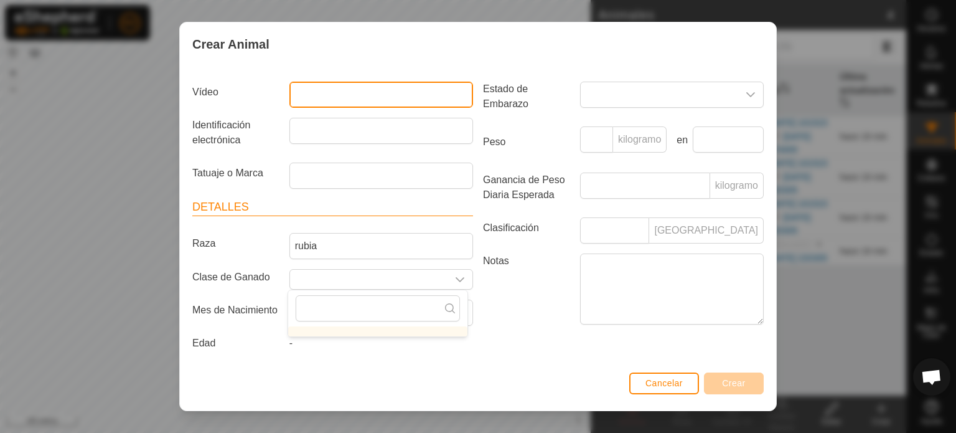
click at [360, 103] on input "Vídeo" at bounding box center [381, 95] width 184 height 26
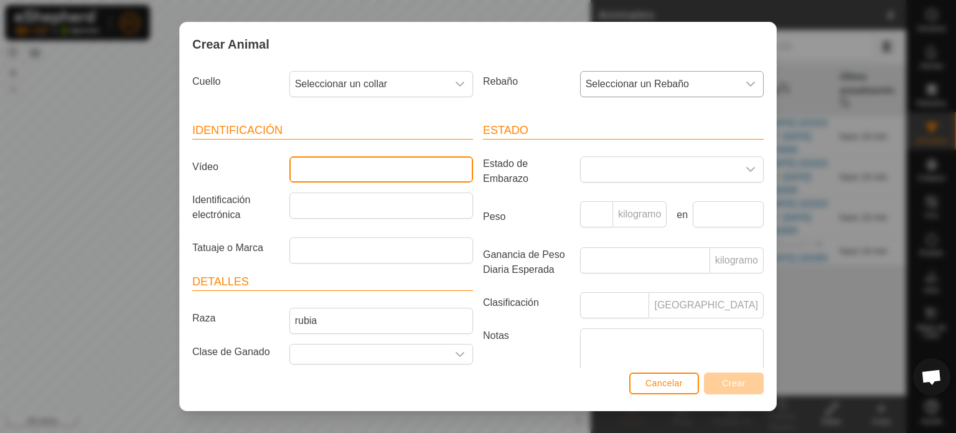
scroll to position [0, 0]
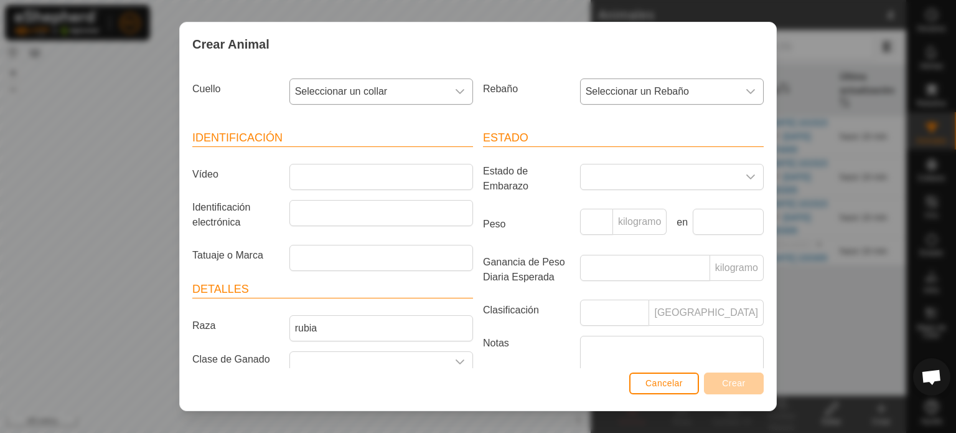
click at [458, 89] on icon "disparador desplegable" at bounding box center [460, 91] width 9 height 5
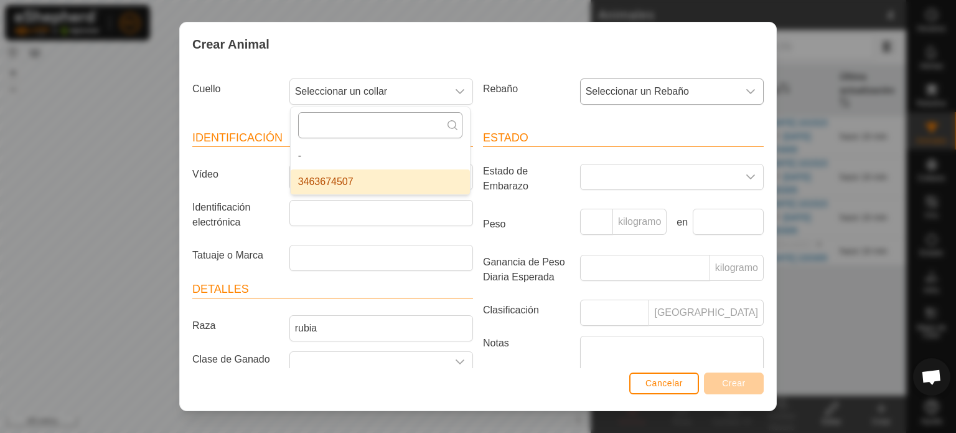
click at [328, 122] on input "text" at bounding box center [380, 125] width 164 height 26
click at [752, 85] on div "disparador desplegable" at bounding box center [750, 91] width 25 height 25
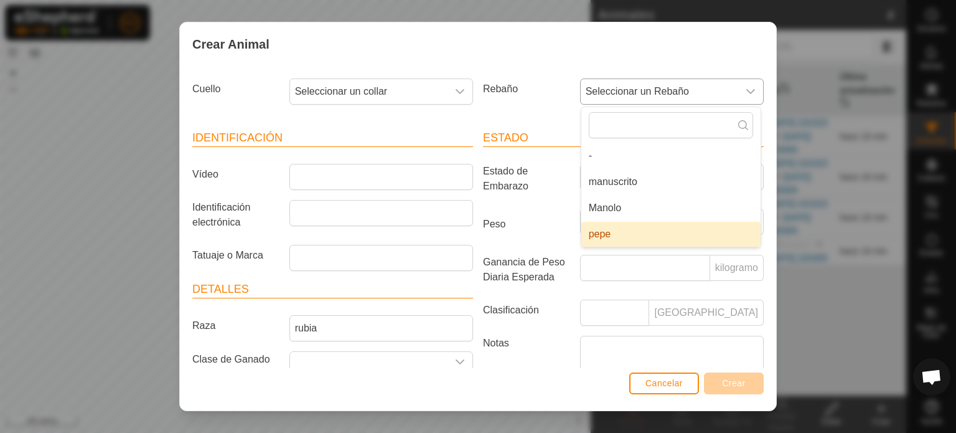
type input "0"
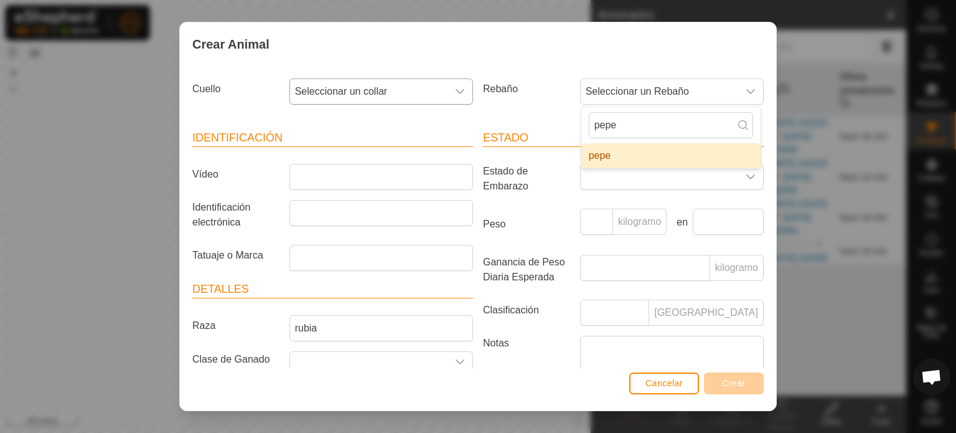
type input "pepe"
click at [448, 87] on div "disparador desplegable" at bounding box center [460, 91] width 25 height 25
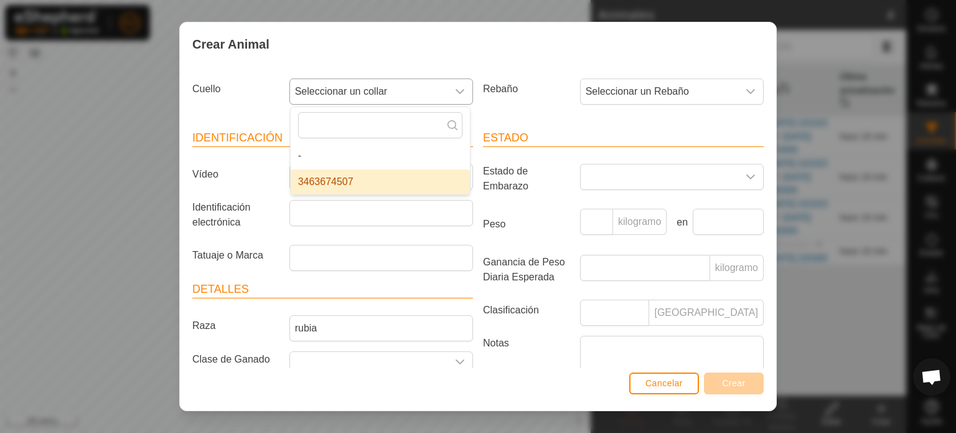
click at [396, 174] on li "3463674507" at bounding box center [380, 181] width 179 height 25
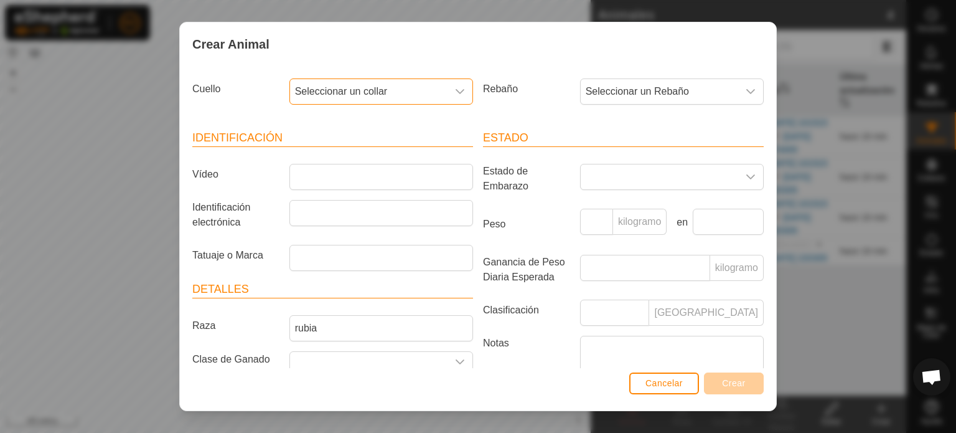
click at [455, 85] on div "disparador desplegable" at bounding box center [460, 91] width 25 height 25
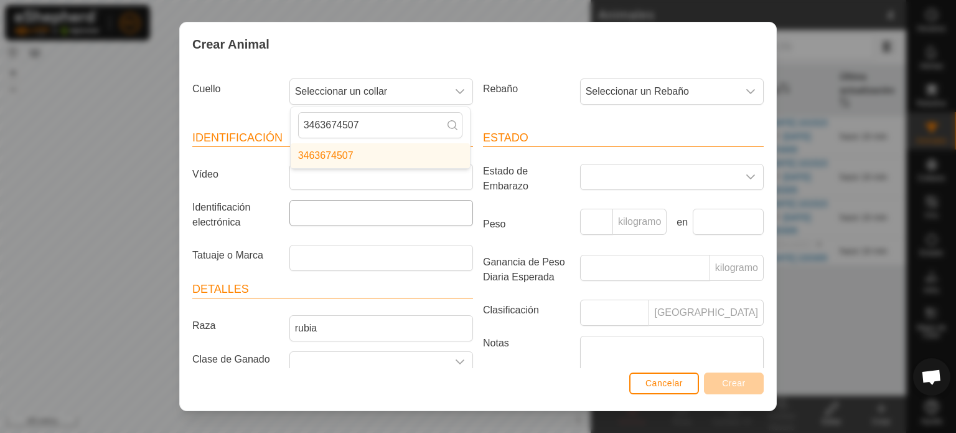
type input "3463674507"
click at [331, 210] on input "Identificación electrónica" at bounding box center [381, 213] width 184 height 26
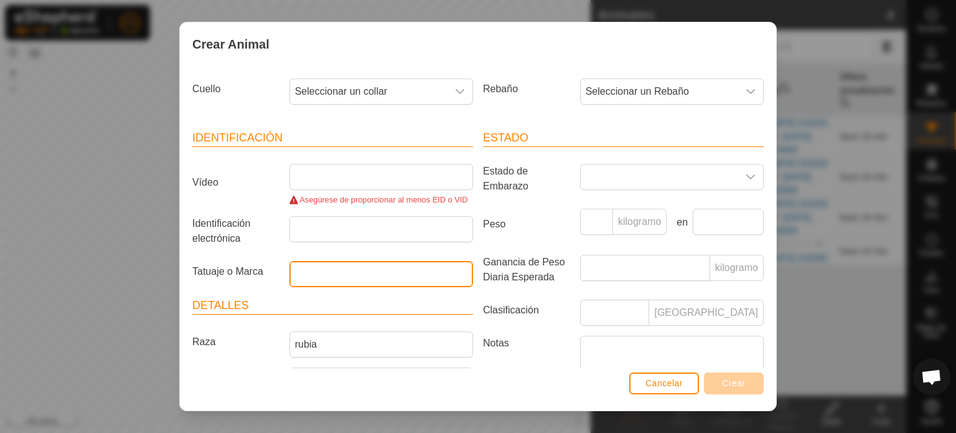
click at [313, 256] on article "Identificación Vídeo Asegúrese de proporcionar al menos EID o VID Identificació…" at bounding box center [332, 207] width 281 height 157
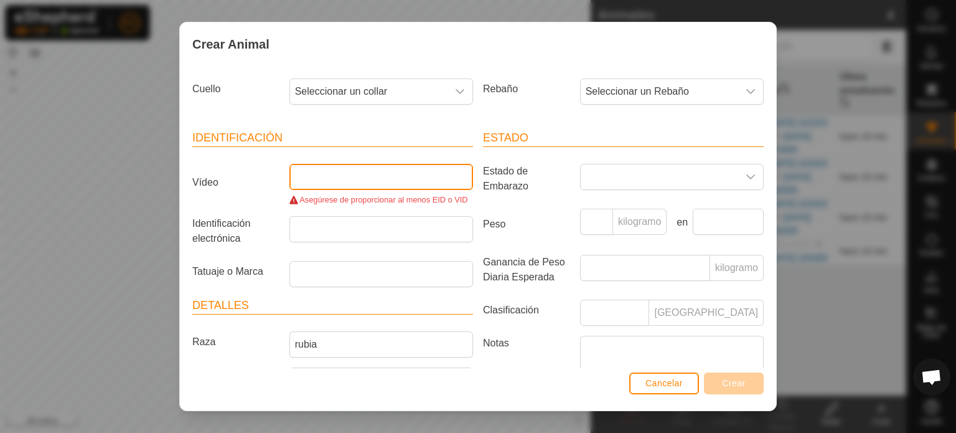
click at [295, 169] on input "Vídeo" at bounding box center [381, 177] width 184 height 26
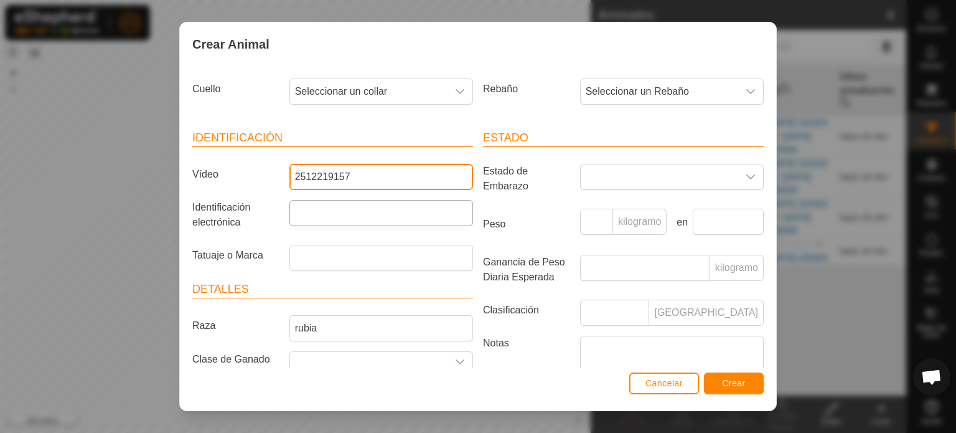
type input "2512219157"
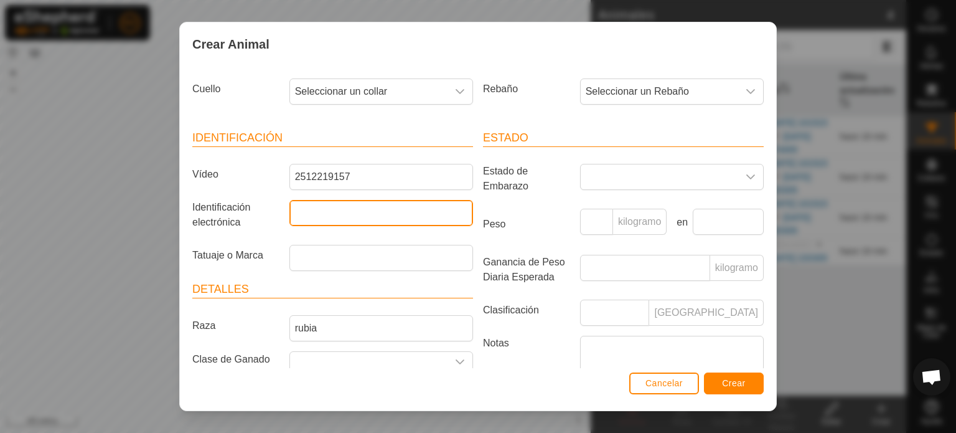
click at [306, 208] on input "Identificación electrónica" at bounding box center [381, 213] width 184 height 26
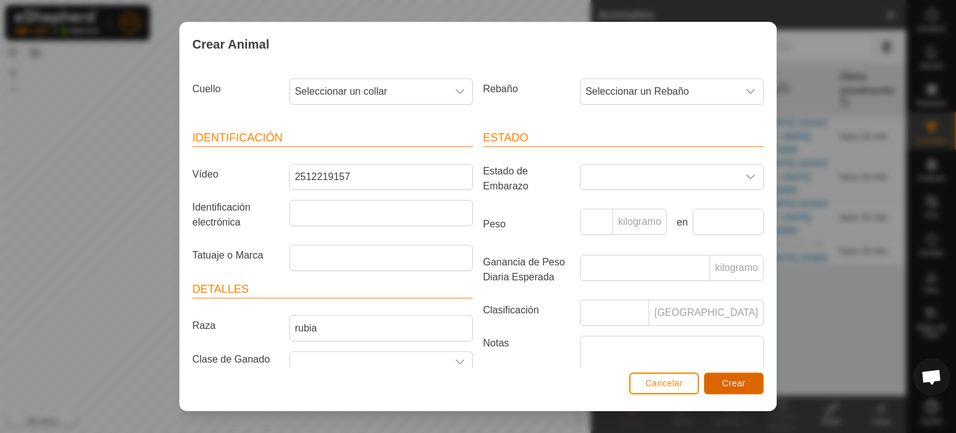
click at [733, 378] on font "Crear" at bounding box center [734, 383] width 24 height 10
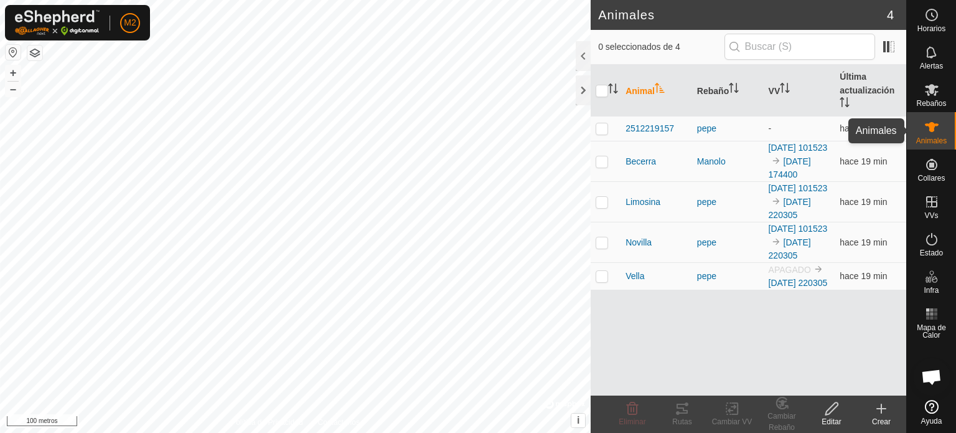
click at [934, 134] on icon at bounding box center [931, 127] width 15 height 15
click at [599, 281] on p-checkbox at bounding box center [602, 276] width 12 height 10
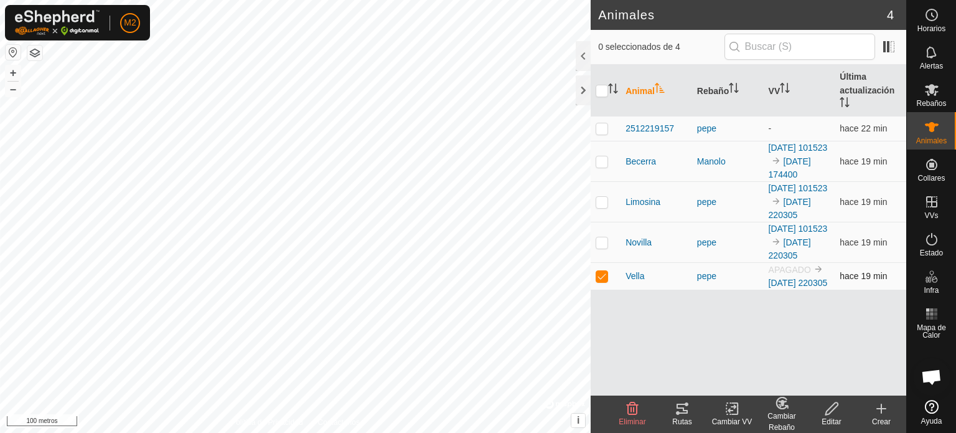
click at [599, 281] on p-checkbox at bounding box center [602, 276] width 12 height 10
checkbox input "false"
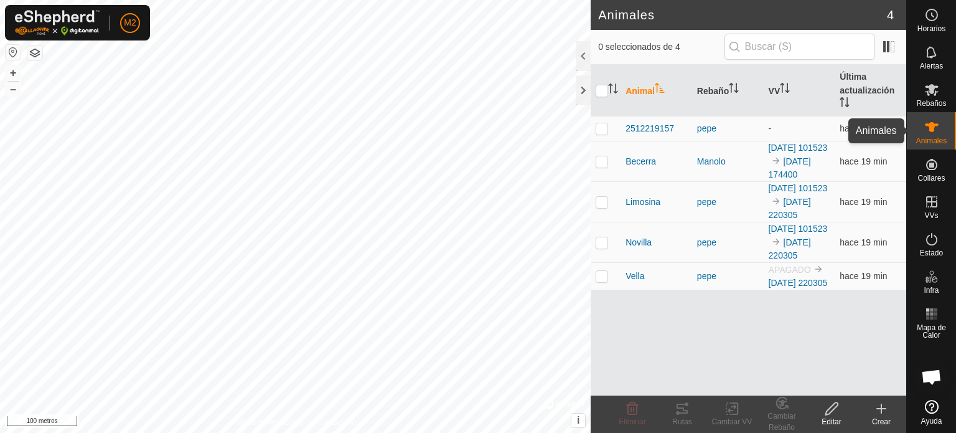
click at [939, 129] on es-animals-svg-icon at bounding box center [932, 127] width 22 height 20
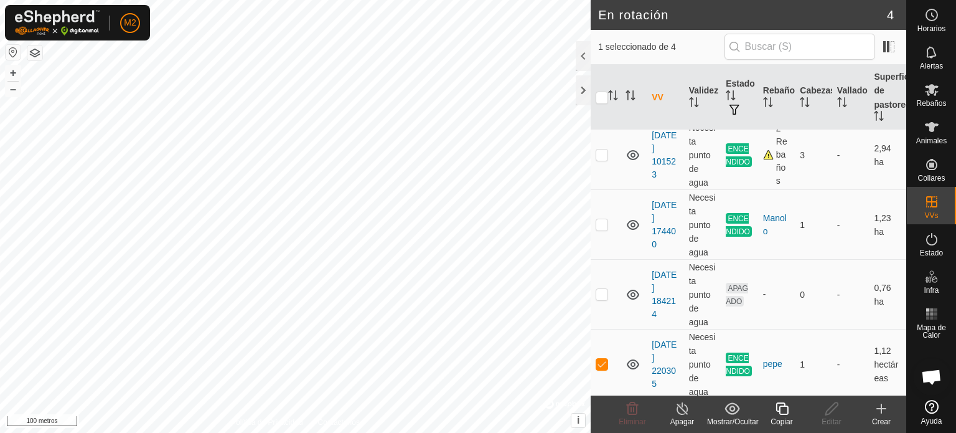
scroll to position [43, 0]
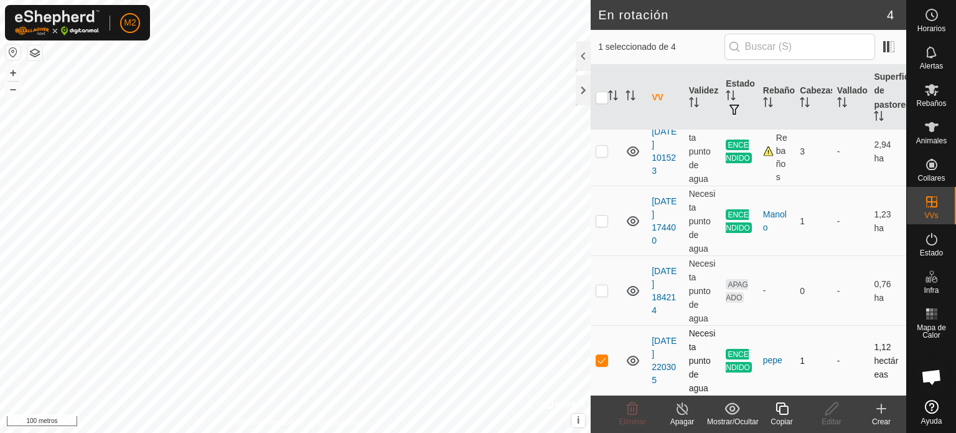
click at [598, 358] on p-checkbox at bounding box center [602, 360] width 12 height 10
checkbox input "false"
click at [934, 136] on es-animals-svg-icon at bounding box center [932, 127] width 22 height 20
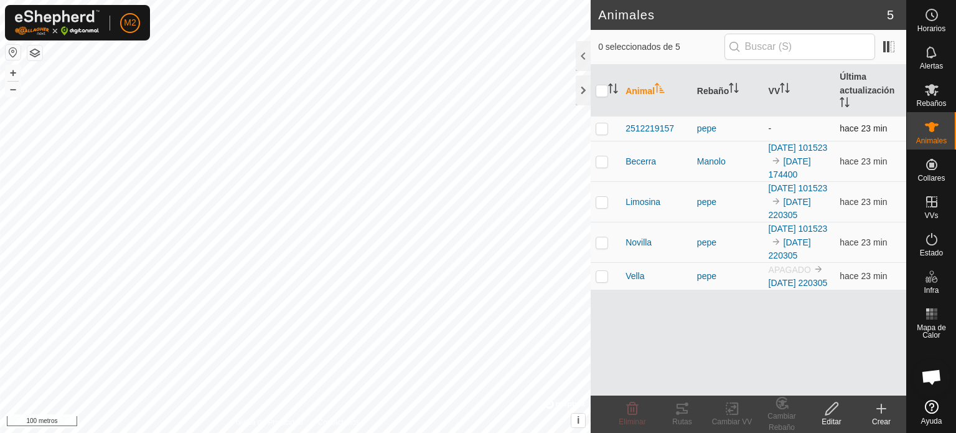
click at [784, 123] on td "-" at bounding box center [800, 128] width 72 height 25
click at [601, 126] on p-checkbox at bounding box center [602, 128] width 12 height 10
checkbox input "true"
click at [604, 166] on p-checkbox at bounding box center [602, 161] width 12 height 10
click at [772, 128] on td "-" at bounding box center [800, 128] width 72 height 25
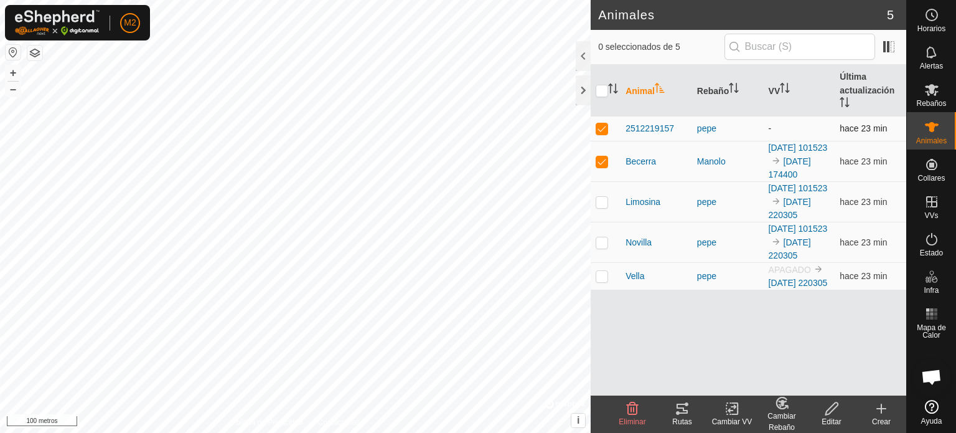
click at [680, 125] on div "2512219157" at bounding box center [657, 128] width 62 height 13
click at [601, 163] on p-checkbox at bounding box center [602, 161] width 12 height 10
checkbox input "false"
click at [834, 415] on div "Editar" at bounding box center [832, 413] width 50 height 37
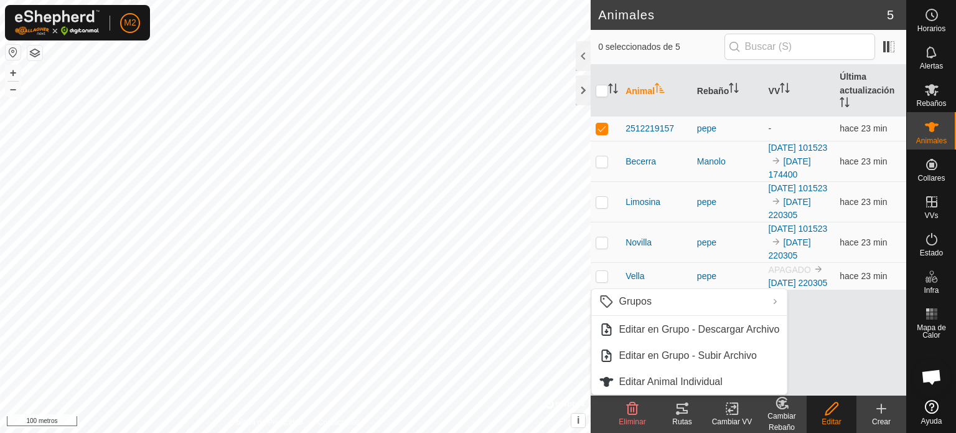
click at [835, 415] on icon at bounding box center [832, 408] width 16 height 15
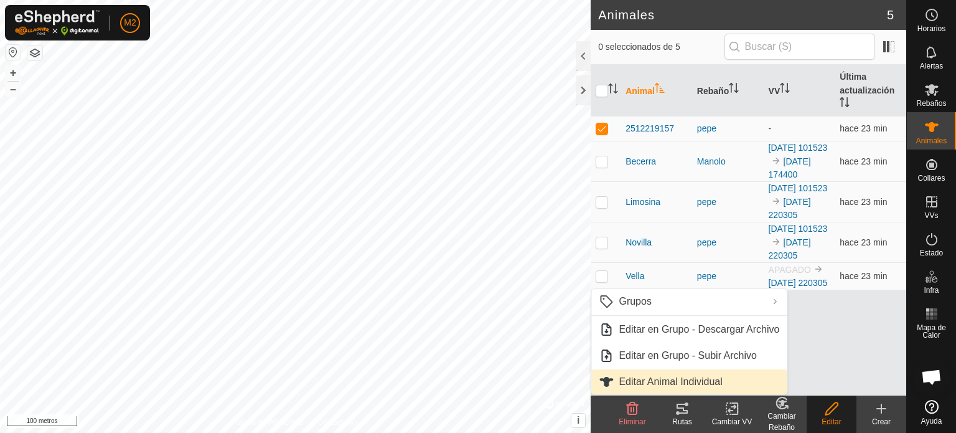
click at [705, 380] on link "Editar Animal Individual" at bounding box center [688, 381] width 195 height 25
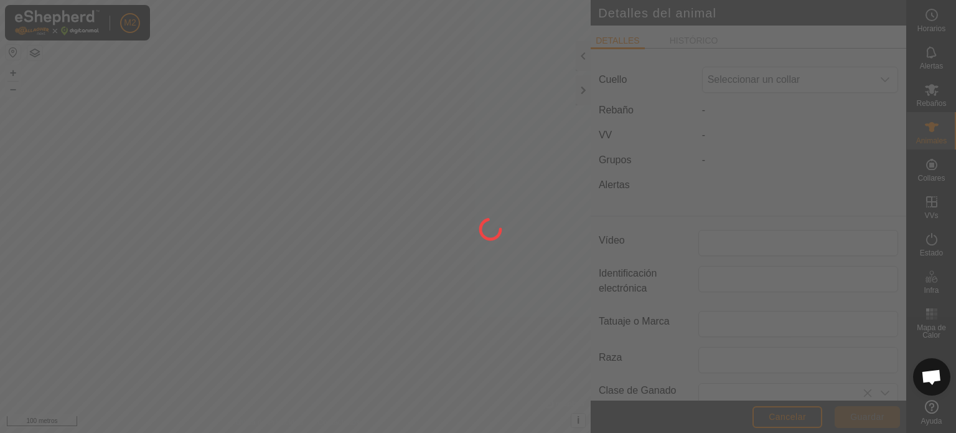
type input "2512219157"
type input "rubia"
type input "0"
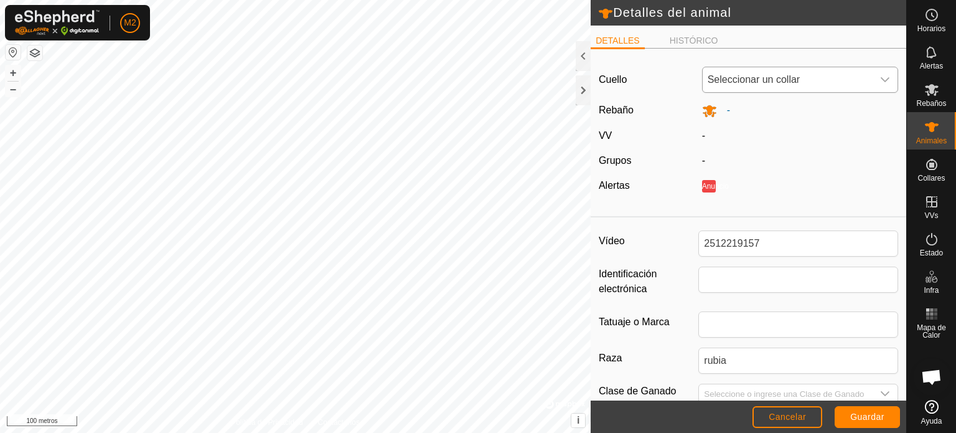
click at [880, 75] on icon "disparador desplegable" at bounding box center [885, 80] width 10 height 10
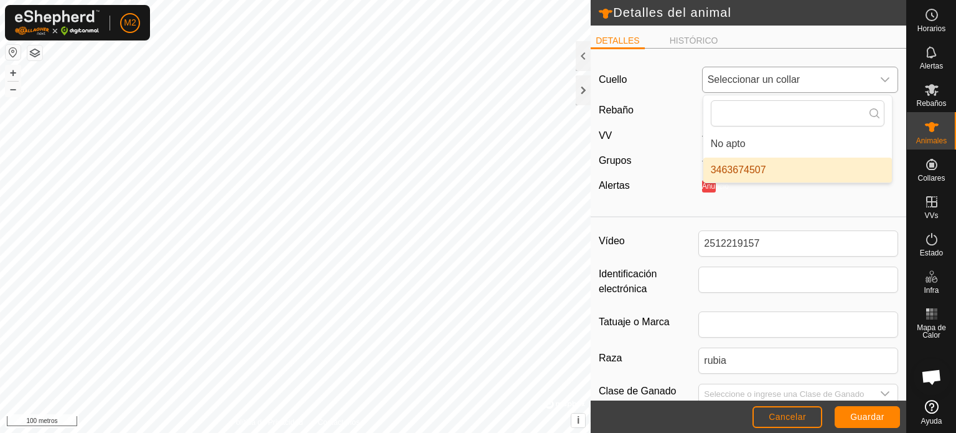
click at [762, 166] on li "3463674507" at bounding box center [797, 169] width 189 height 25
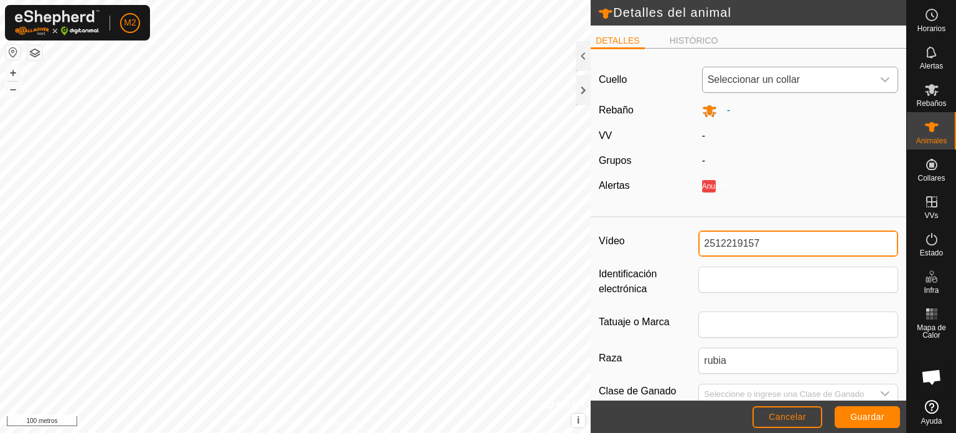
click at [784, 243] on input "2512219157" at bounding box center [798, 243] width 200 height 26
type input "2"
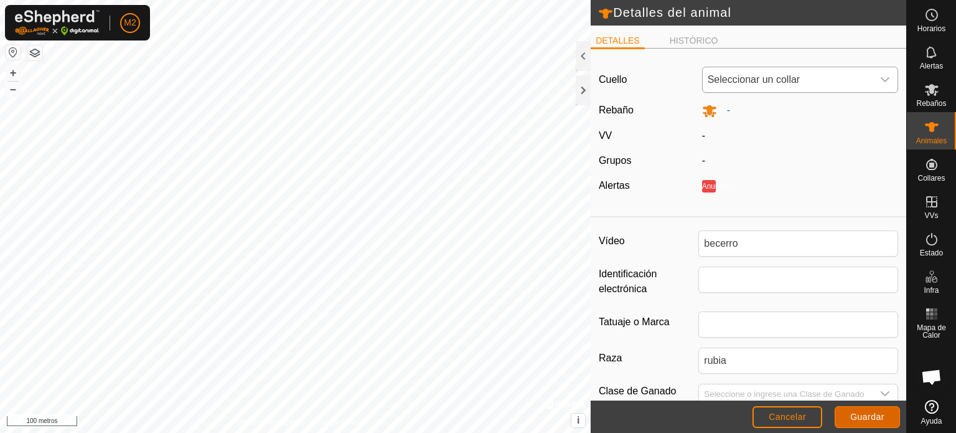
click at [865, 411] on font "Guardar" at bounding box center [867, 416] width 34 height 10
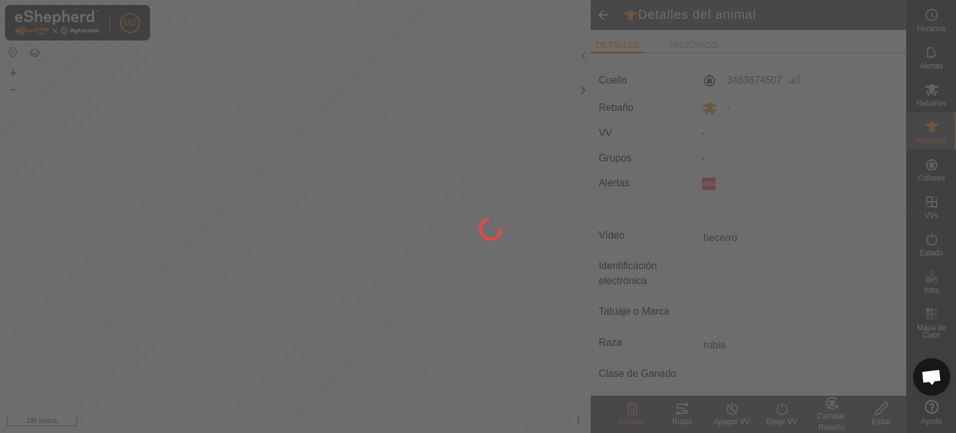
type input "2512219157"
type input "-"
type input "0 kg"
type input "-"
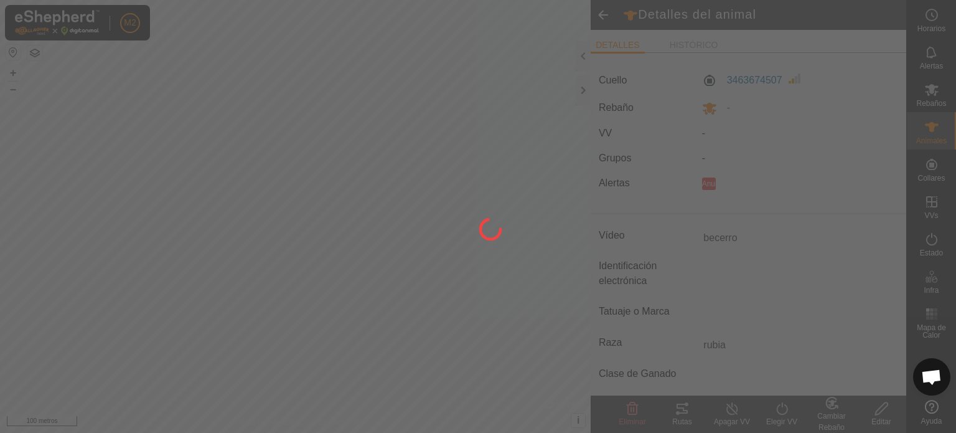
type input "-"
type input "becerro"
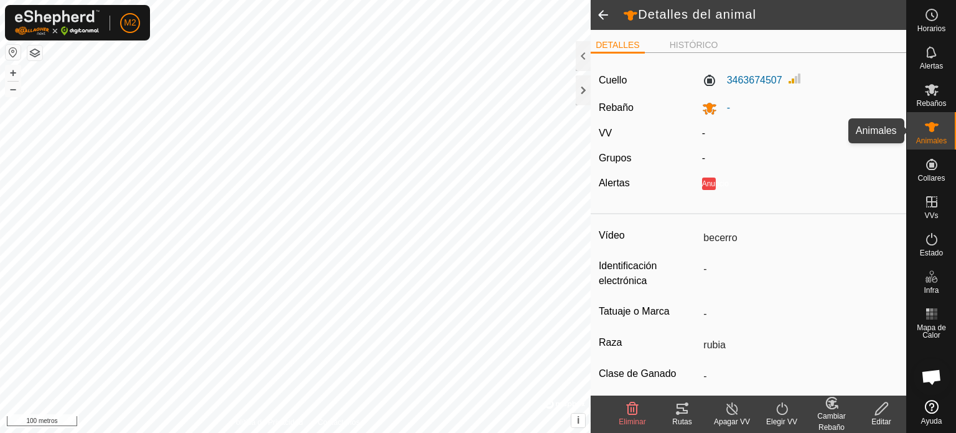
click at [930, 138] on font "Animales" at bounding box center [931, 140] width 30 height 9
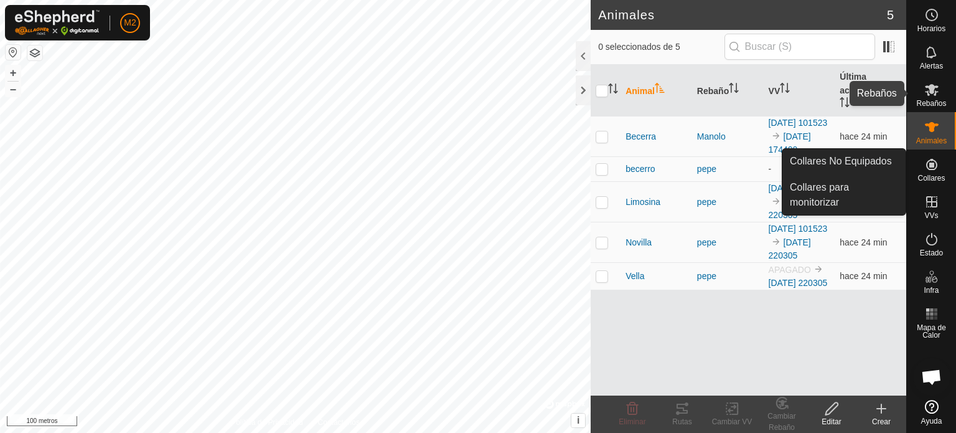
click at [925, 98] on es-mob-svg-icon at bounding box center [932, 90] width 22 height 20
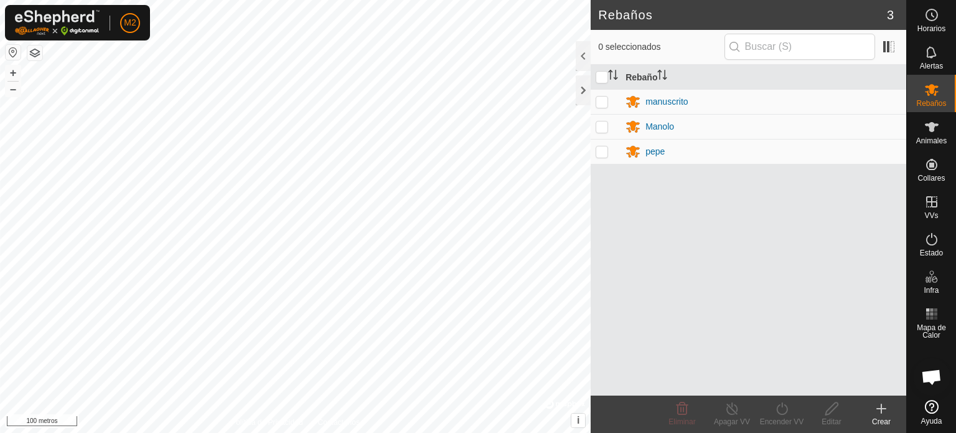
click at [600, 151] on p-checkbox at bounding box center [602, 151] width 12 height 10
checkbox input "true"
click at [825, 413] on icon at bounding box center [831, 408] width 12 height 12
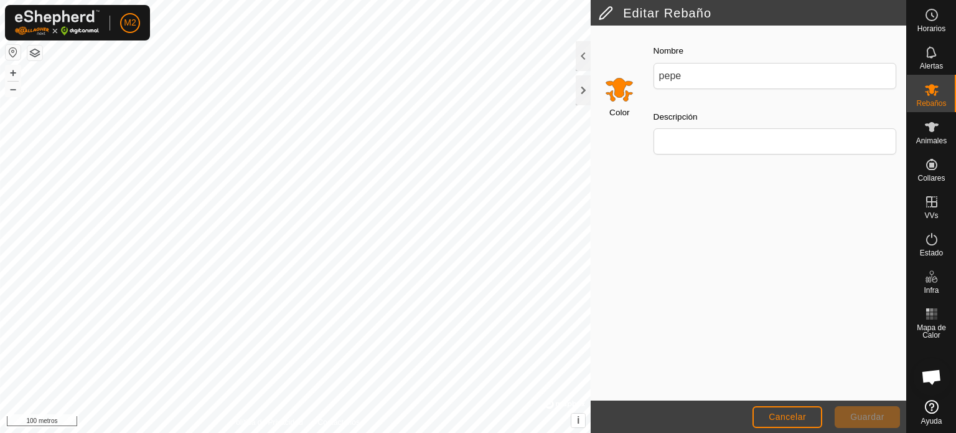
click at [665, 126] on div "Descripción" at bounding box center [775, 131] width 253 height 55
click at [683, 163] on div "Nombre [PERSON_NAME] Descripción" at bounding box center [775, 103] width 263 height 141
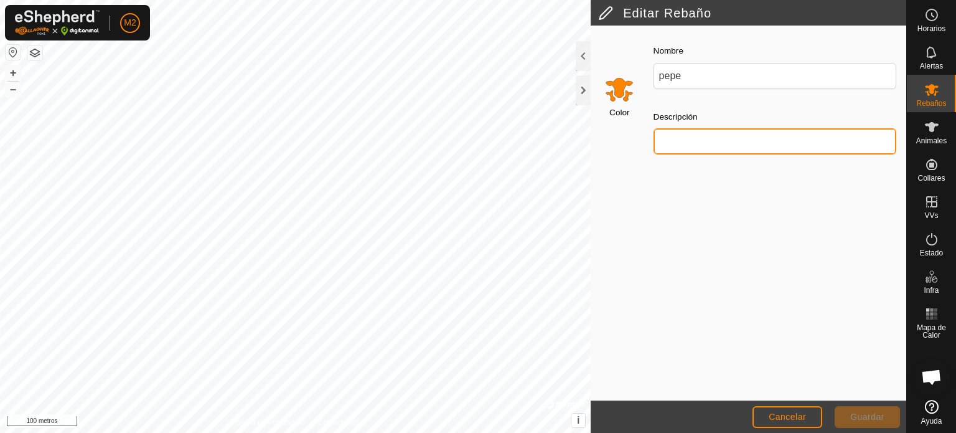
click at [682, 146] on input "Descripción" at bounding box center [775, 141] width 243 height 26
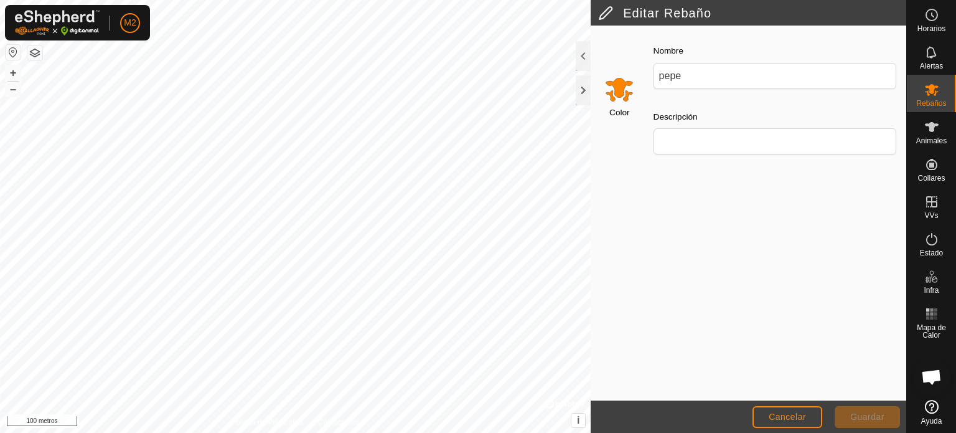
click at [682, 173] on div "Nombre [PERSON_NAME] Descripción" at bounding box center [775, 103] width 263 height 141
click at [938, 93] on icon at bounding box center [931, 89] width 15 height 15
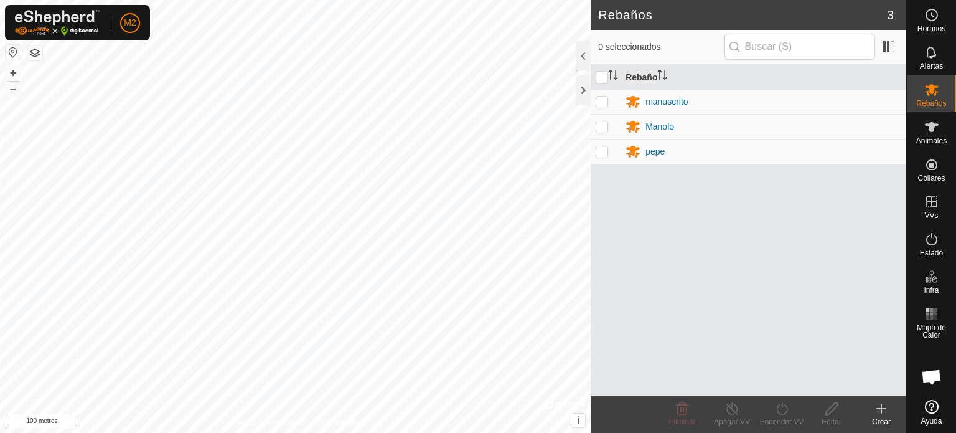
click at [601, 148] on p-checkbox at bounding box center [602, 151] width 12 height 10
checkbox input "true"
click at [823, 413] on edit-svg-icon at bounding box center [832, 408] width 50 height 15
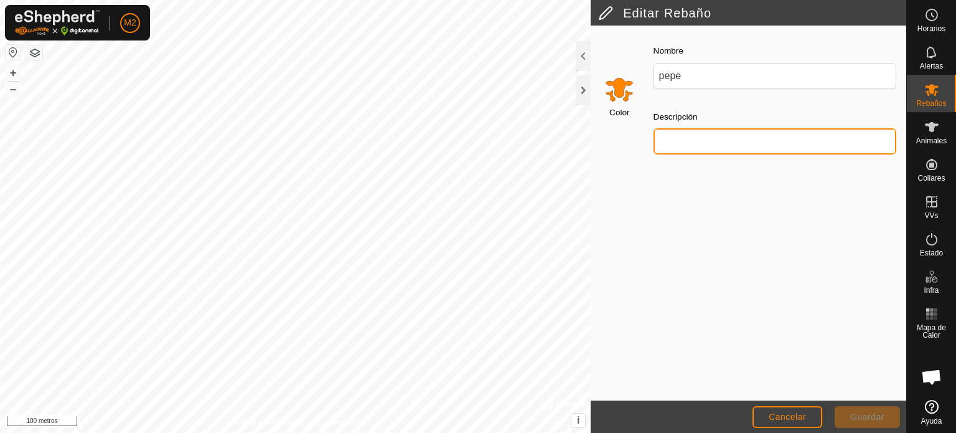
click at [670, 132] on input "Descripción" at bounding box center [775, 141] width 243 height 26
type input "becerro"
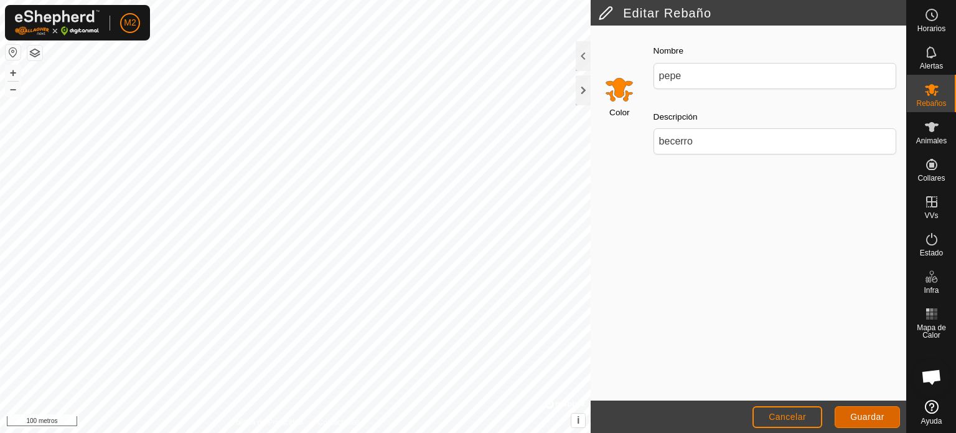
click at [863, 420] on font "Guardar" at bounding box center [867, 416] width 34 height 10
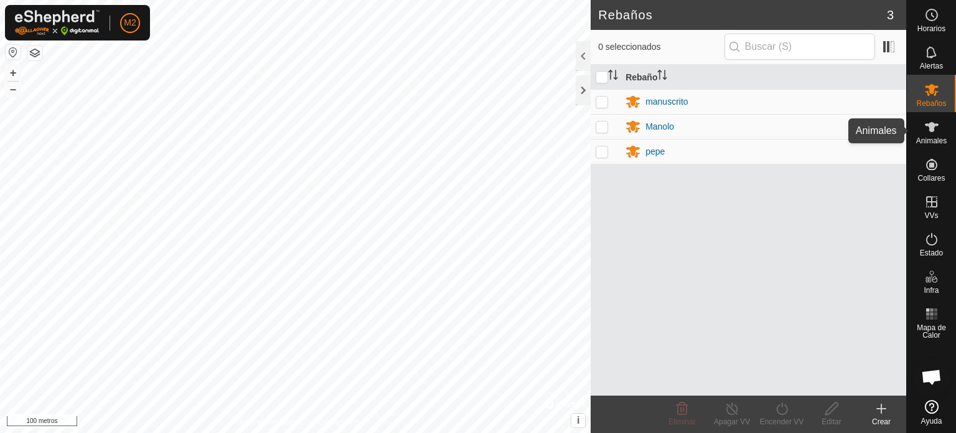
click at [935, 133] on icon at bounding box center [931, 127] width 15 height 15
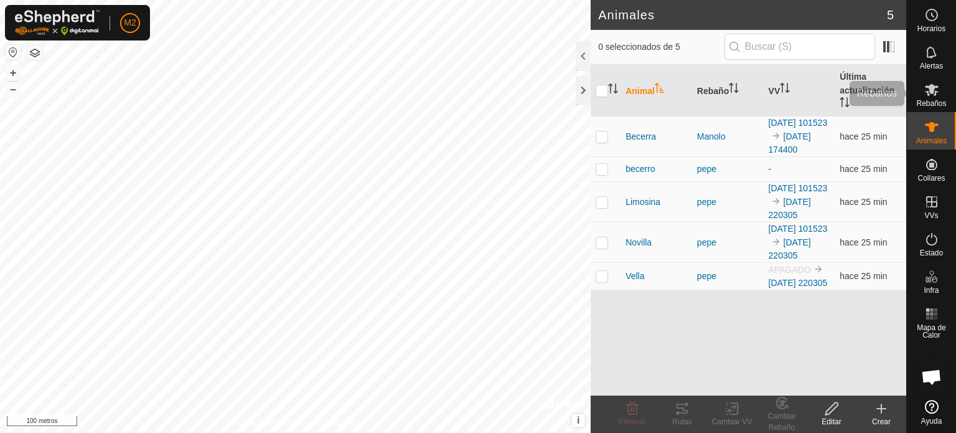
click at [925, 103] on font "Rebaños" at bounding box center [931, 103] width 30 height 9
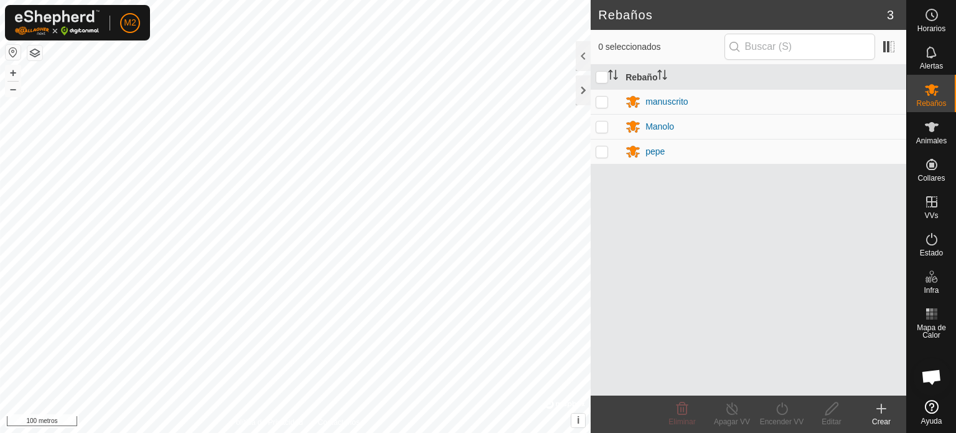
click at [596, 153] on p-checkbox at bounding box center [602, 151] width 12 height 10
checkbox input "true"
click at [710, 233] on div "Rebaño manuscrito [PERSON_NAME]" at bounding box center [749, 230] width 316 height 331
drag, startPoint x: 751, startPoint y: 243, endPoint x: 665, endPoint y: 253, distance: 86.5
click at [665, 253] on div "Rebaño manuscrito [PERSON_NAME]" at bounding box center [749, 230] width 316 height 331
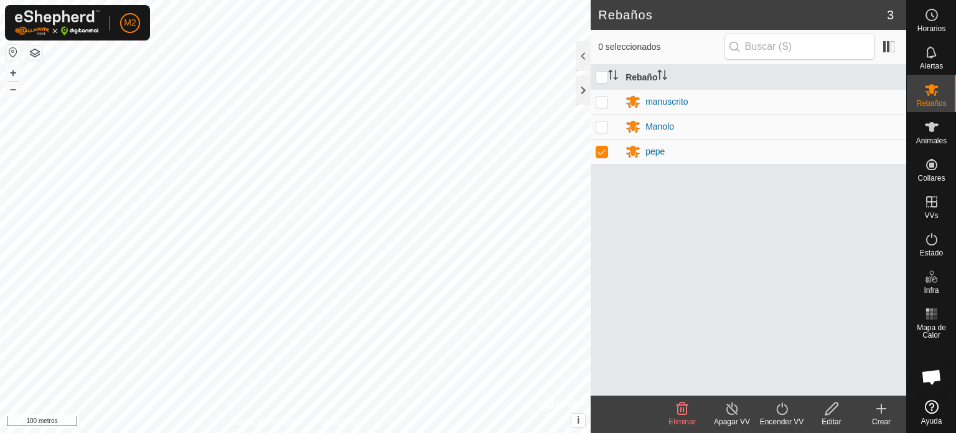
click at [800, 332] on div "Rebaño manuscrito [PERSON_NAME]" at bounding box center [749, 230] width 316 height 331
click at [579, 88] on div at bounding box center [583, 90] width 15 height 30
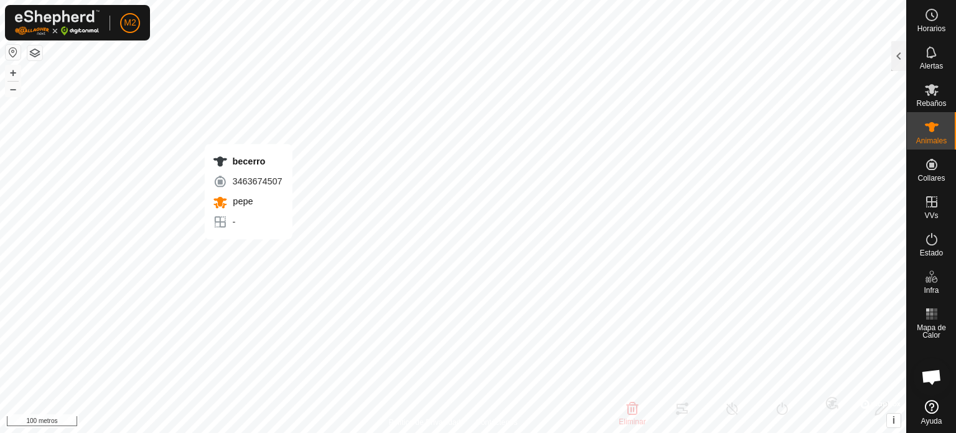
type input "becerro"
type input "-"
type input "rubia"
type input "-"
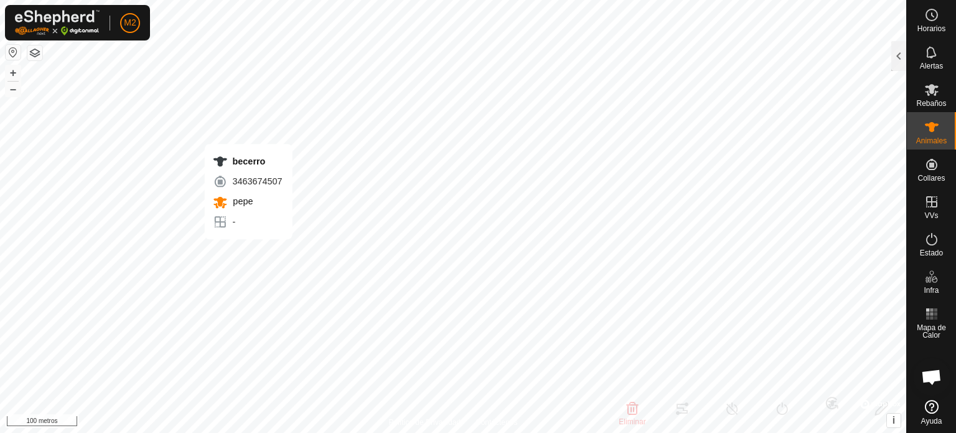
type input "0 kg"
type input "-"
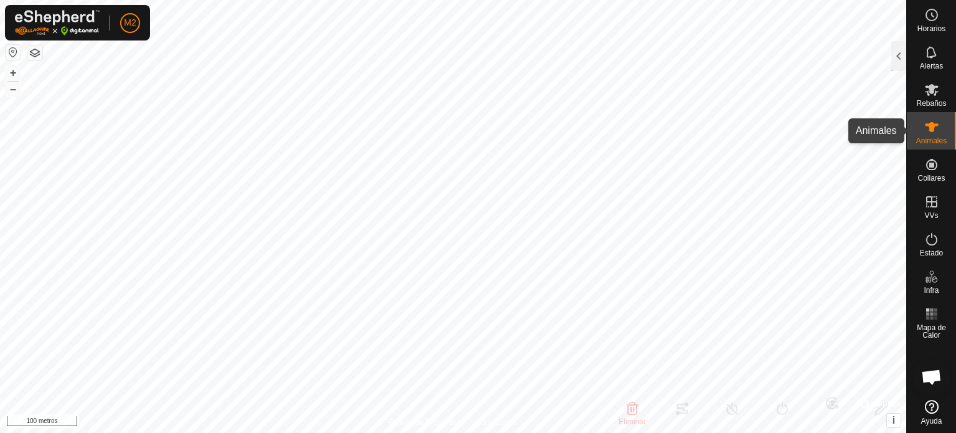
click at [932, 131] on icon at bounding box center [932, 127] width 14 height 10
click at [931, 136] on font "Animales" at bounding box center [931, 140] width 30 height 9
click at [898, 59] on div at bounding box center [898, 56] width 15 height 30
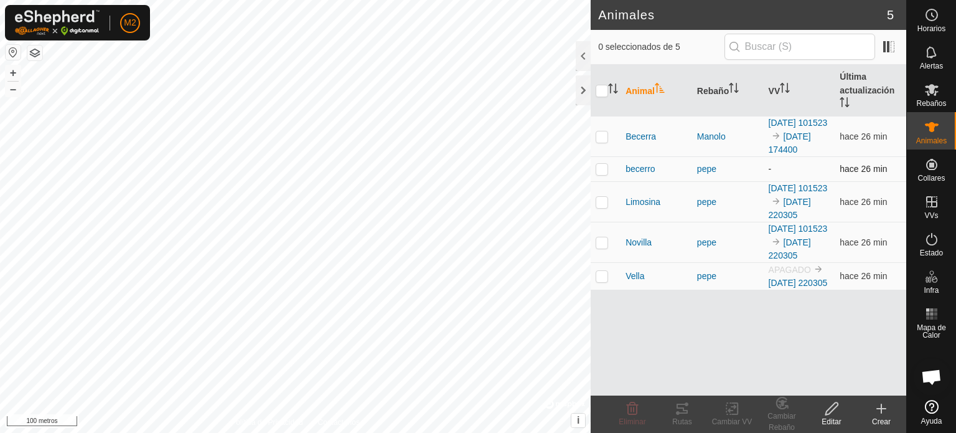
click at [598, 174] on p-checkbox at bounding box center [602, 169] width 12 height 10
checkbox input "true"
click at [605, 281] on p-checkbox at bounding box center [602, 276] width 12 height 10
checkbox input "true"
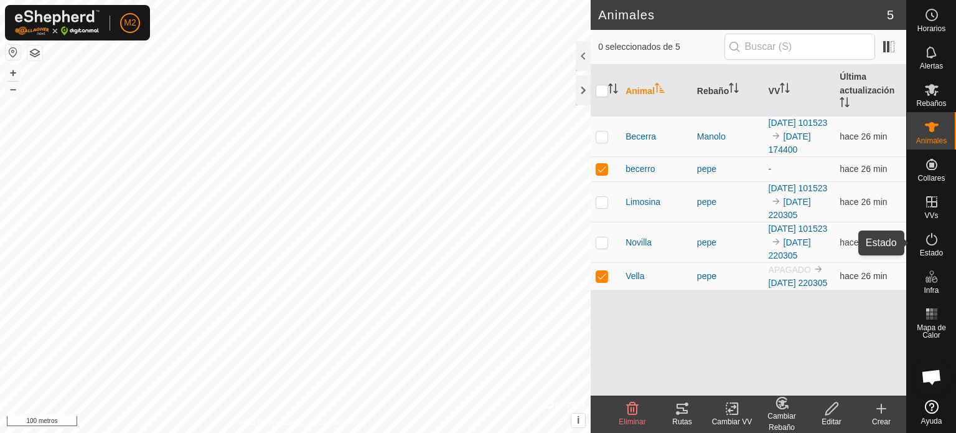
click at [932, 238] on icon at bounding box center [931, 239] width 15 height 15
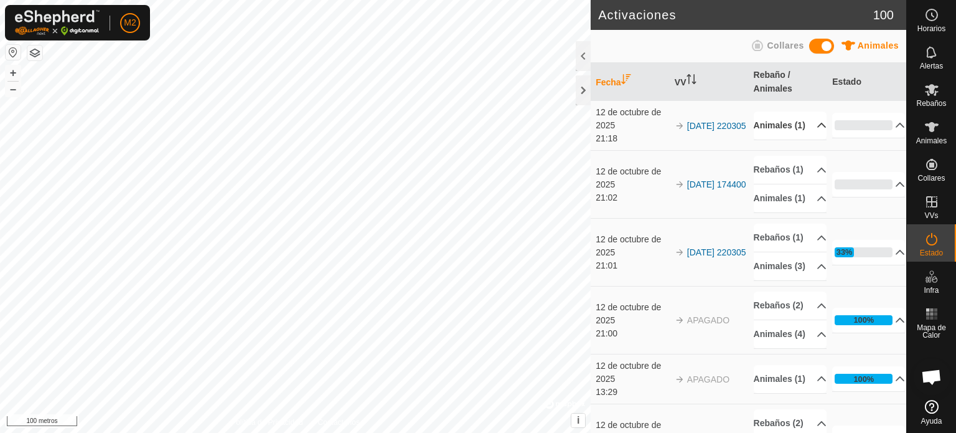
click at [804, 129] on p-accordion-header "Animales (1)" at bounding box center [790, 125] width 73 height 28
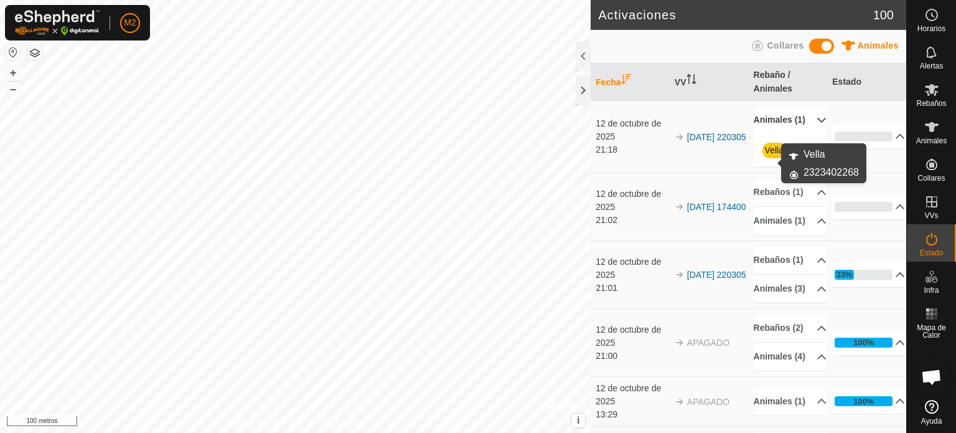
click at [777, 155] on font "Vella" at bounding box center [774, 150] width 19 height 10
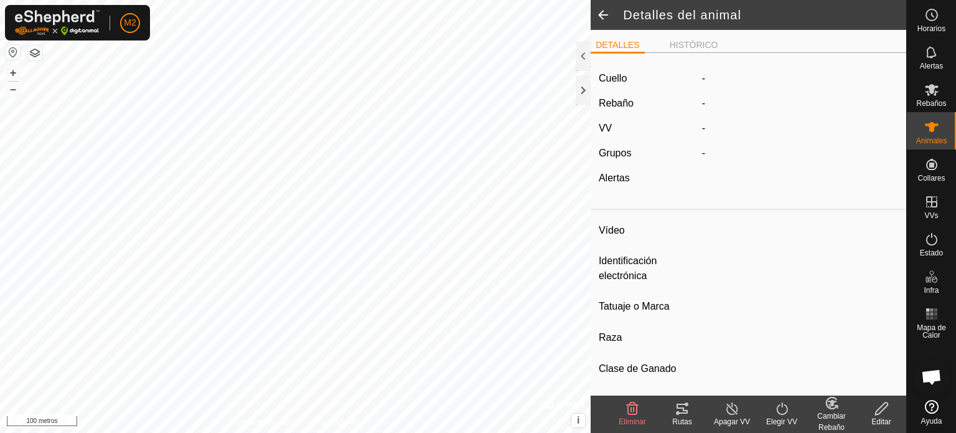
type input "Vella"
type input "-"
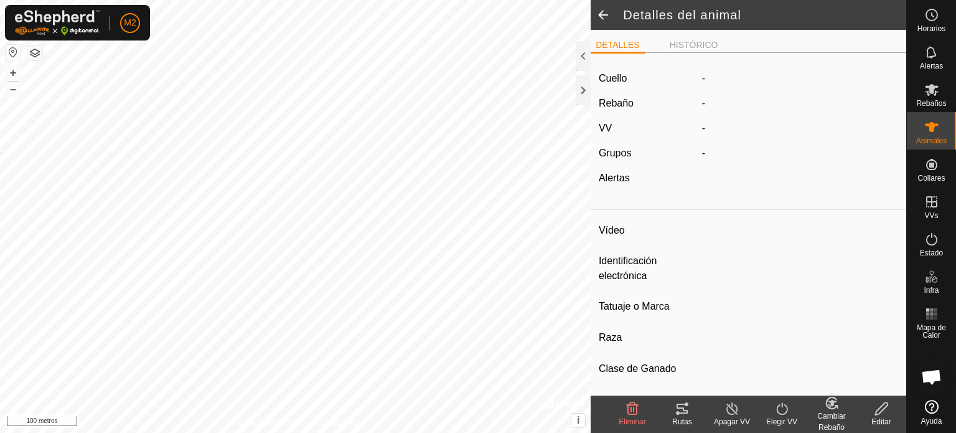
type input "0 kg"
type input "-"
click at [759, 125] on font "APAGADO" at bounding box center [754, 128] width 49 height 11
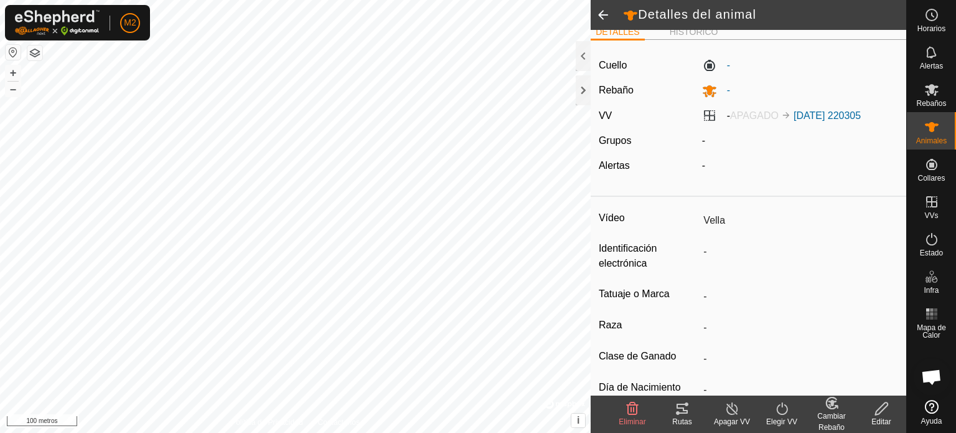
scroll to position [25, 0]
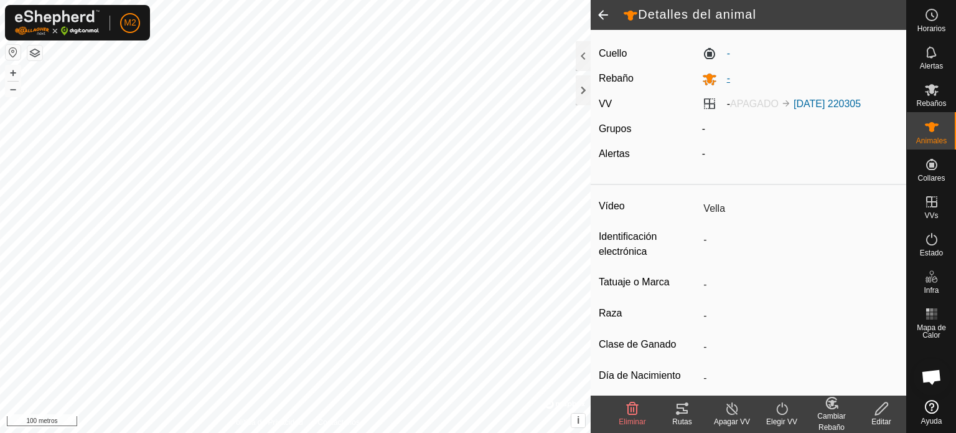
click at [717, 74] on span "-" at bounding box center [723, 78] width 13 height 11
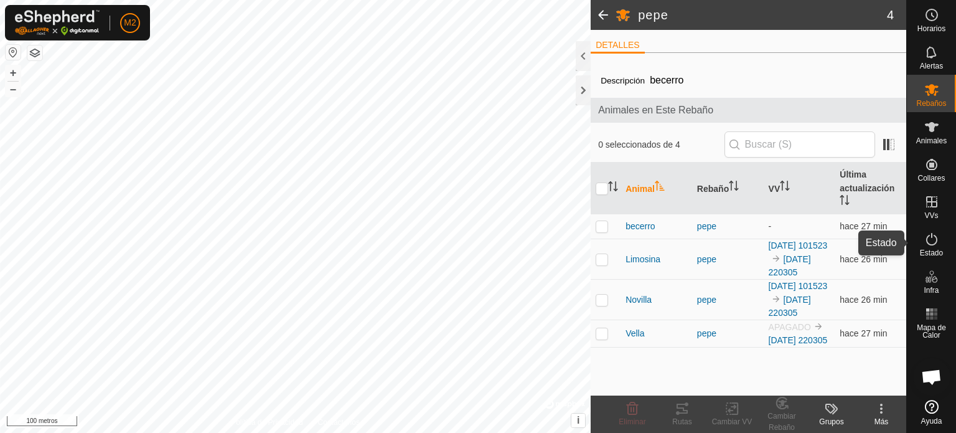
click at [933, 241] on icon at bounding box center [931, 239] width 15 height 15
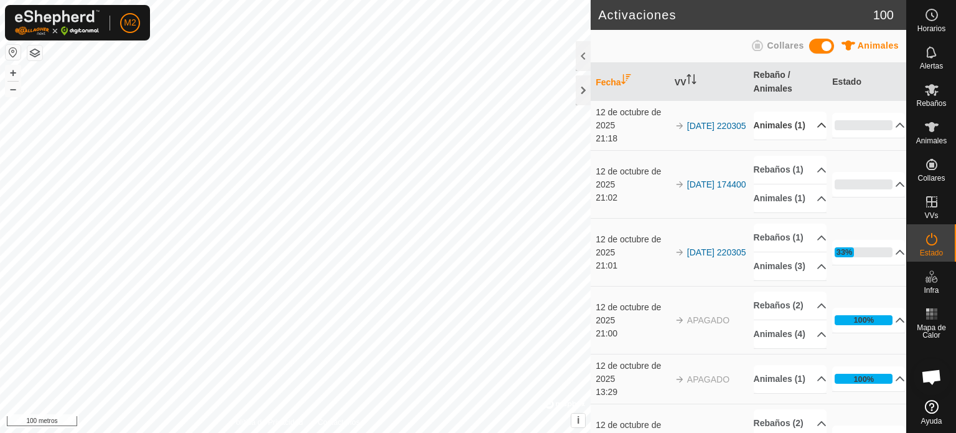
click at [804, 121] on p-accordion-header "Animales (1)" at bounding box center [790, 125] width 73 height 28
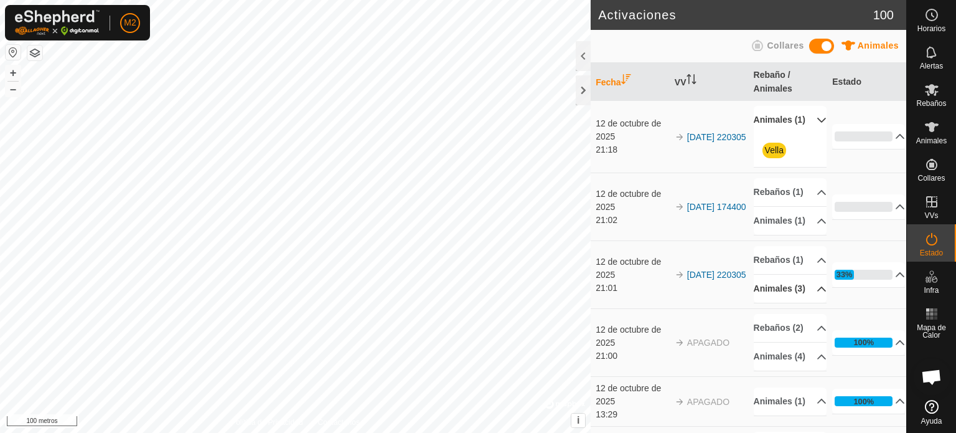
click at [805, 303] on p-accordion-header "Animales (3)" at bounding box center [790, 288] width 73 height 28
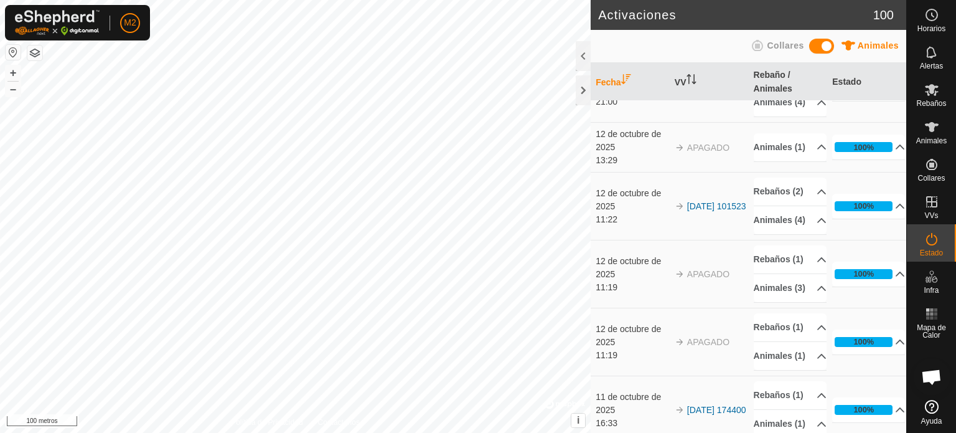
scroll to position [373, 0]
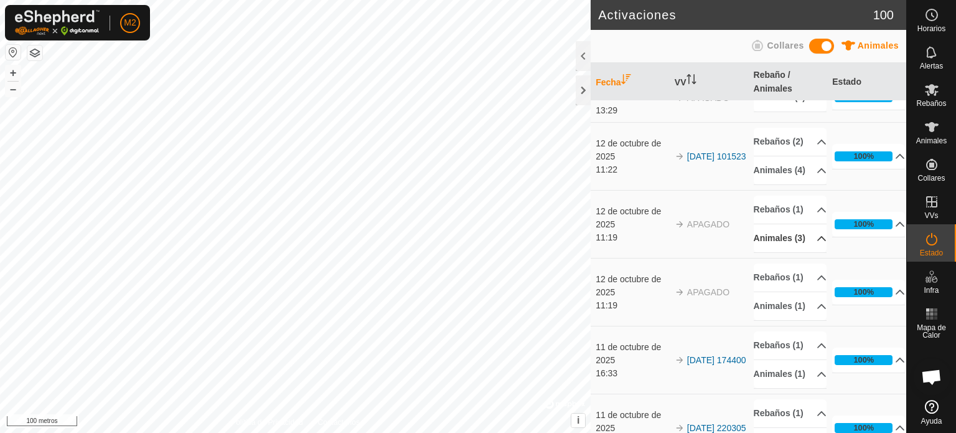
click at [817, 243] on icon at bounding box center [822, 238] width 10 height 10
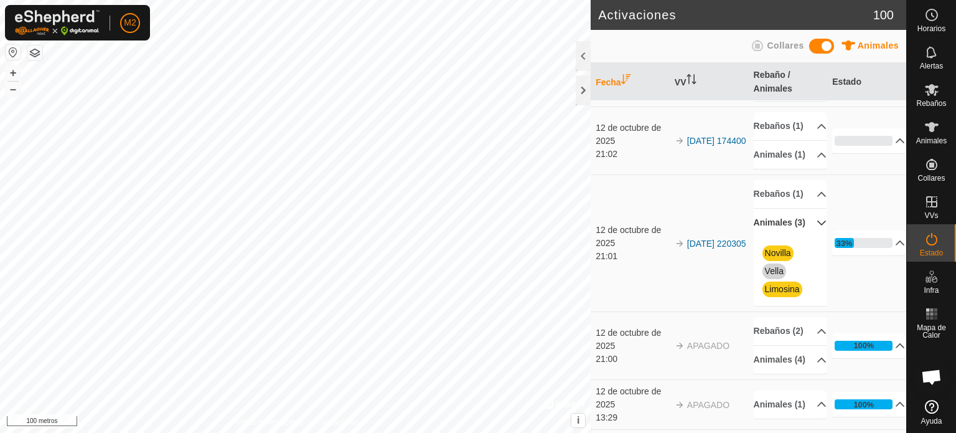
scroll to position [0, 0]
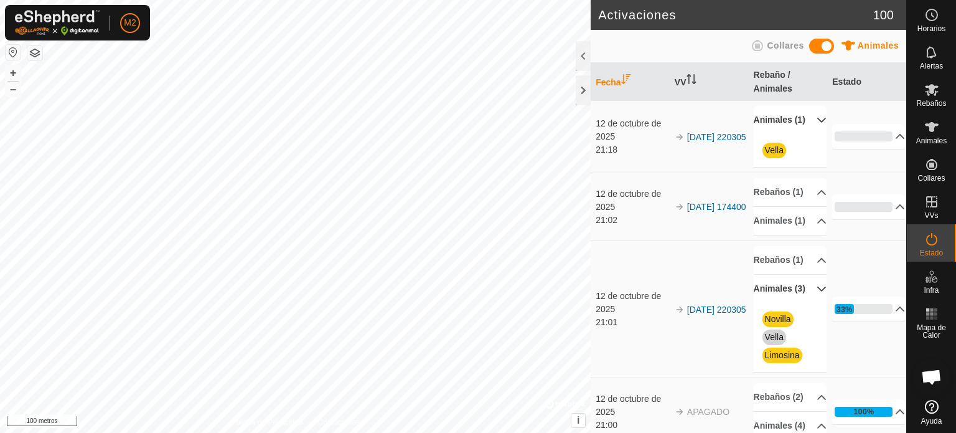
click at [806, 123] on p-accordion-header "Animales (1)" at bounding box center [790, 120] width 73 height 28
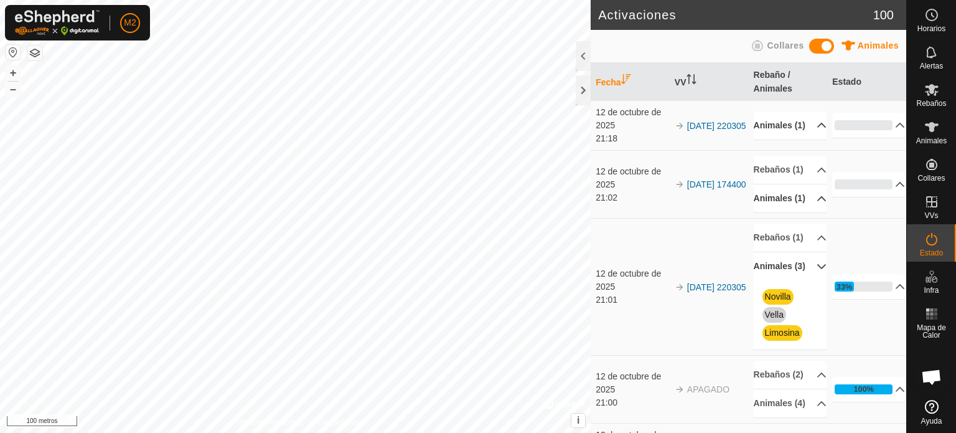
click at [807, 212] on p-accordion-header "Animales (1)" at bounding box center [790, 198] width 73 height 28
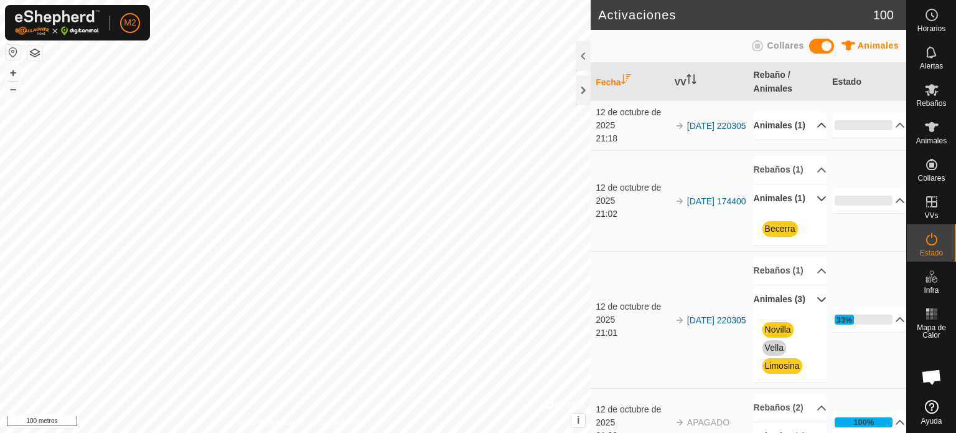
click at [803, 313] on p-accordion-header "Animales (3)" at bounding box center [790, 299] width 73 height 28
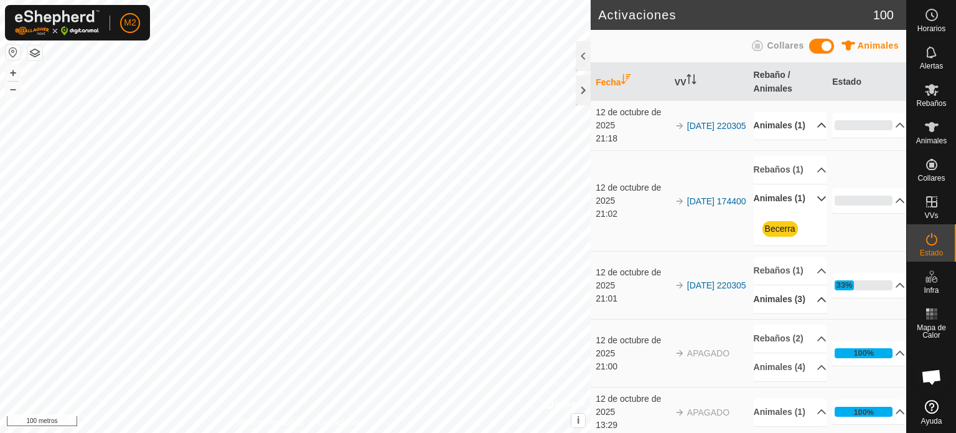
click at [802, 313] on p-accordion-header "Animales (3)" at bounding box center [790, 299] width 73 height 28
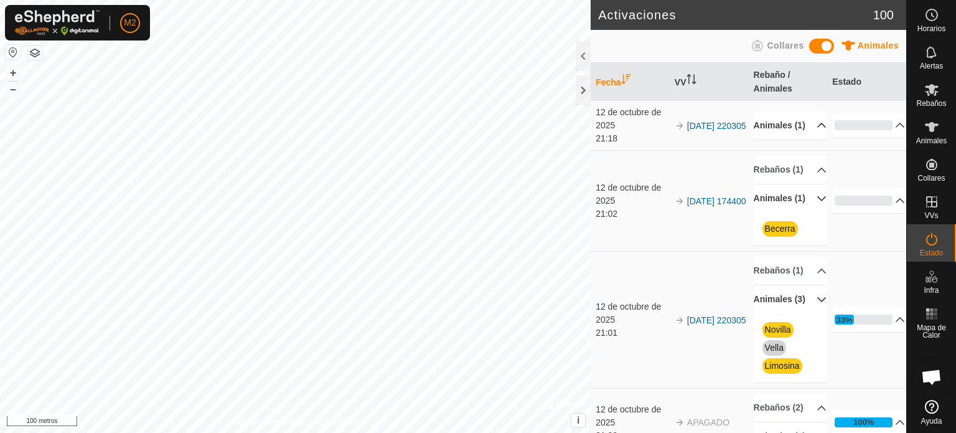
click at [804, 125] on p-accordion-header "Animales (1)" at bounding box center [790, 125] width 73 height 28
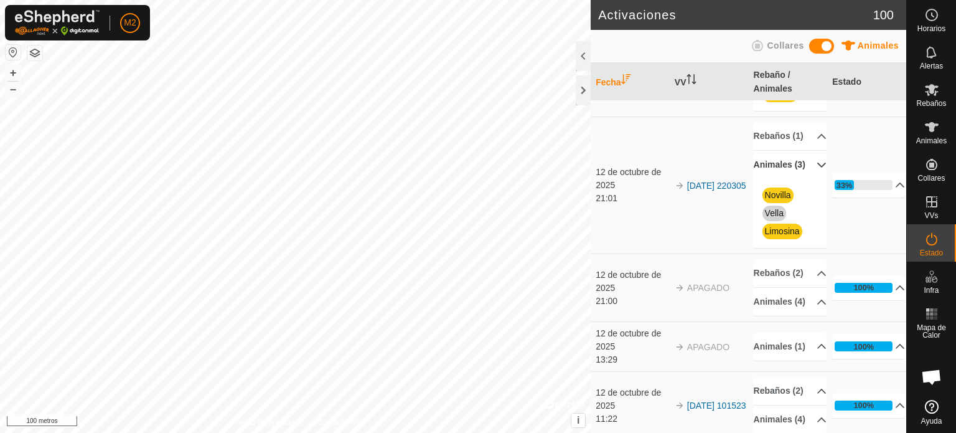
scroll to position [182, 0]
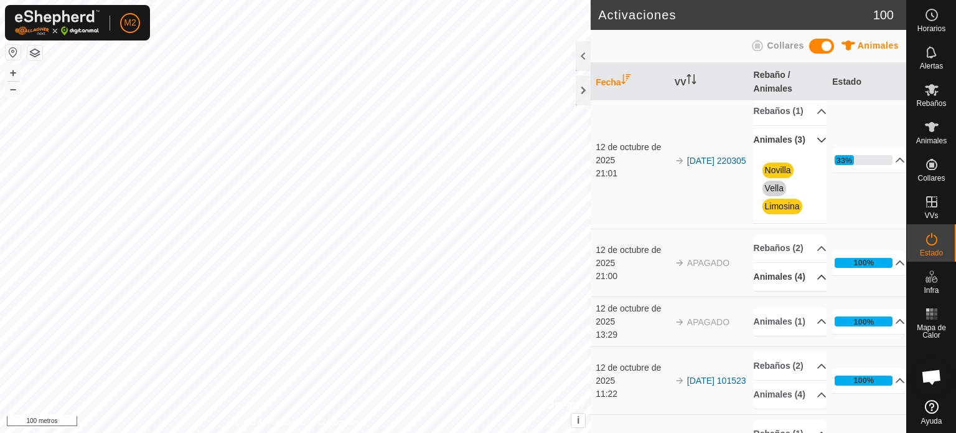
click at [802, 291] on p-accordion-header "Animales (4)" at bounding box center [790, 277] width 73 height 28
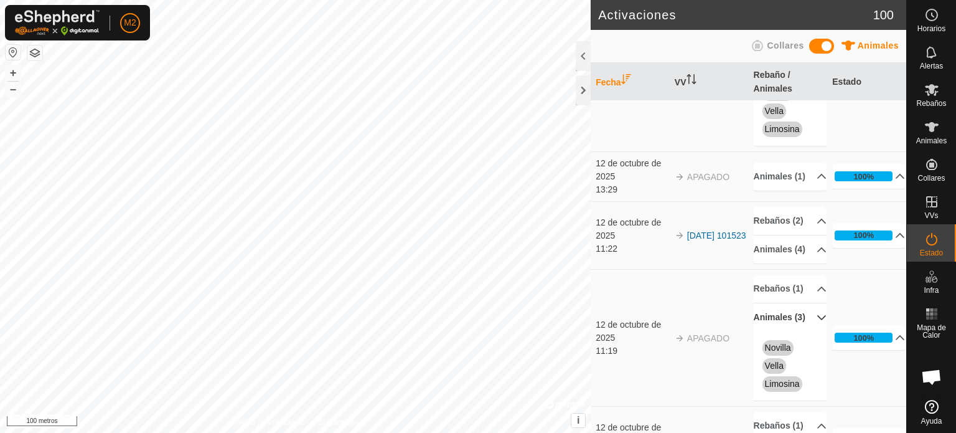
scroll to position [464, 0]
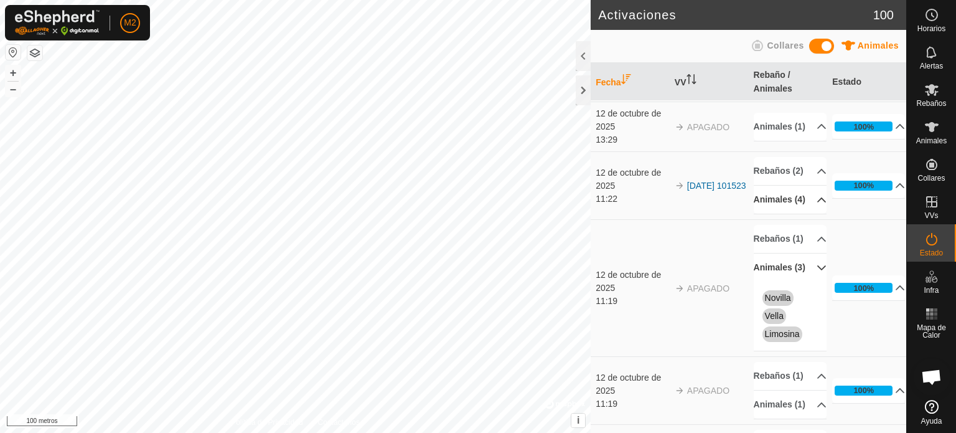
click at [817, 205] on icon at bounding box center [822, 200] width 10 height 10
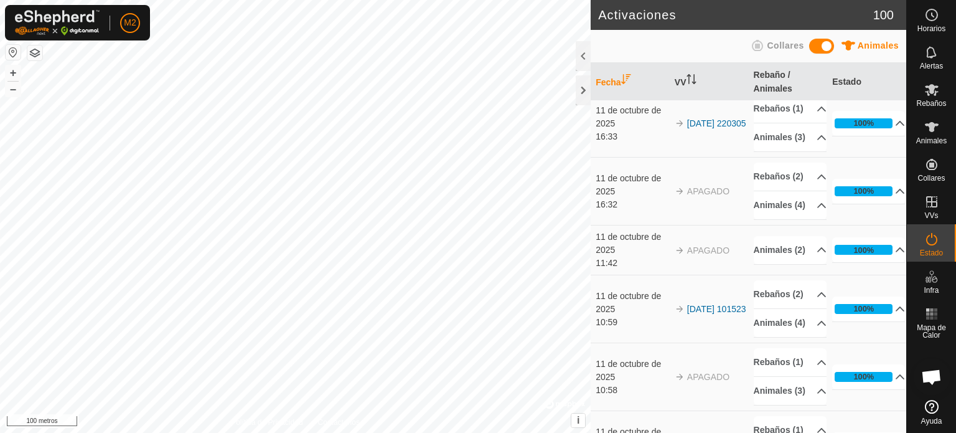
scroll to position [1045, 0]
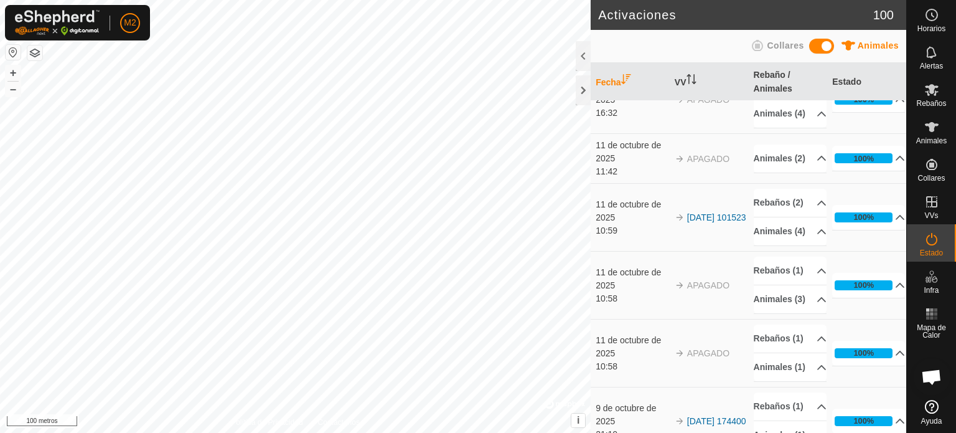
drag, startPoint x: 877, startPoint y: 252, endPoint x: 876, endPoint y: 203, distance: 49.2
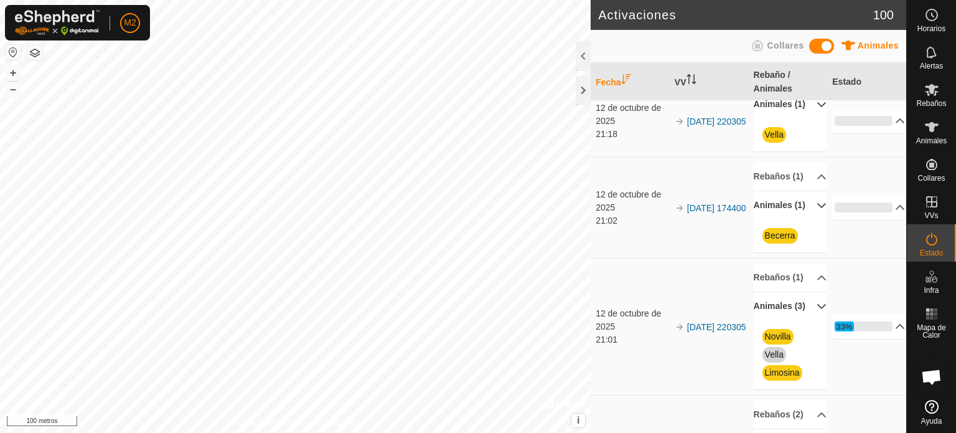
scroll to position [0, 0]
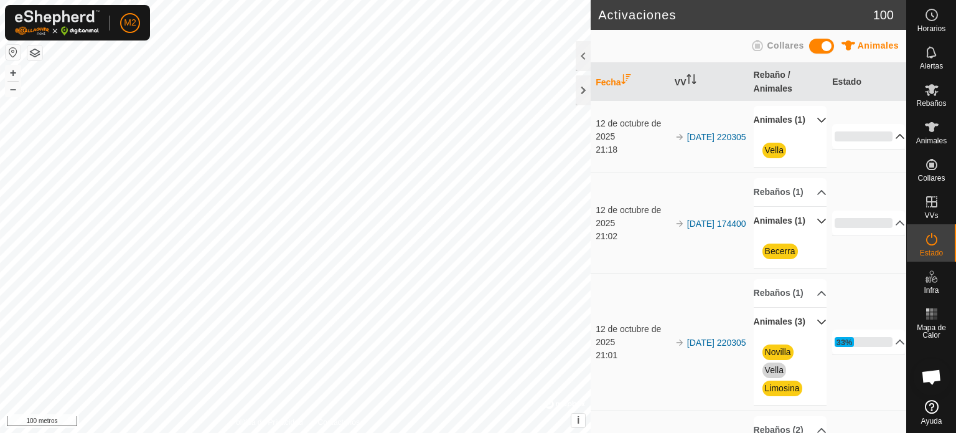
click at [884, 141] on p-accordion-header "0%" at bounding box center [868, 136] width 73 height 25
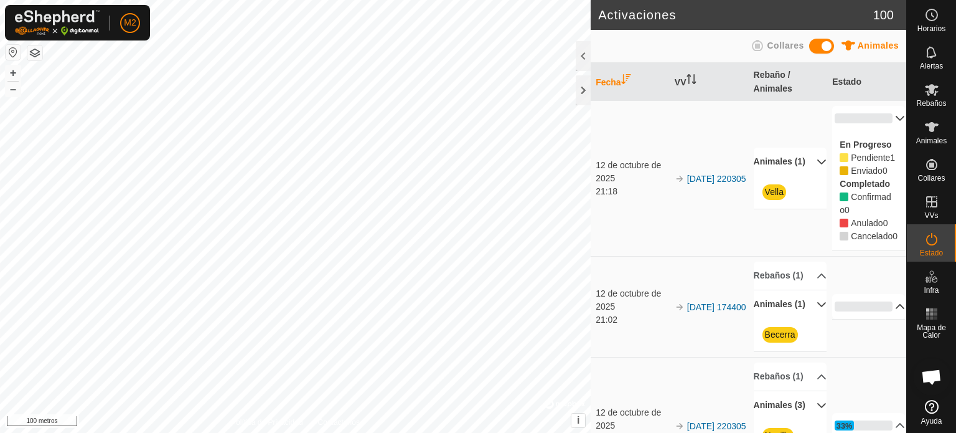
click at [886, 319] on p-accordion-header "0%" at bounding box center [868, 306] width 73 height 25
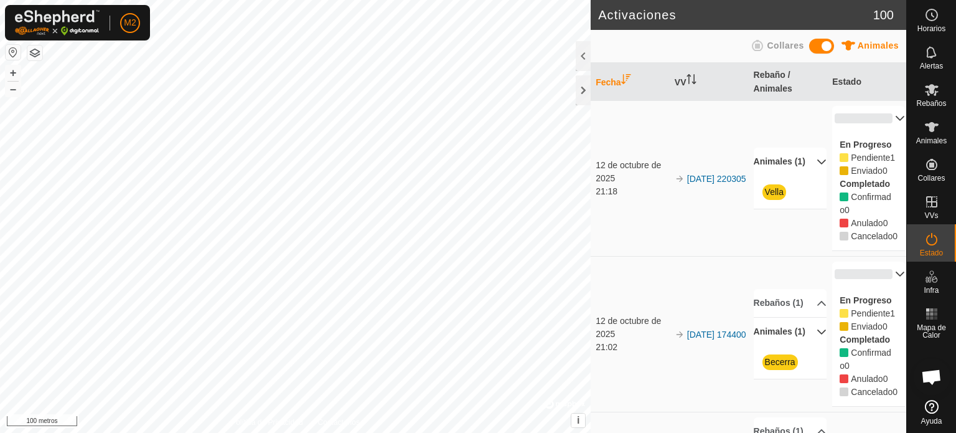
click at [804, 172] on p-accordion-header "Animales (1)" at bounding box center [790, 162] width 73 height 28
click at [807, 192] on p-accordion-header "Animales (1)" at bounding box center [790, 178] width 73 height 28
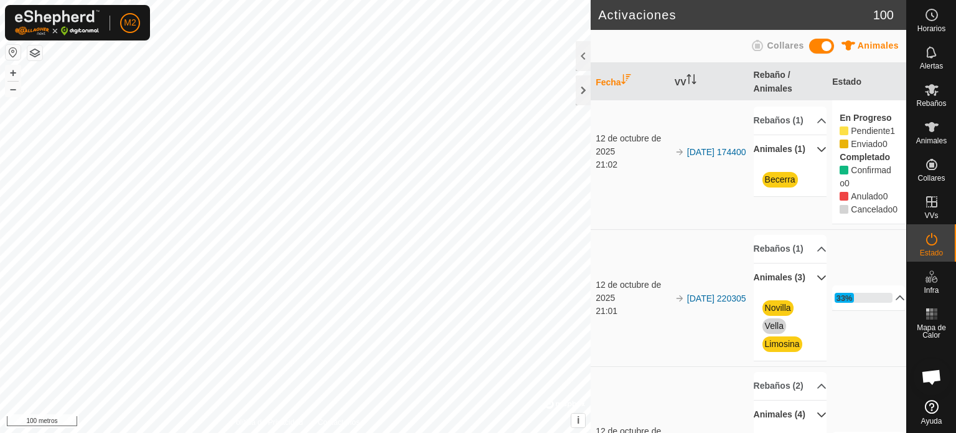
scroll to position [224, 0]
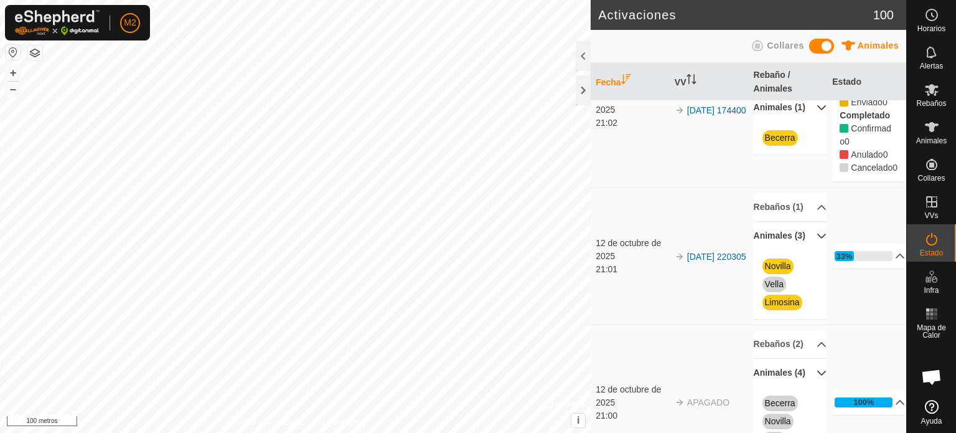
click at [807, 250] on p-accordion-header "Animales (3)" at bounding box center [790, 236] width 73 height 28
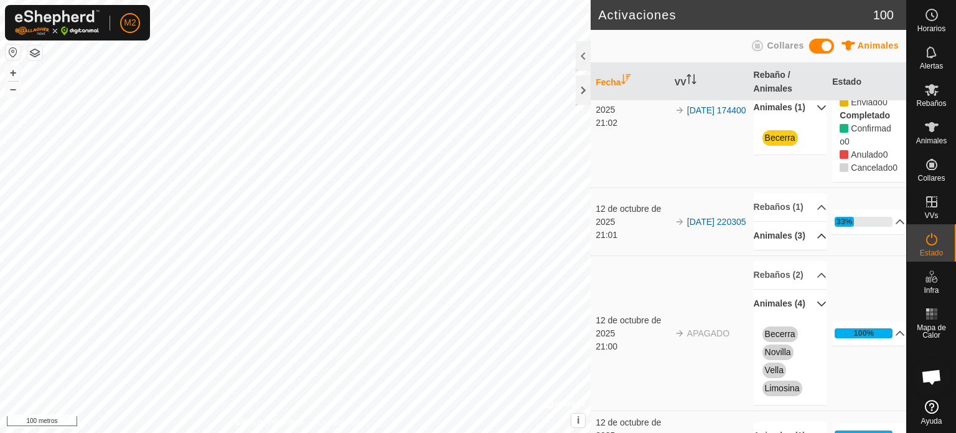
click at [807, 250] on p-accordion-header "Animales (3)" at bounding box center [790, 236] width 73 height 28
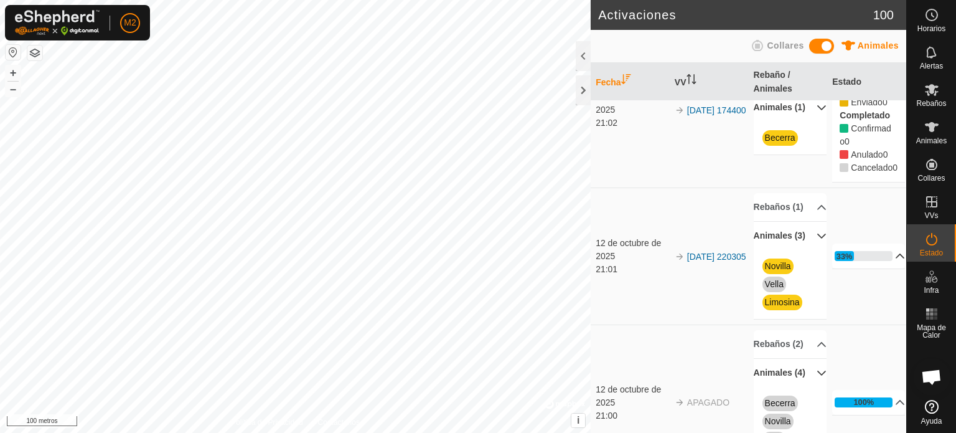
click at [881, 268] on p-accordion-header "33%" at bounding box center [868, 255] width 73 height 25
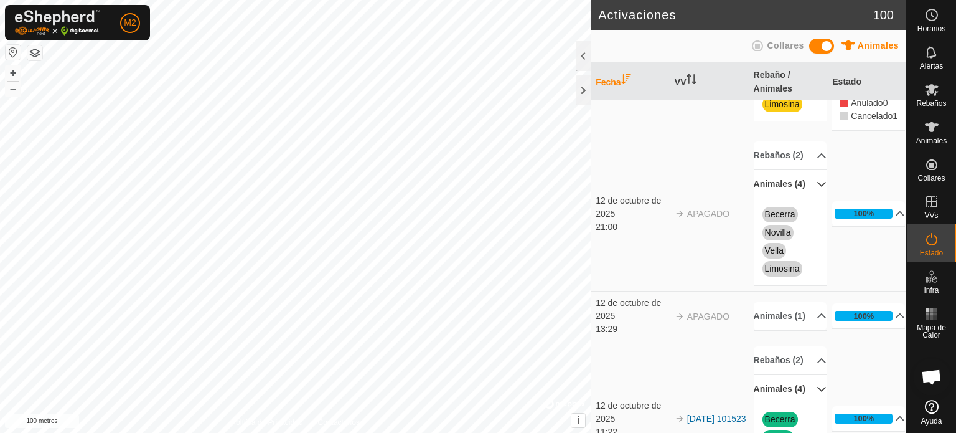
scroll to position [439, 0]
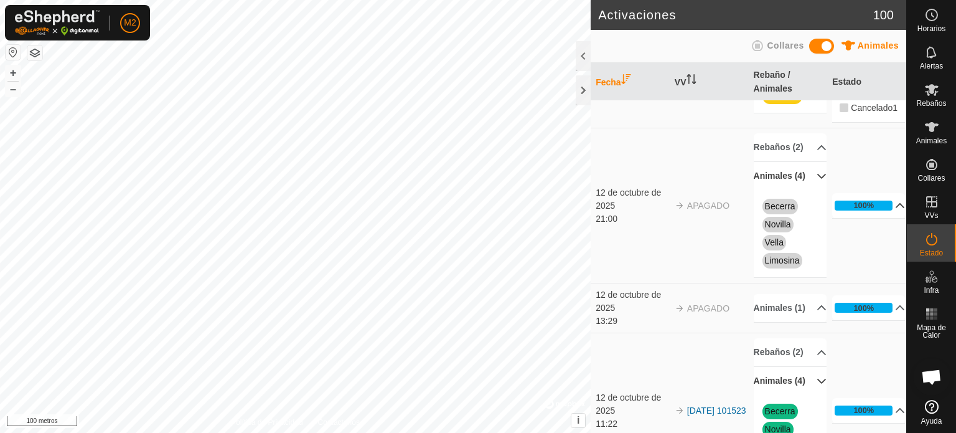
click at [861, 210] on font "100%" at bounding box center [863, 204] width 21 height 9
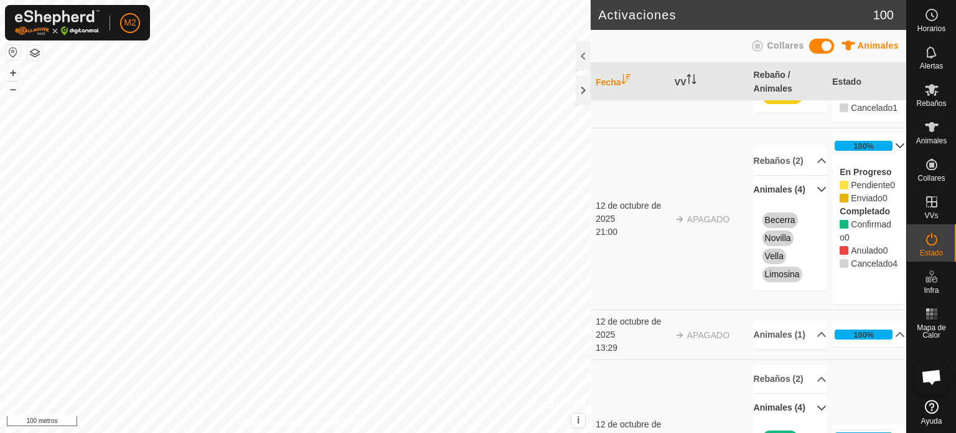
scroll to position [489, 0]
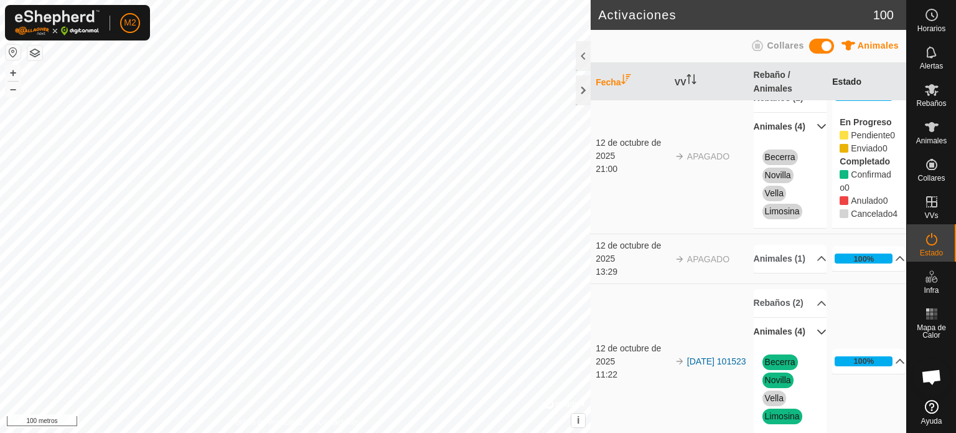
click at [896, 63] on th "Estado" at bounding box center [866, 82] width 79 height 38
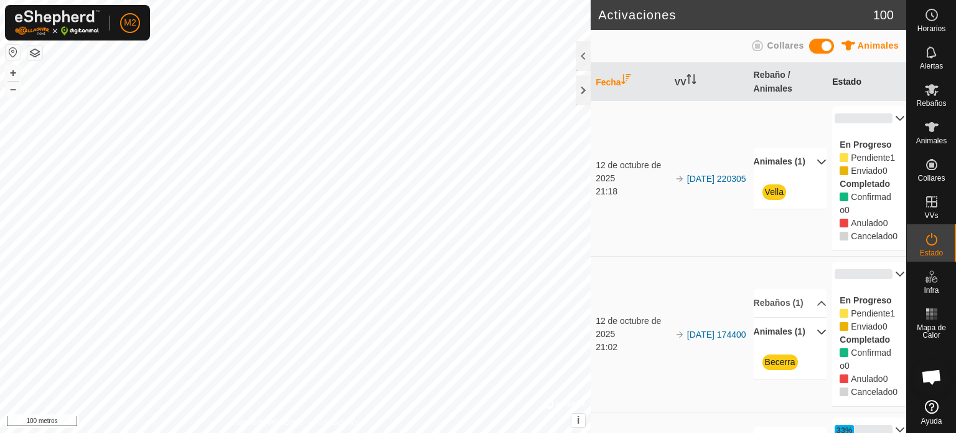
click at [896, 63] on th "Estado" at bounding box center [866, 82] width 79 height 38
click at [923, 97] on es-mob-svg-icon at bounding box center [932, 90] width 22 height 20
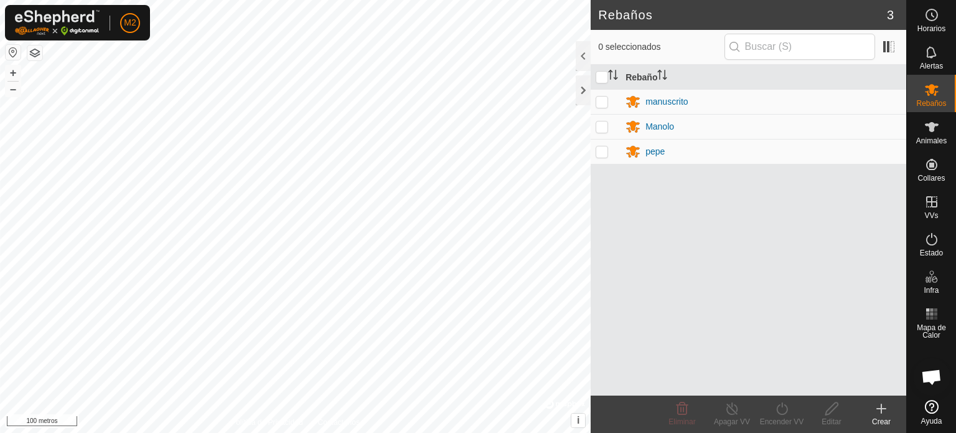
click at [601, 151] on p-checkbox at bounding box center [602, 151] width 12 height 10
checkbox input "true"
click at [879, 406] on icon at bounding box center [881, 408] width 15 height 15
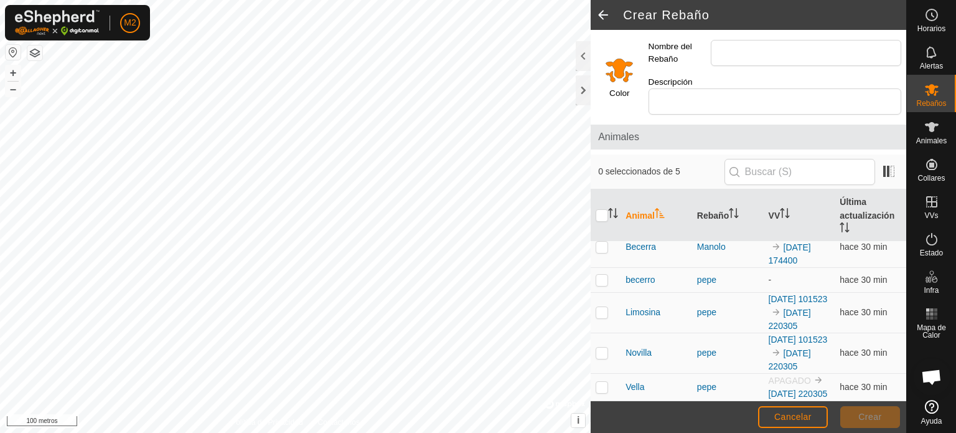
scroll to position [52, 0]
click at [603, 382] on p-checkbox at bounding box center [602, 387] width 12 height 10
checkbox input "true"
click at [598, 347] on p-checkbox at bounding box center [602, 352] width 12 height 10
checkbox input "true"
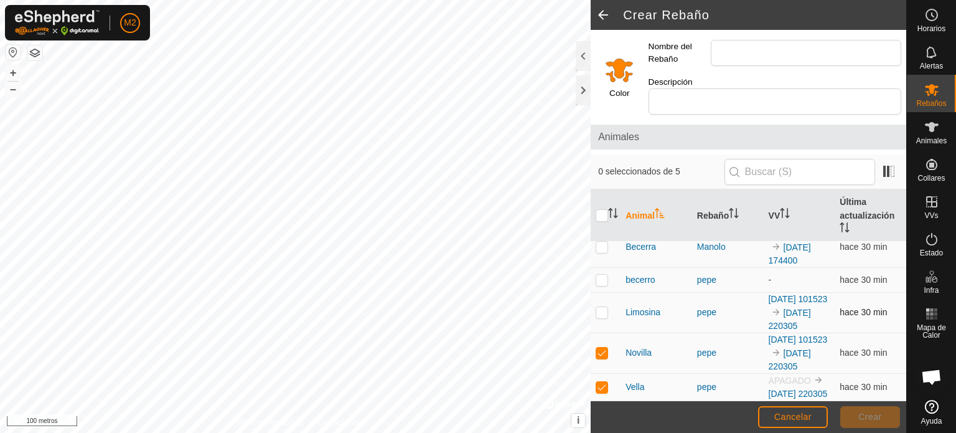
click at [604, 307] on p-checkbox at bounding box center [602, 312] width 12 height 10
checkbox input "true"
click at [603, 274] on p-checkbox at bounding box center [602, 279] width 12 height 10
checkbox input "true"
click at [597, 209] on input "checkbox" at bounding box center [602, 215] width 12 height 12
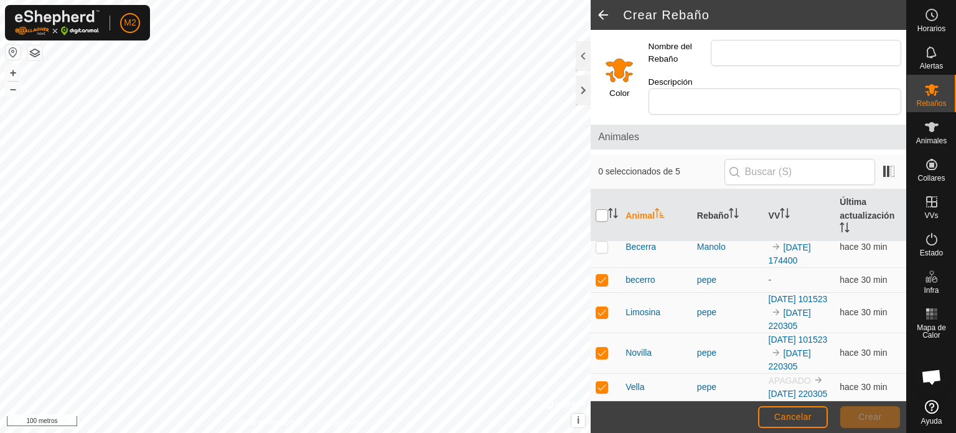
checkbox input "true"
click at [601, 209] on input "checkbox" at bounding box center [602, 215] width 12 height 12
checkbox input "false"
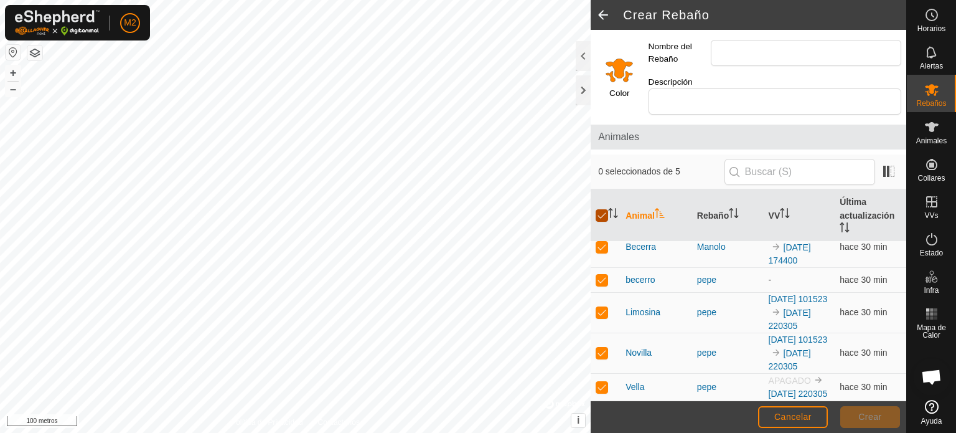
checkbox input "false"
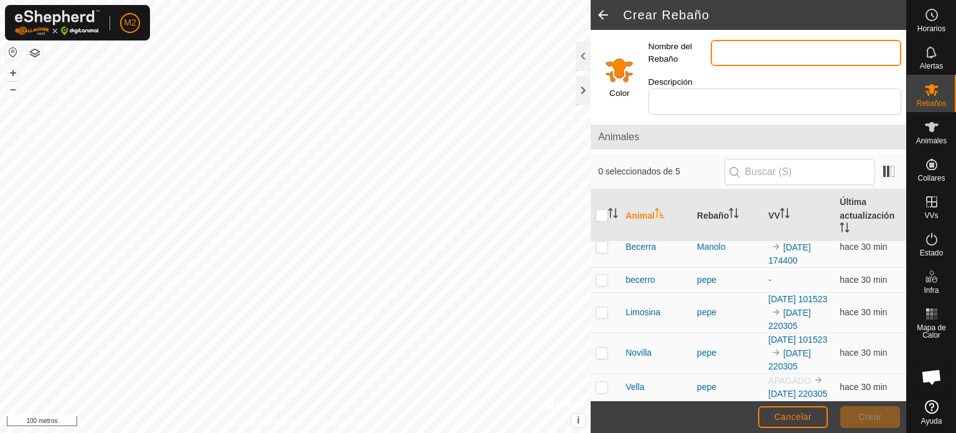
click at [769, 52] on input "Nombre del Rebaño" at bounding box center [806, 53] width 190 height 26
type input "pepe"
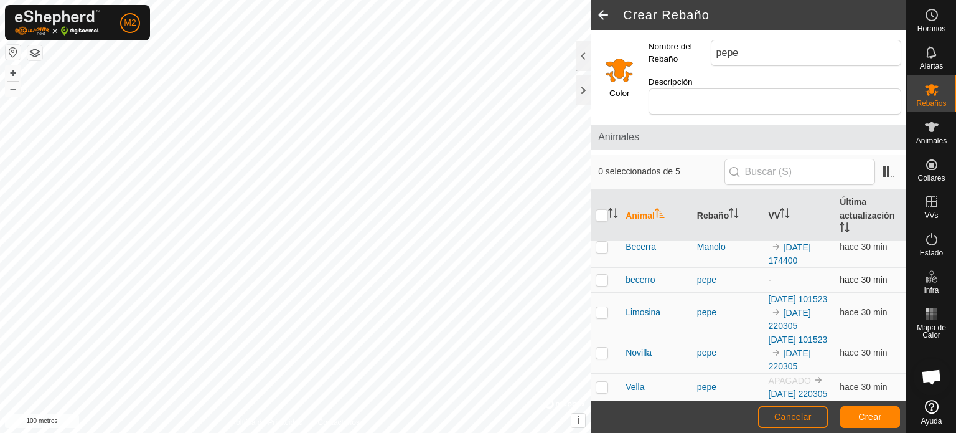
click at [598, 274] on p-checkbox at bounding box center [602, 279] width 12 height 10
checkbox input "true"
click at [602, 307] on p-checkbox at bounding box center [602, 312] width 12 height 10
checkbox input "true"
click at [601, 347] on p-checkbox at bounding box center [602, 352] width 12 height 10
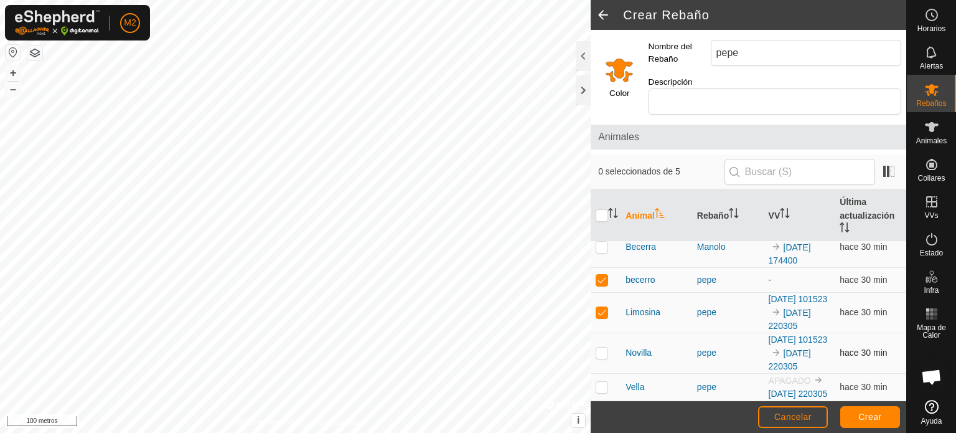
checkbox input "true"
click at [597, 382] on p-checkbox at bounding box center [602, 387] width 12 height 10
checkbox input "true"
click at [878, 416] on font "Crear" at bounding box center [870, 416] width 24 height 10
